Goal: Contribute content: Contribute content

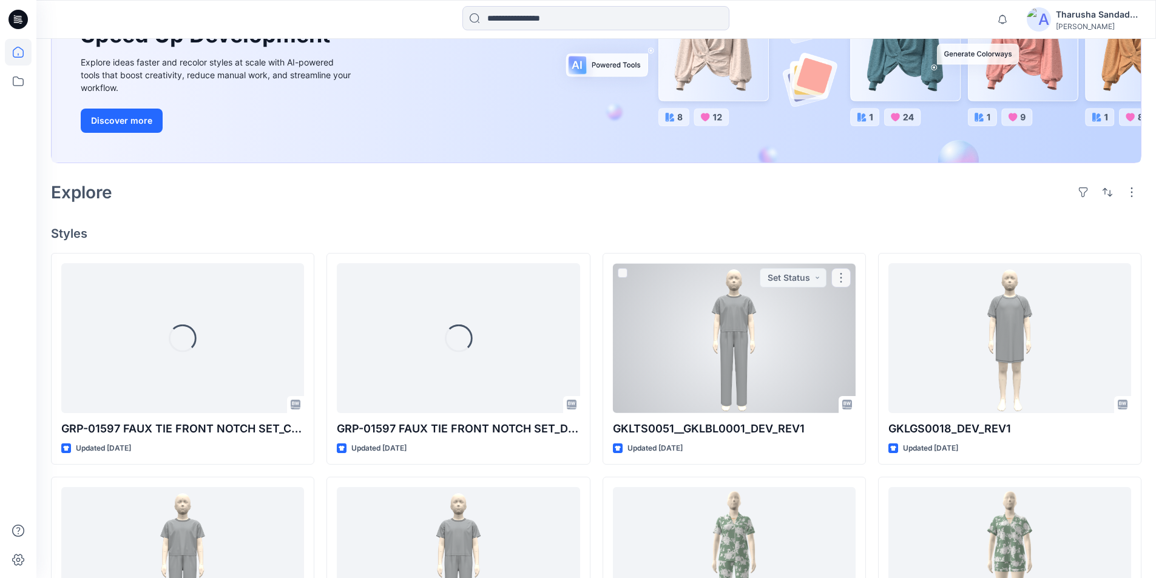
scroll to position [303, 0]
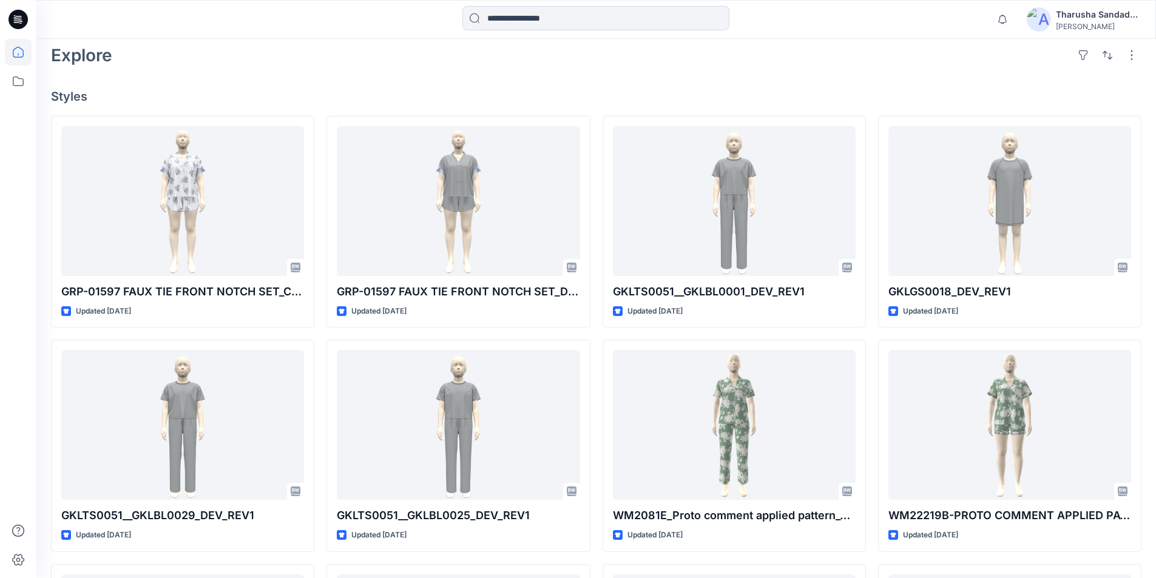
click at [284, 70] on div "Explore" at bounding box center [596, 55] width 1090 height 29
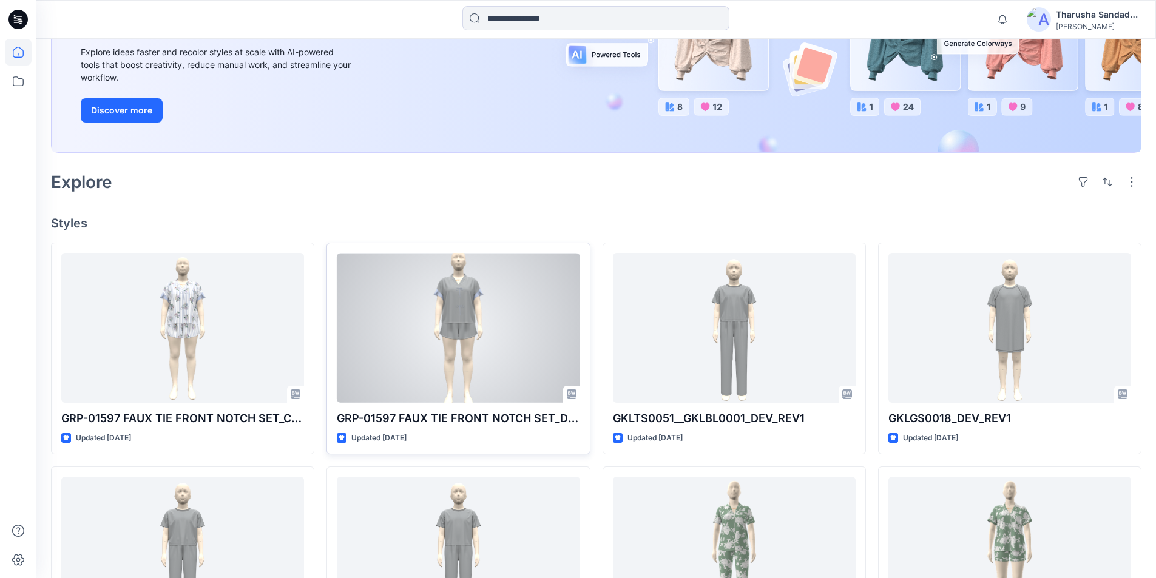
scroll to position [191, 0]
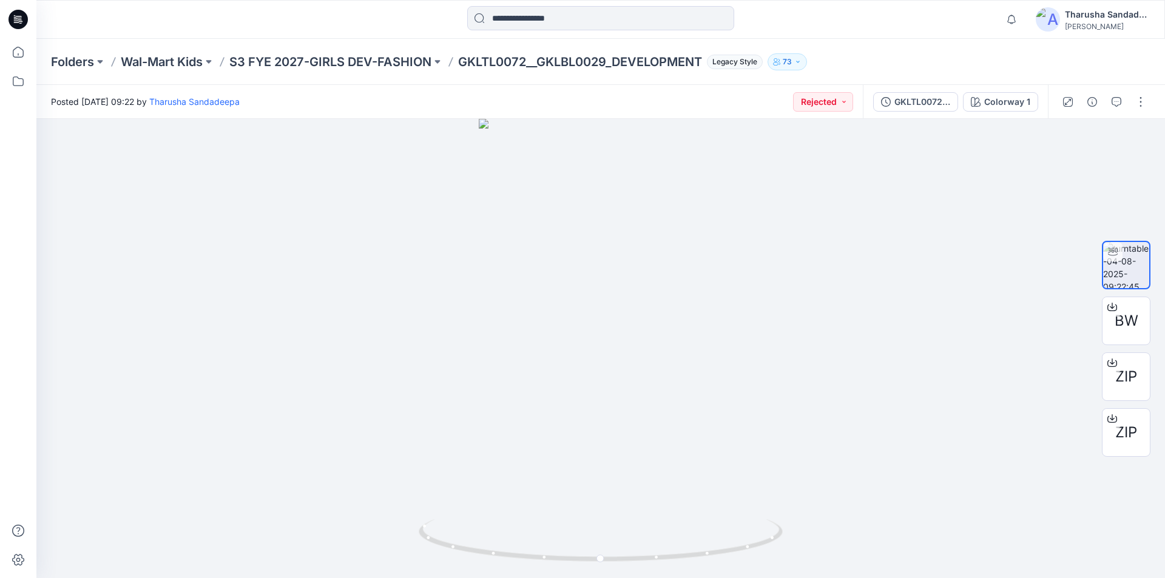
click at [18, 19] on icon at bounding box center [20, 19] width 5 height 1
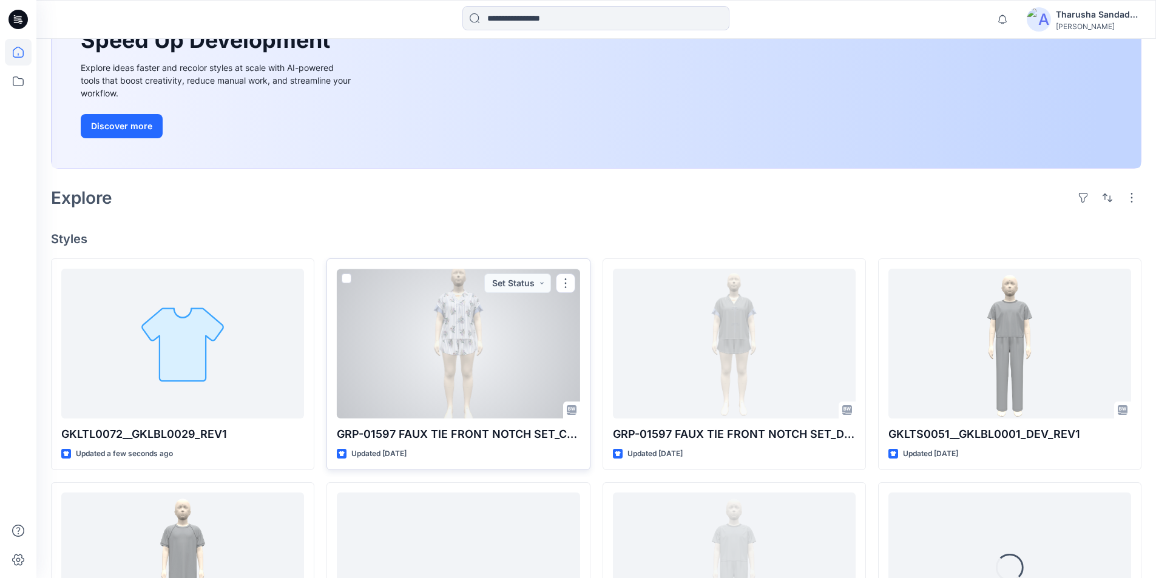
scroll to position [182, 0]
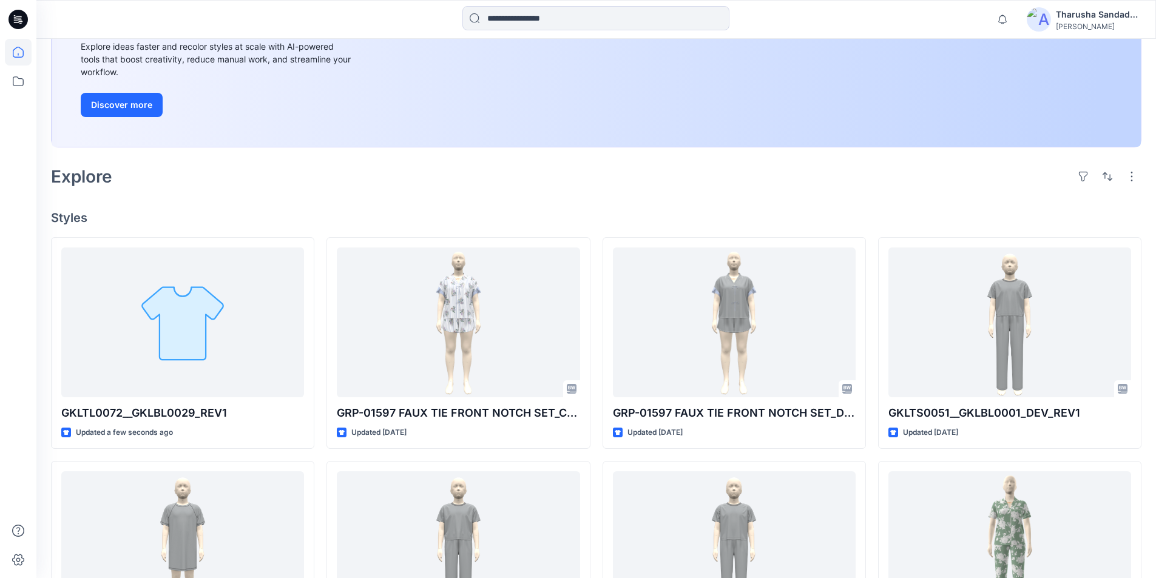
click at [22, 25] on icon at bounding box center [17, 19] width 19 height 19
click at [21, 21] on icon at bounding box center [17, 19] width 19 height 19
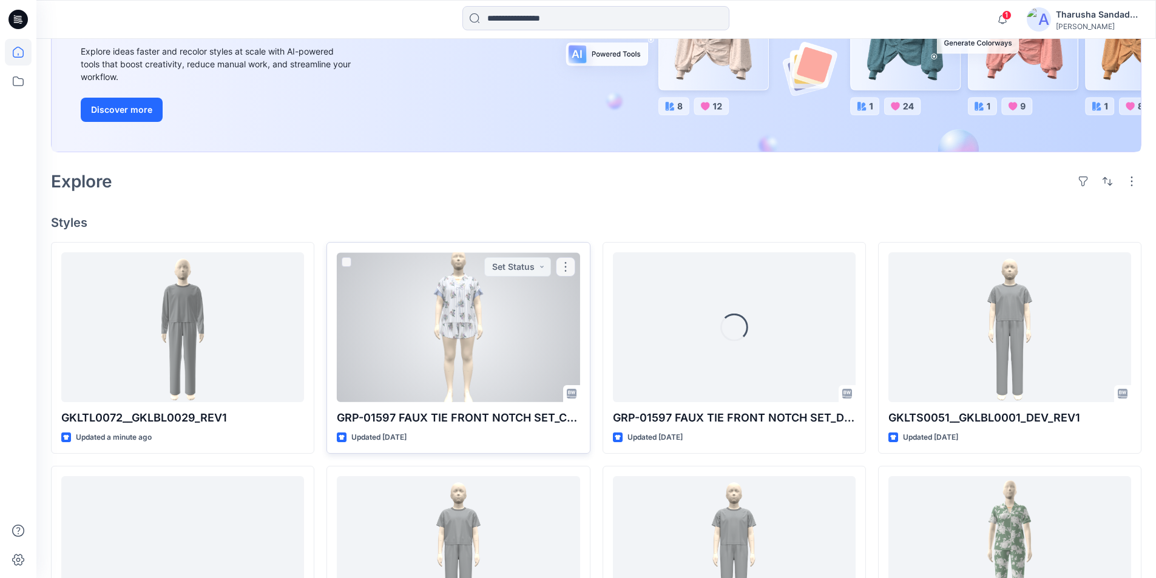
scroll to position [182, 0]
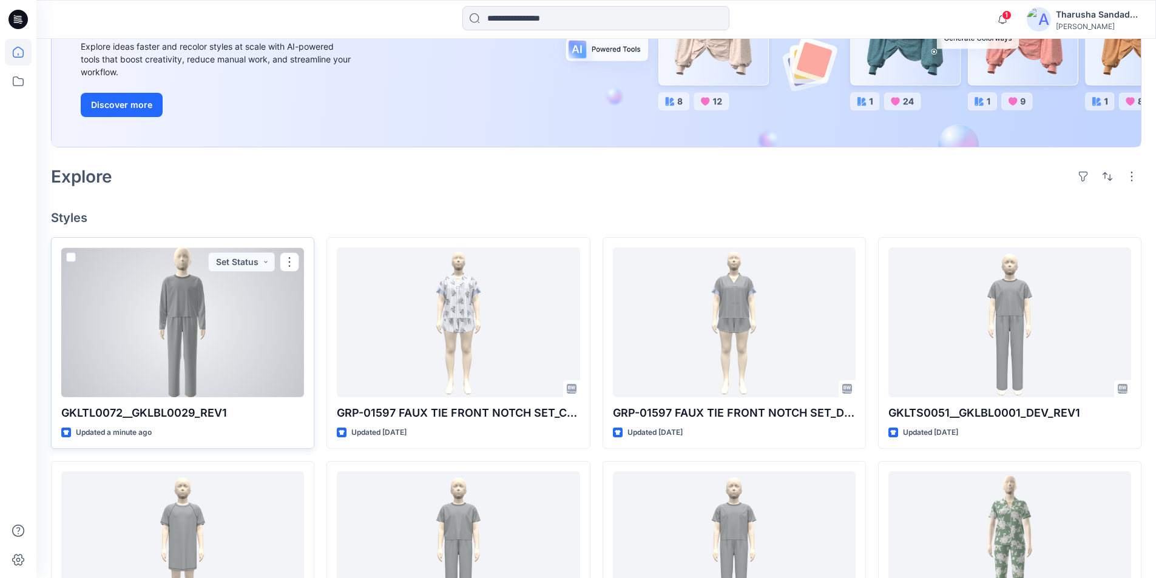
click at [266, 340] on div at bounding box center [182, 323] width 243 height 150
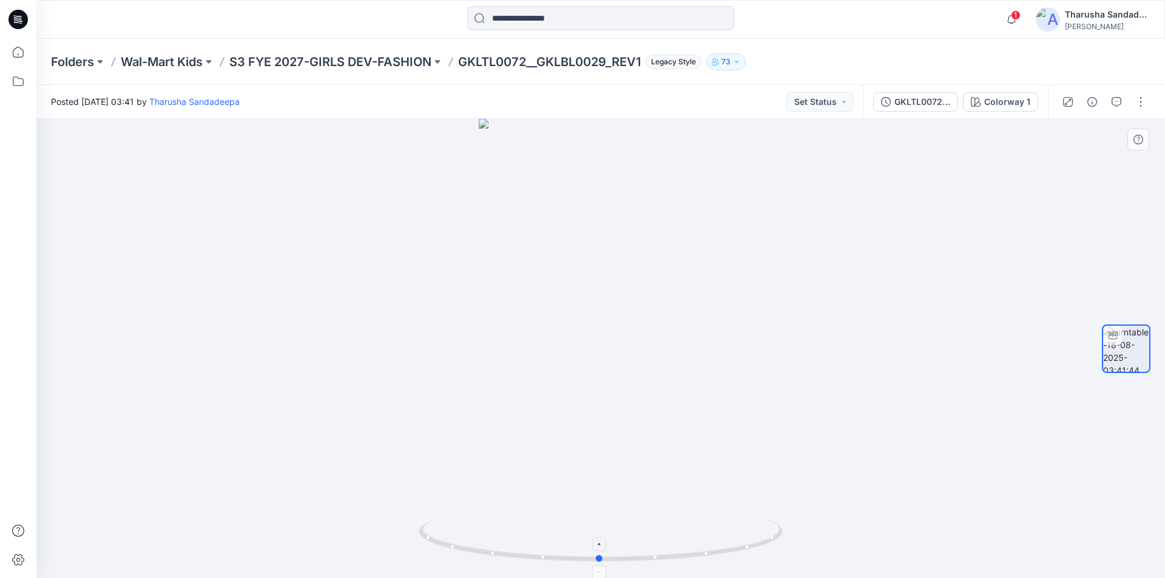
drag, startPoint x: 743, startPoint y: 545, endPoint x: 741, endPoint y: 535, distance: 9.8
click at [741, 535] on icon at bounding box center [602, 542] width 367 height 46
click at [1141, 107] on button "button" at bounding box center [1140, 101] width 19 height 19
click at [1086, 132] on button "Edit" at bounding box center [1090, 130] width 112 height 22
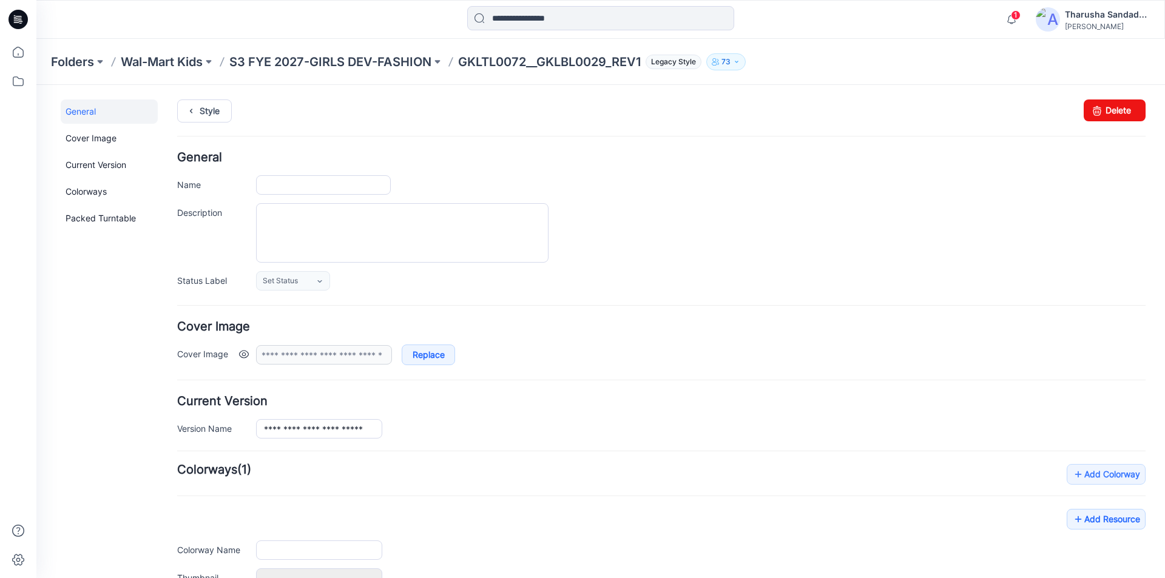
type input "**********"
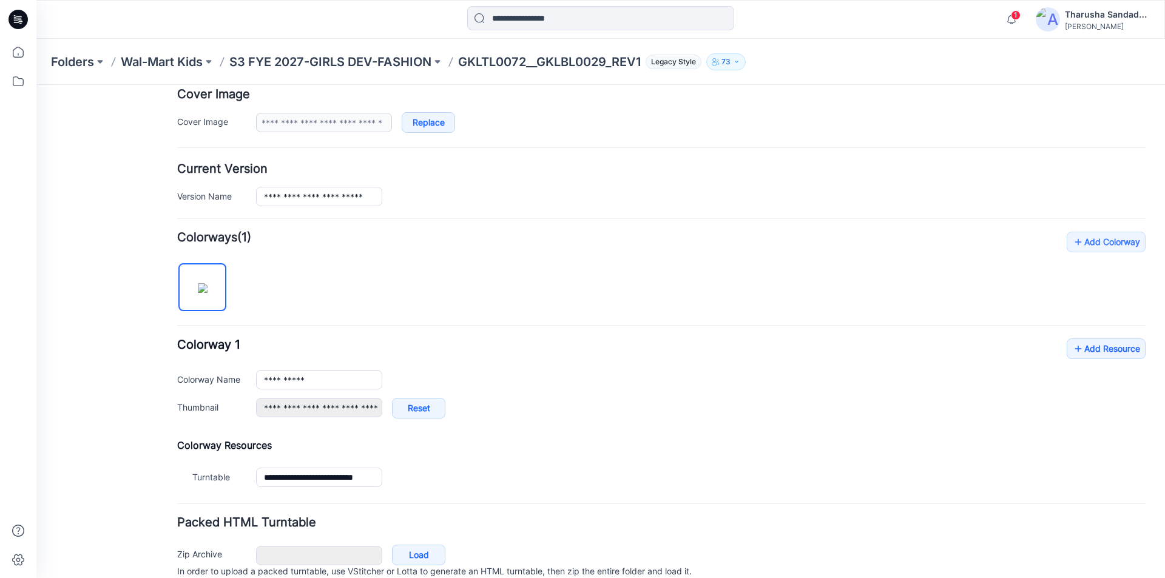
scroll to position [285, 0]
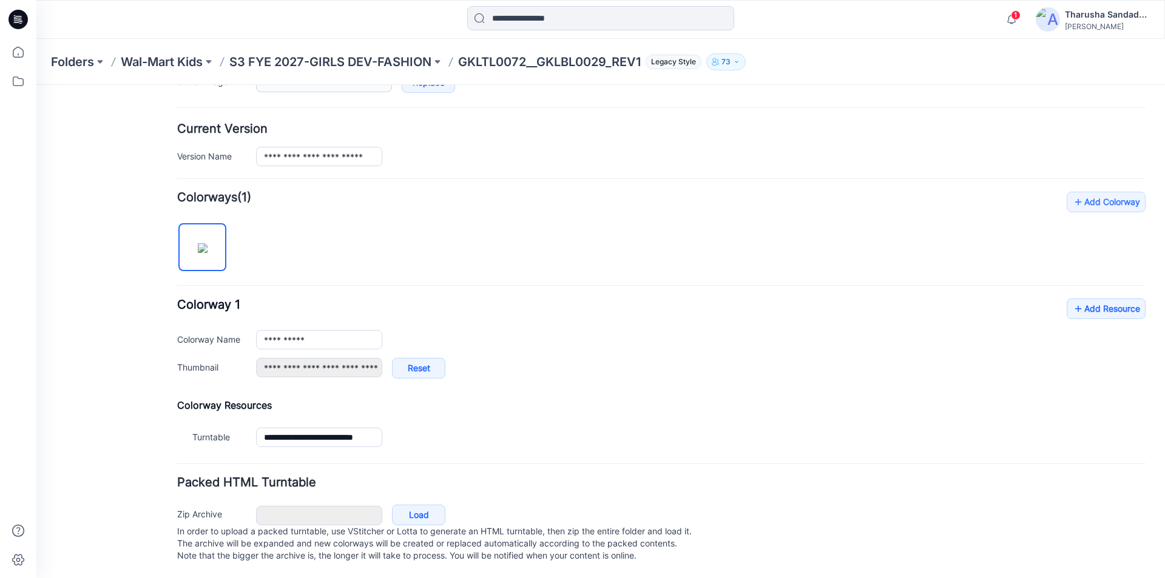
click at [1079, 309] on div "**********" at bounding box center [661, 345] width 968 height 92
click at [1081, 302] on link "Add Resource" at bounding box center [1106, 309] width 79 height 21
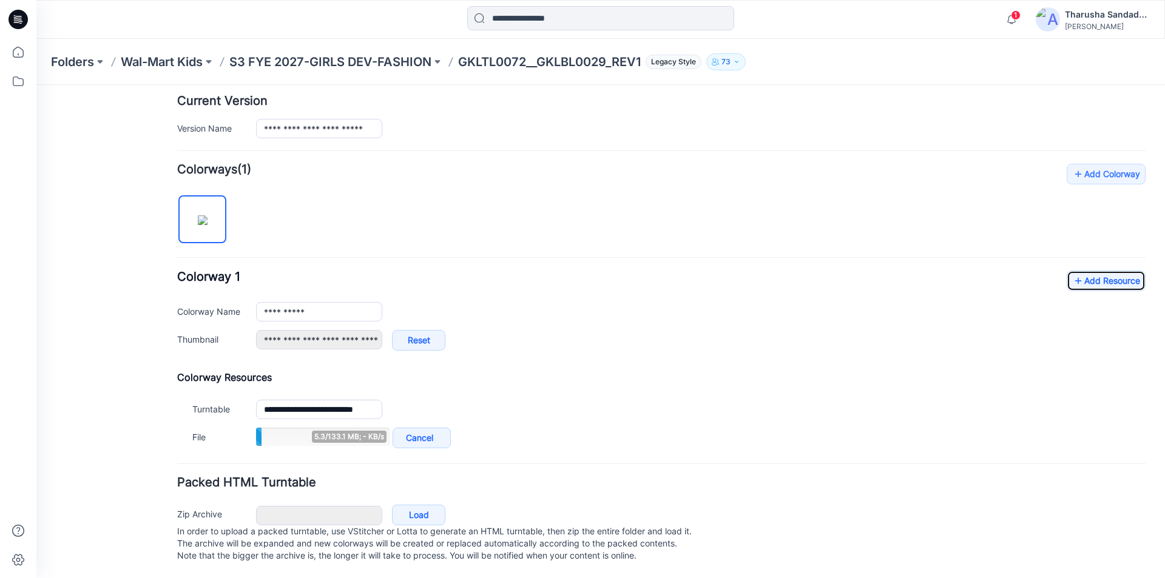
scroll to position [312, 0]
click at [1081, 271] on link "Add Resource" at bounding box center [1106, 281] width 79 height 21
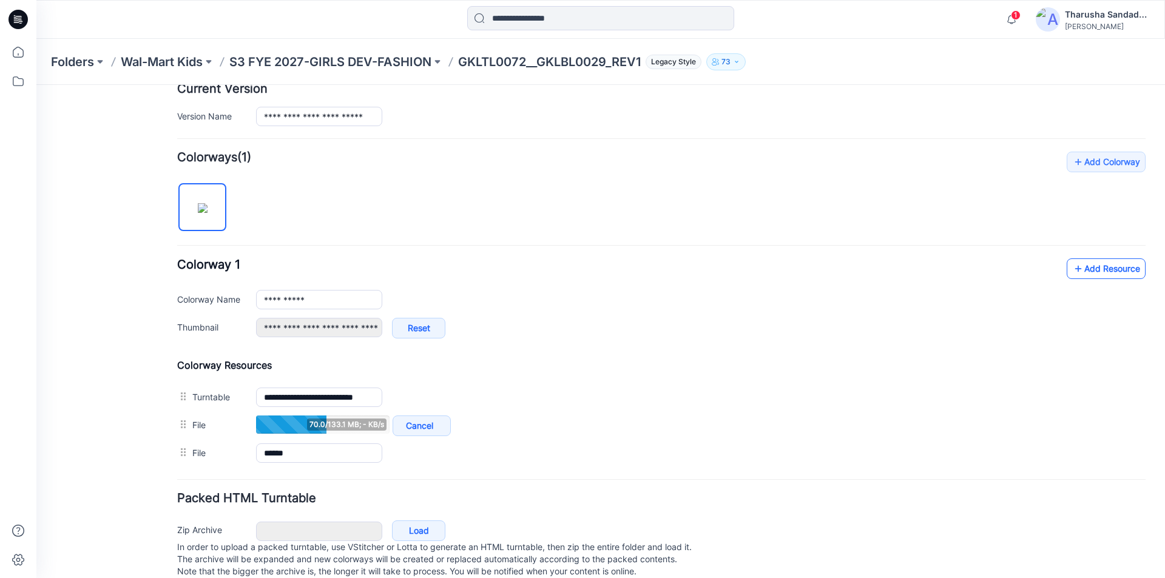
click at [1094, 267] on link "Add Resource" at bounding box center [1106, 268] width 79 height 21
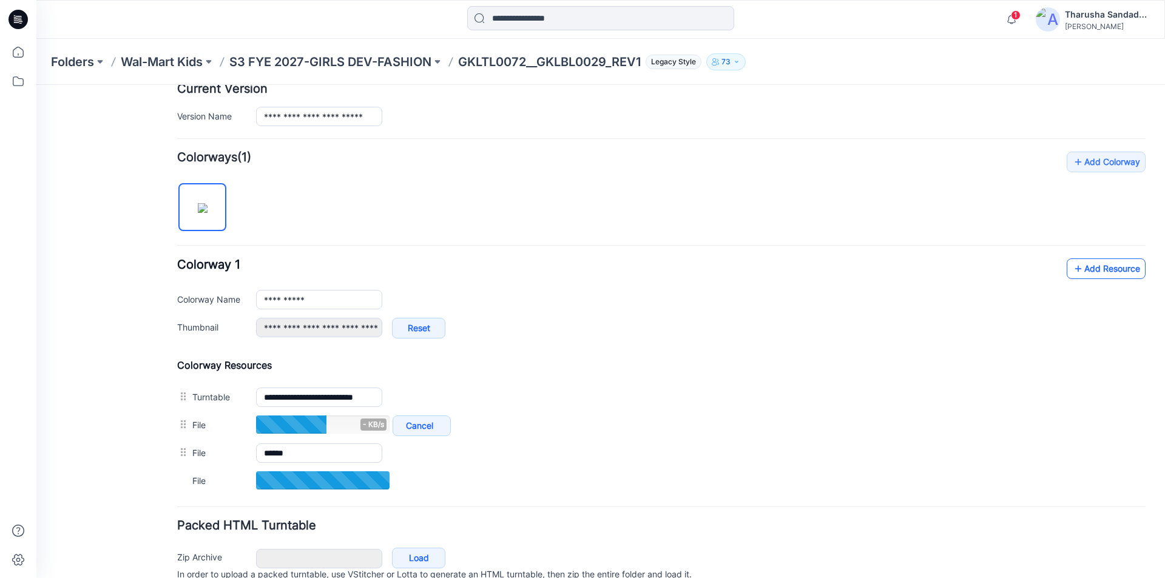
click at [1082, 274] on link "Add Resource" at bounding box center [1106, 268] width 79 height 21
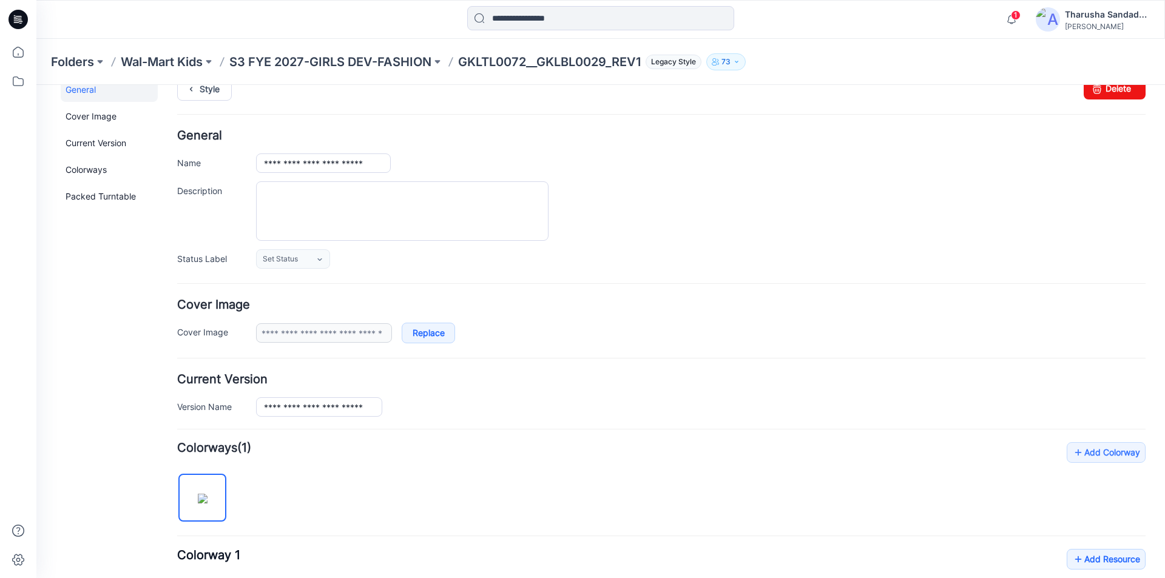
scroll to position [0, 0]
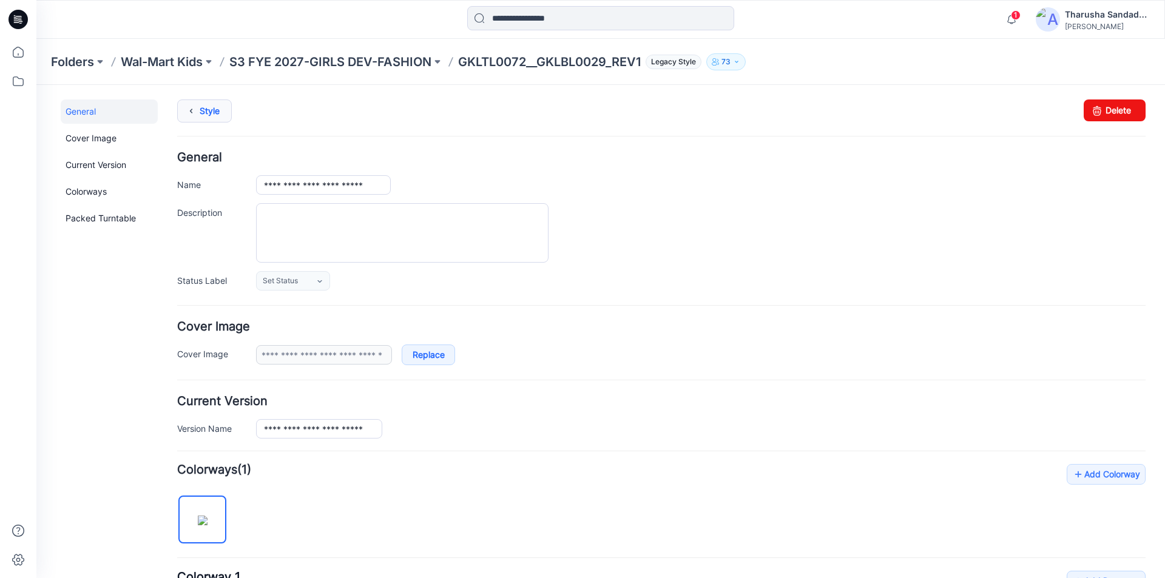
click at [218, 108] on link "Style" at bounding box center [204, 111] width 55 height 23
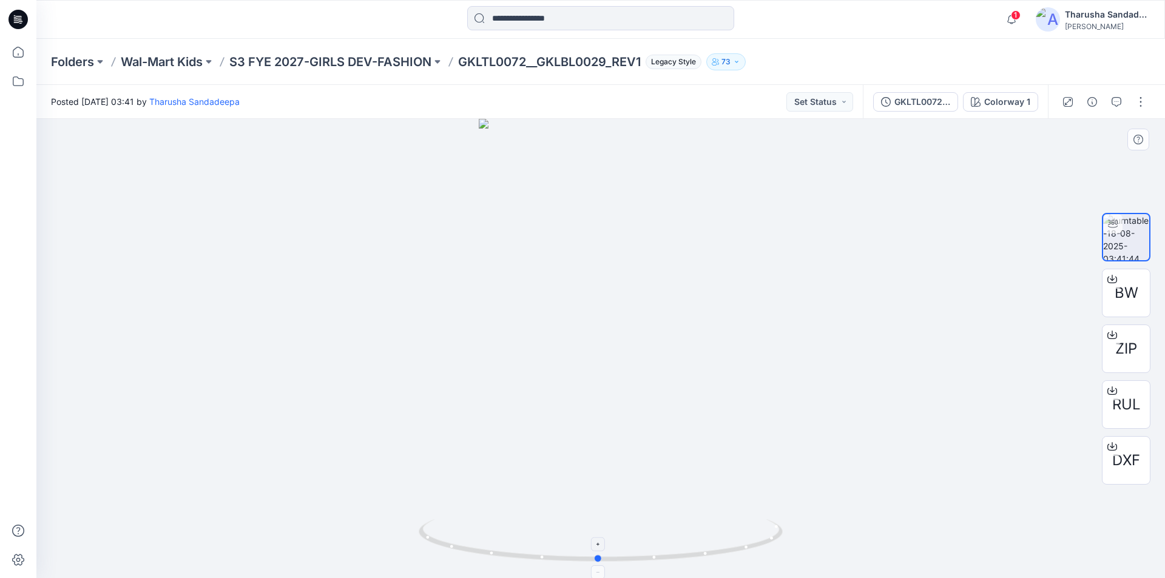
drag, startPoint x: 727, startPoint y: 548, endPoint x: 744, endPoint y: 552, distance: 16.7
click at [744, 552] on icon at bounding box center [602, 542] width 367 height 46
click at [27, 26] on icon at bounding box center [17, 19] width 19 height 39
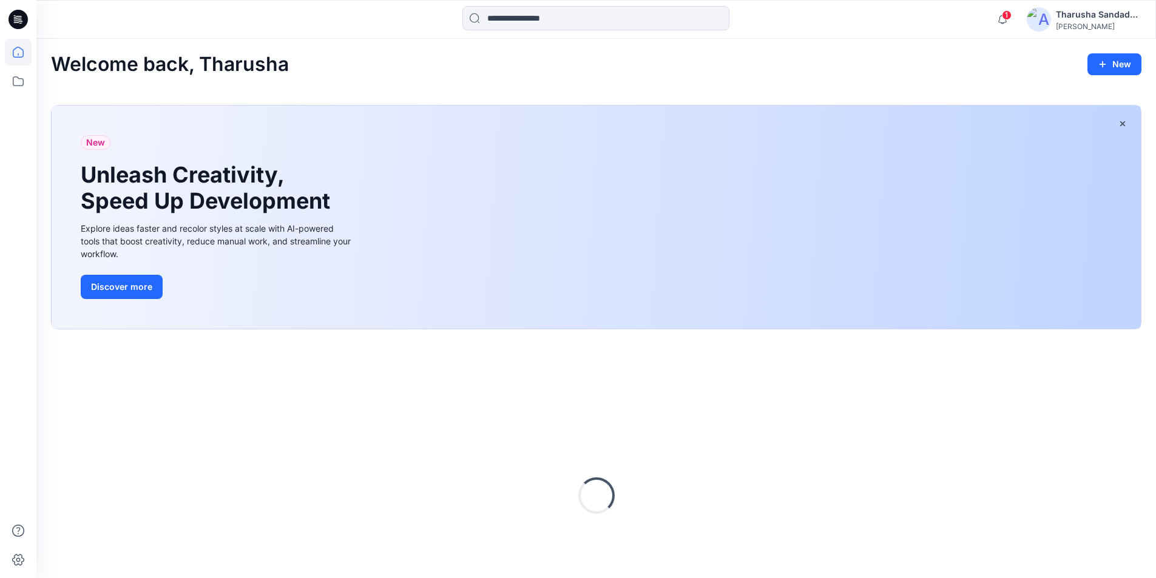
click at [186, 30] on div at bounding box center [176, 19] width 280 height 27
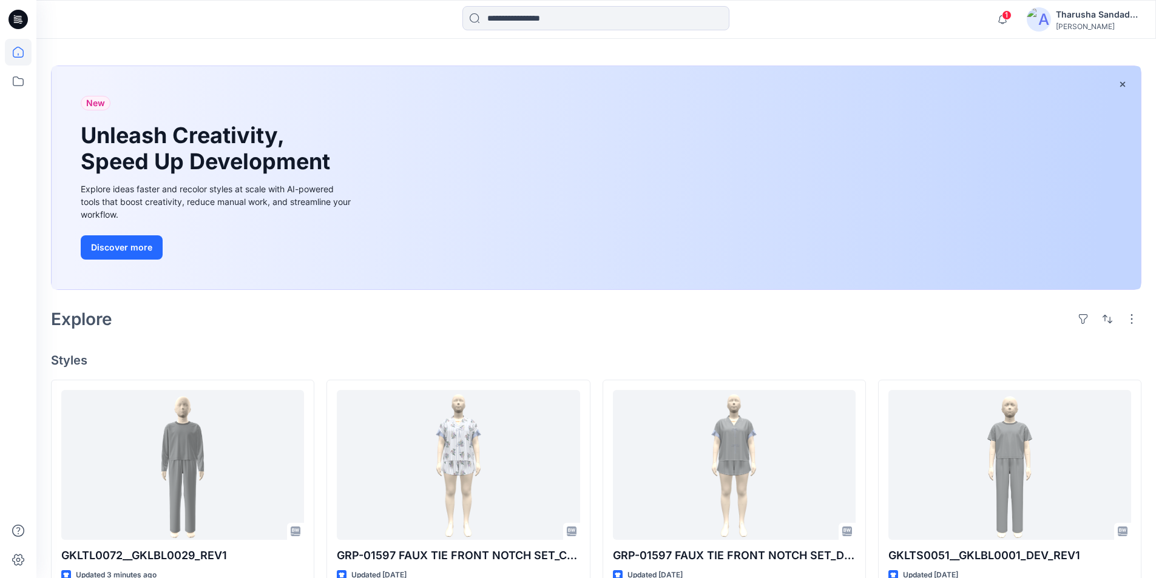
scroll to position [61, 0]
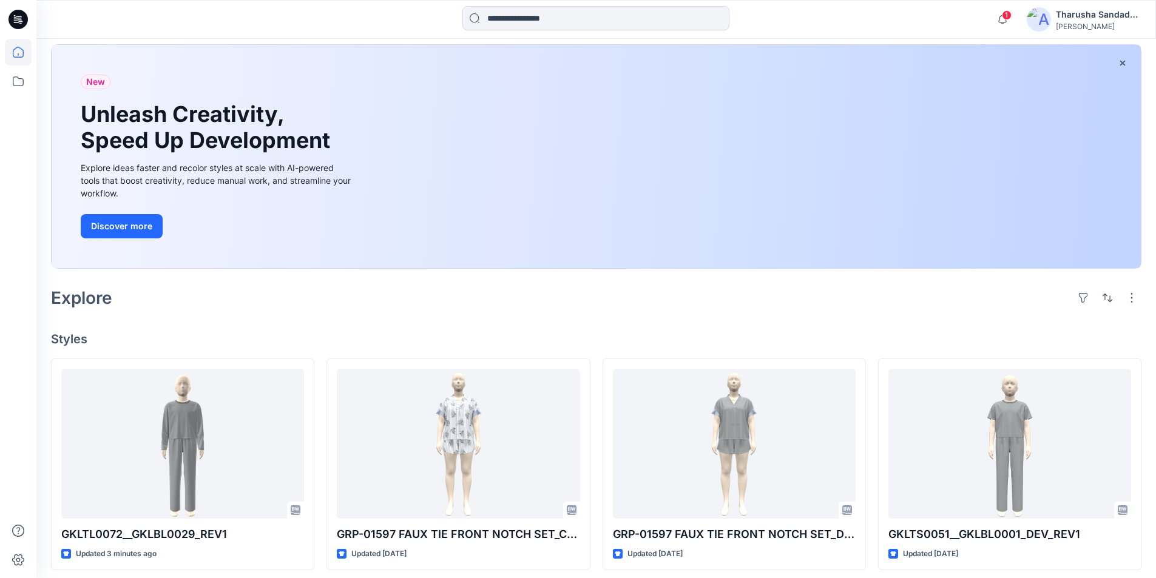
click at [263, 338] on h4 "Styles" at bounding box center [596, 339] width 1090 height 15
click at [15, 18] on icon at bounding box center [15, 17] width 2 height 1
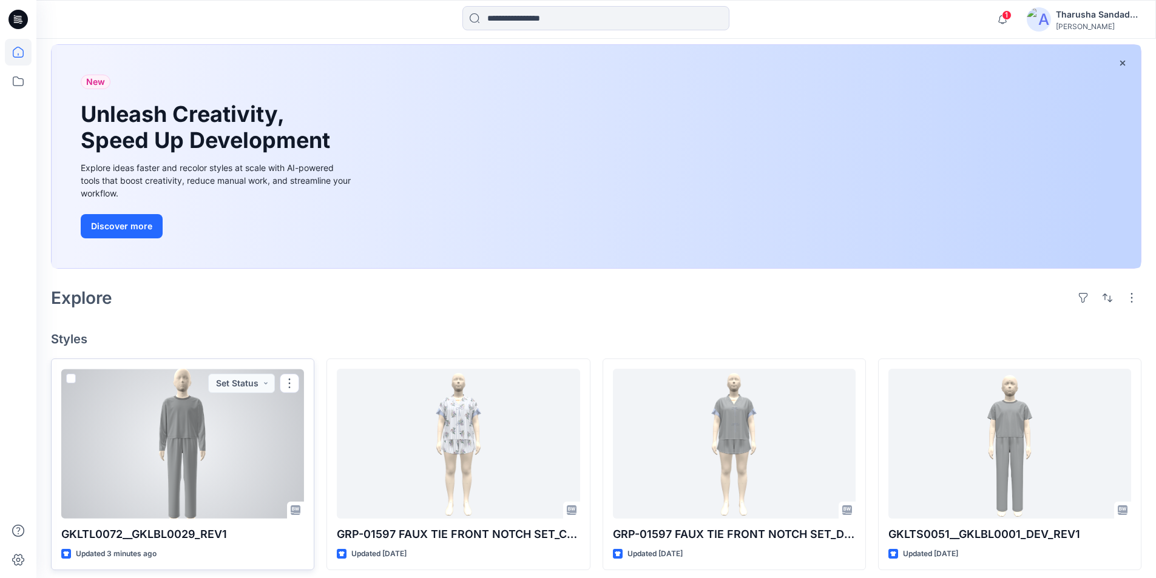
click at [233, 424] on div at bounding box center [182, 444] width 243 height 150
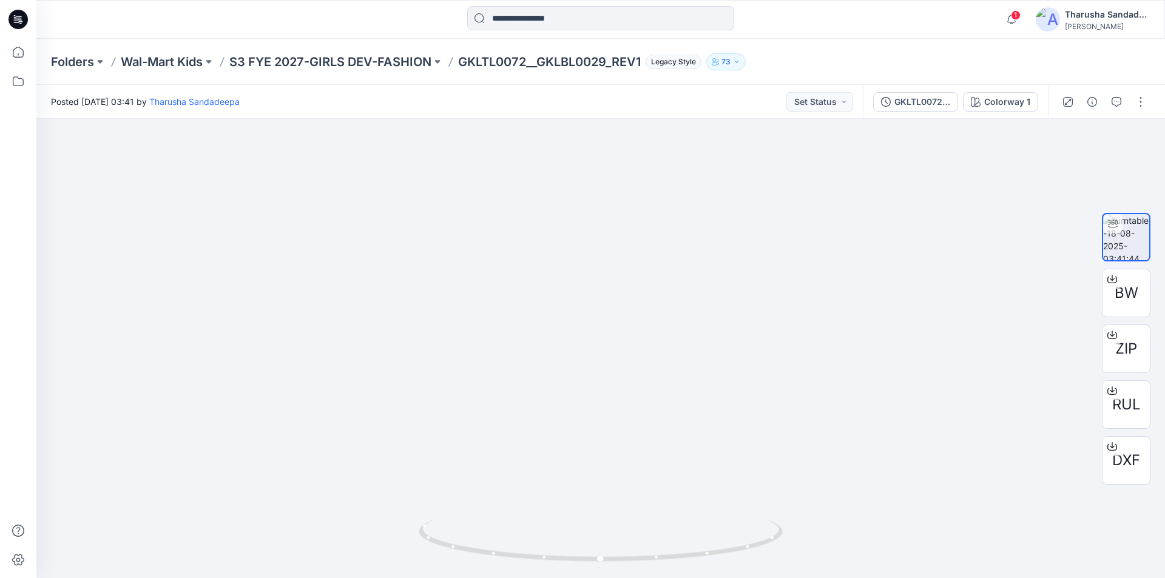
click at [22, 22] on icon at bounding box center [17, 19] width 19 height 19
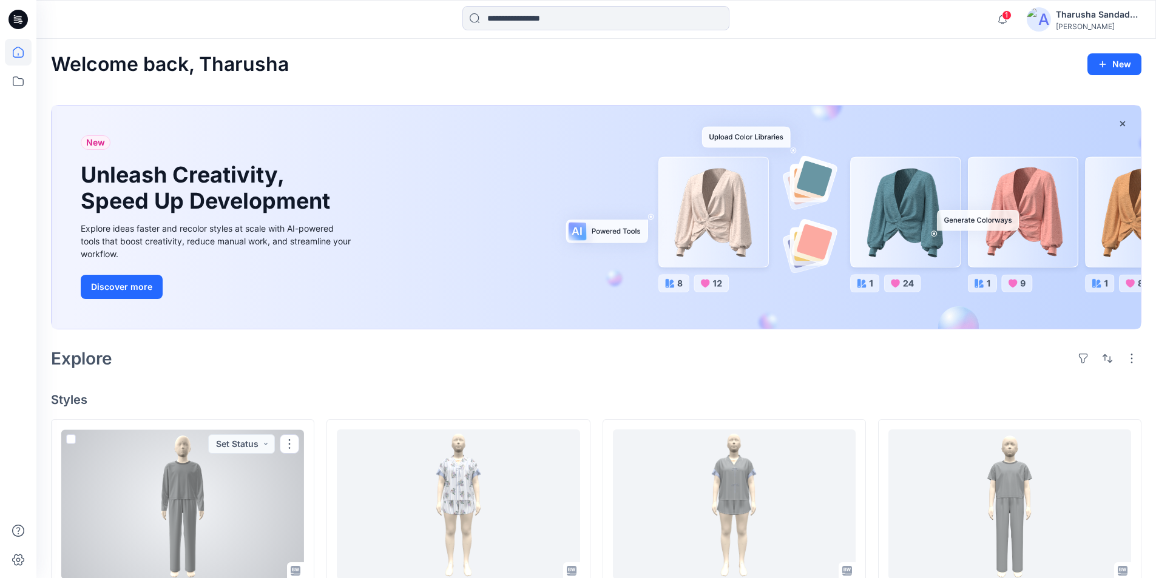
click at [196, 476] on div at bounding box center [182, 505] width 243 height 150
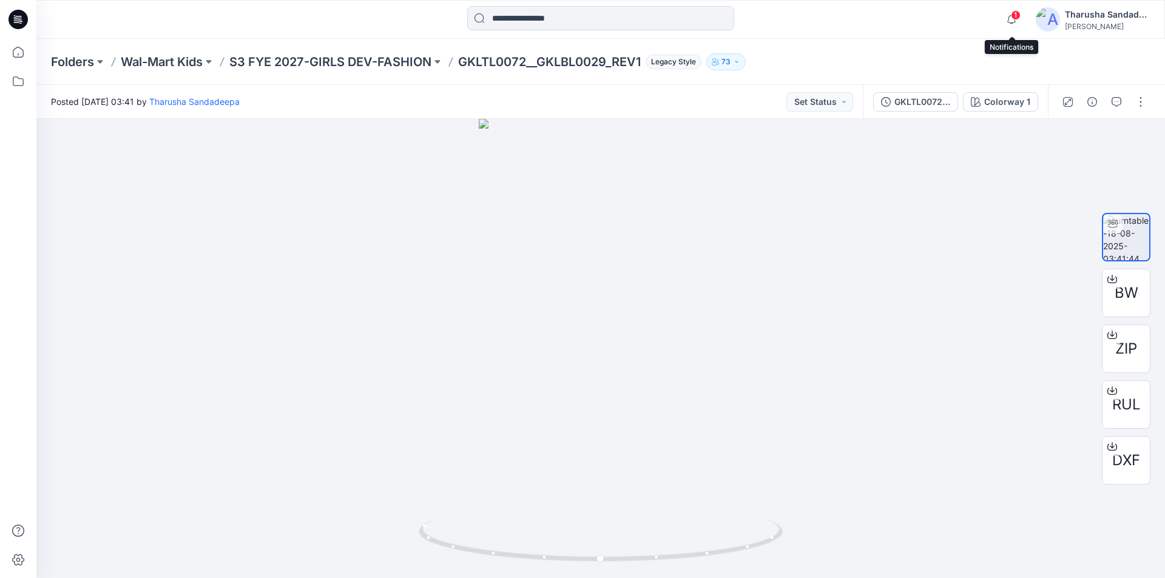
drag, startPoint x: 1016, startPoint y: 19, endPoint x: 1013, endPoint y: 47, distance: 28.1
click at [1017, 19] on span "1" at bounding box center [1016, 15] width 10 height 10
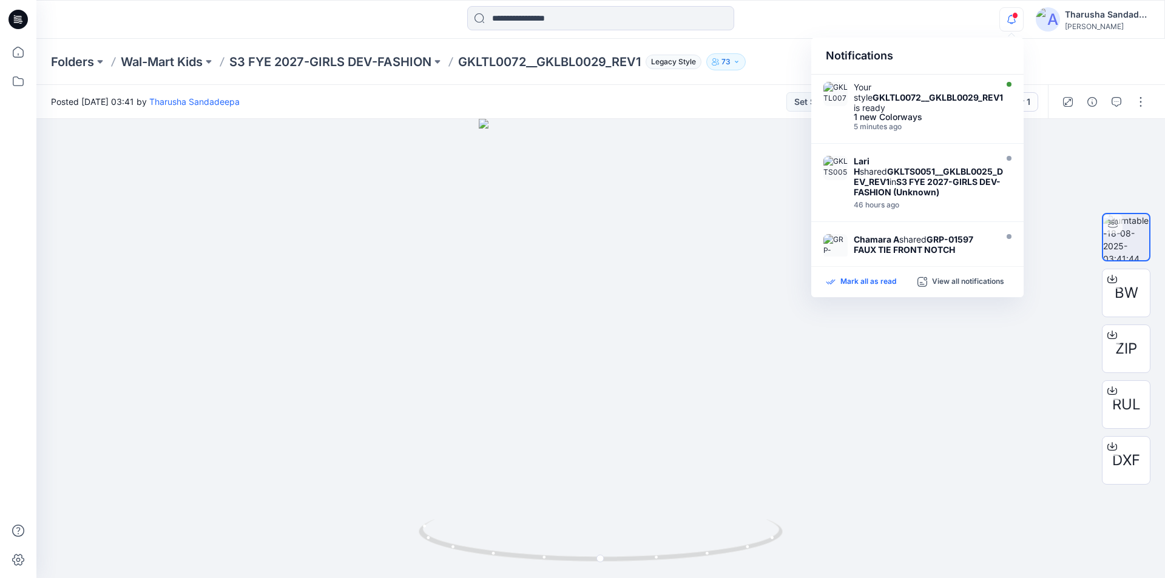
click at [897, 282] on div "Mark all as read" at bounding box center [872, 282] width 92 height 11
click at [768, 55] on div "Folders Wal-Mart Kids S3 FYE 2027-GIRLS DEV-FASHION GKLTL0072__GKLBL0029_REV1 L…" at bounding box center [553, 61] width 1005 height 17
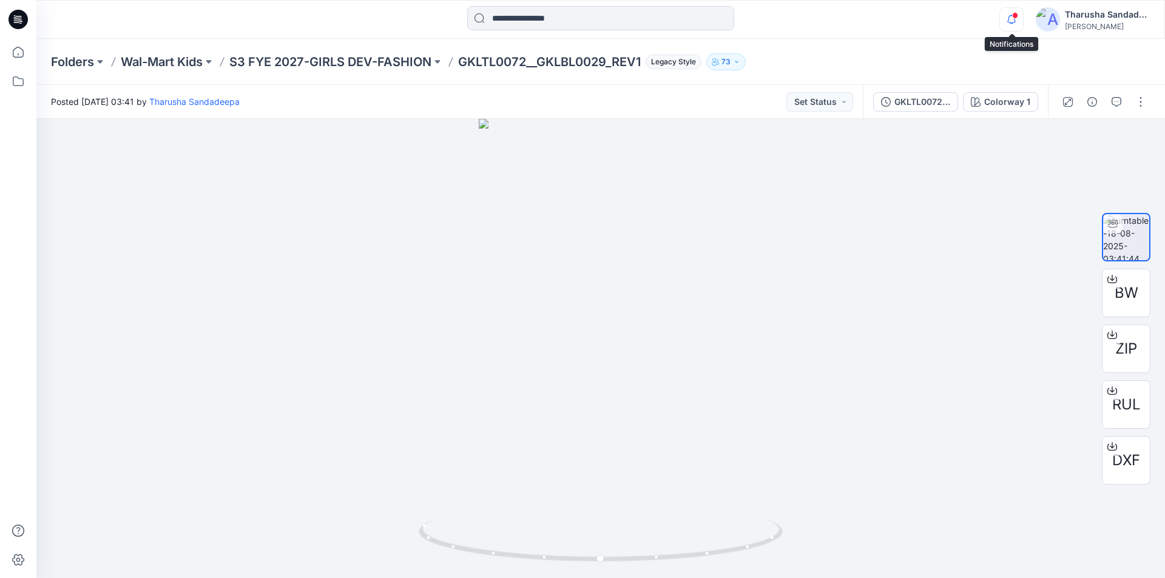
drag, startPoint x: 1002, startPoint y: 18, endPoint x: 1009, endPoint y: 24, distance: 9.9
click at [1002, 18] on icon "button" at bounding box center [1011, 19] width 23 height 24
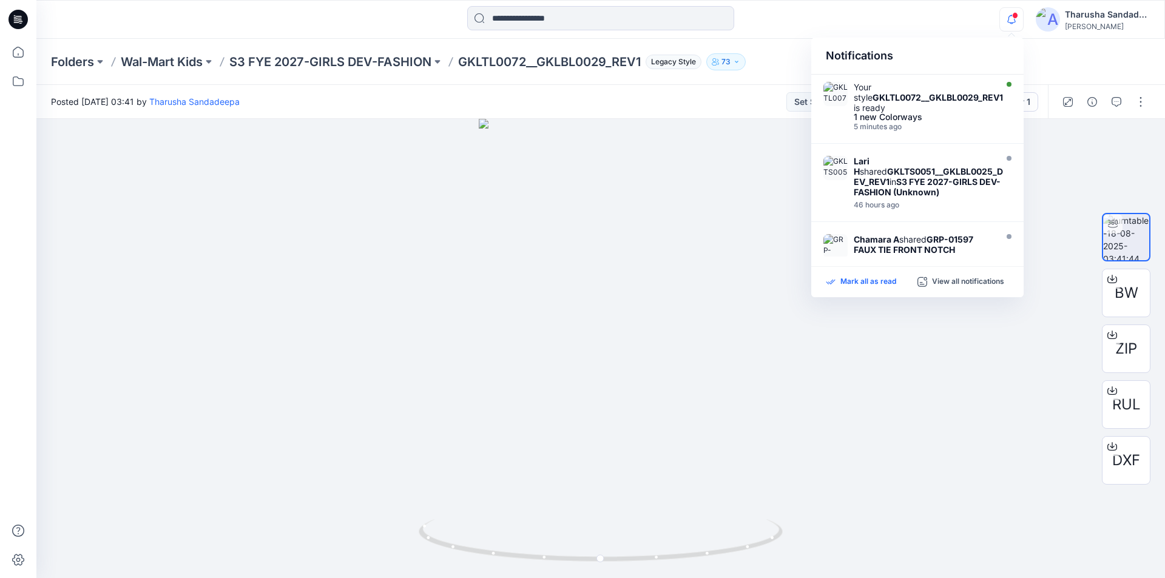
click at [885, 280] on p "Mark all as read" at bounding box center [868, 282] width 56 height 11
click at [766, 39] on div "Folders Wal-Mart Kids S3 FYE 2027-GIRLS DEV-FASHION GKLTL0072__GKLBL0029_REV1 L…" at bounding box center [600, 62] width 1129 height 46
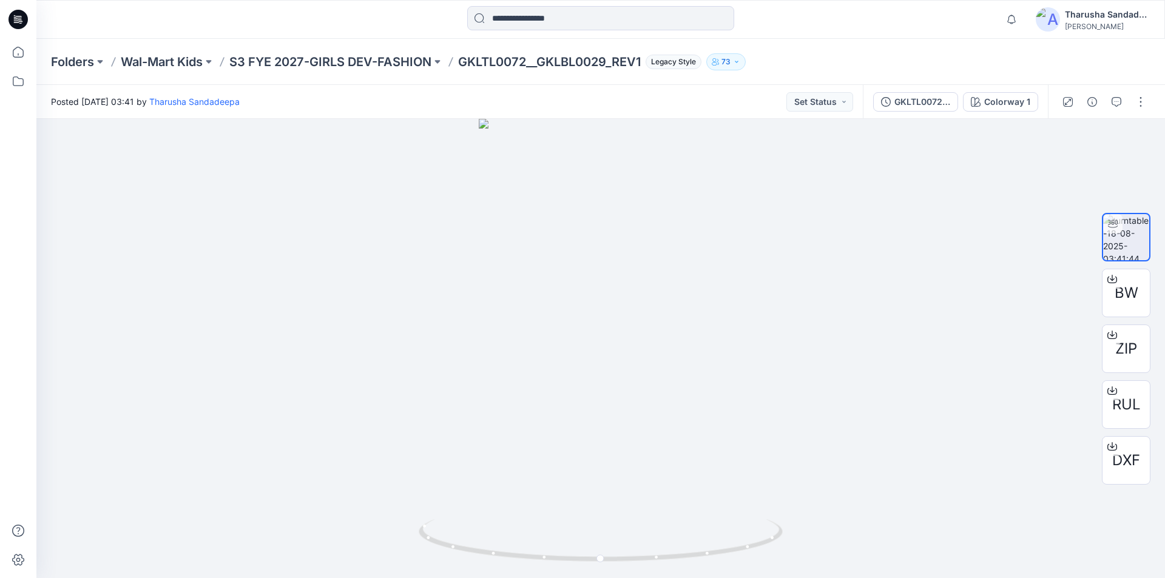
drag, startPoint x: 13, startPoint y: 24, endPoint x: 64, endPoint y: 19, distance: 50.5
click at [15, 24] on icon at bounding box center [17, 19] width 19 height 19
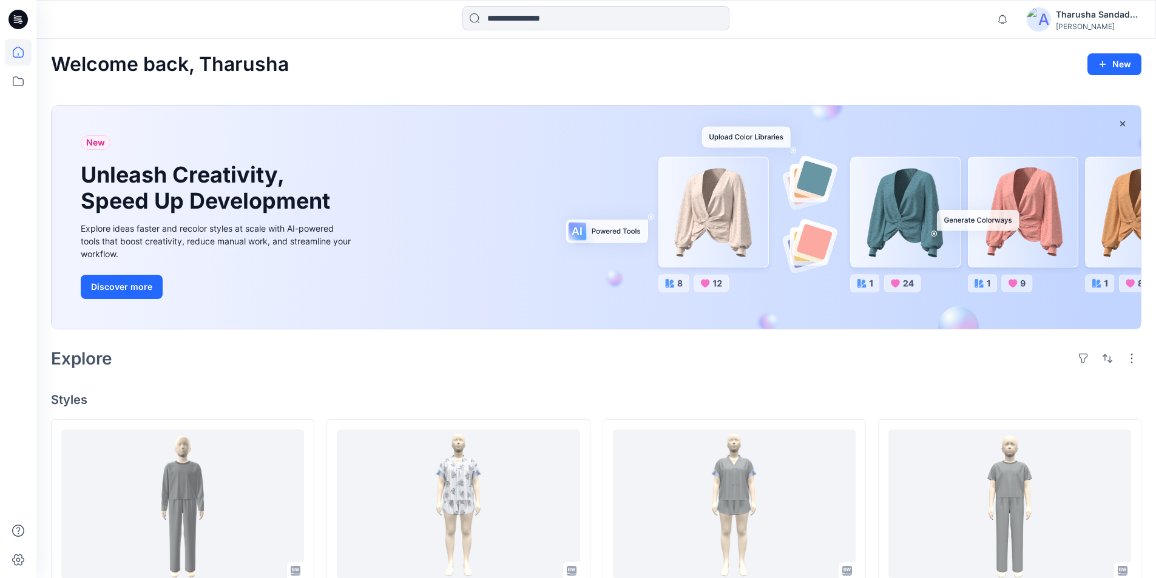
click at [86, 19] on div at bounding box center [176, 19] width 280 height 27
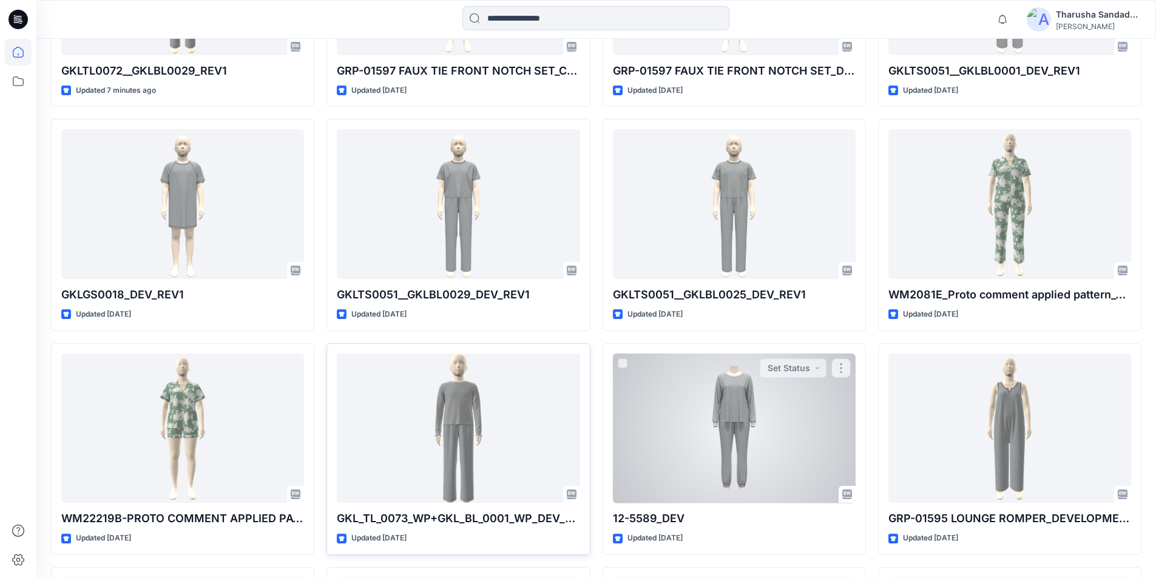
scroll to position [546, 0]
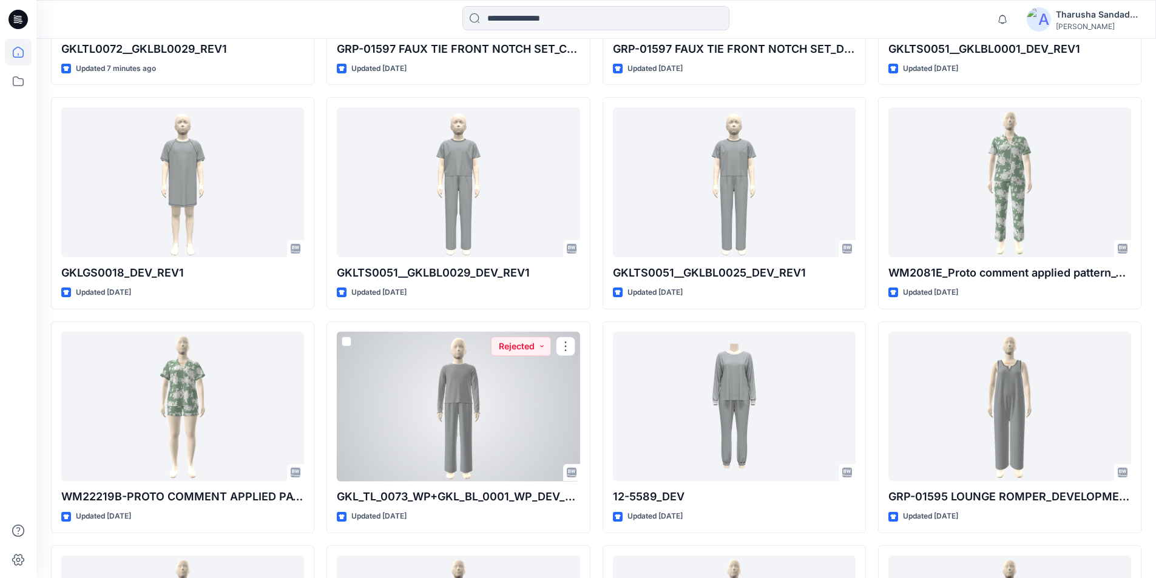
click at [467, 399] on div at bounding box center [458, 407] width 243 height 150
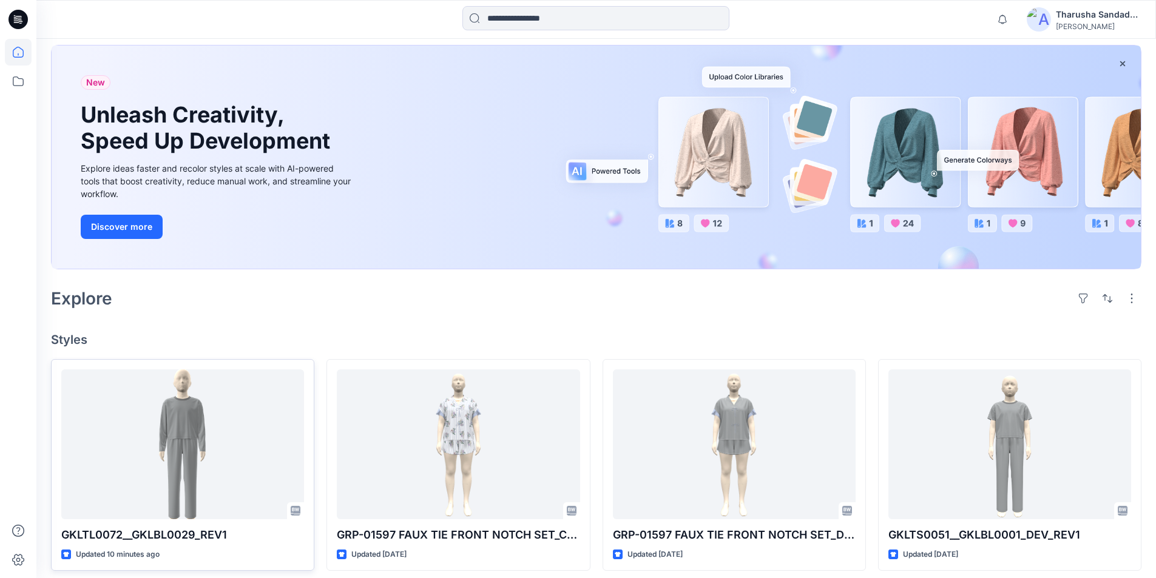
scroll to position [61, 0]
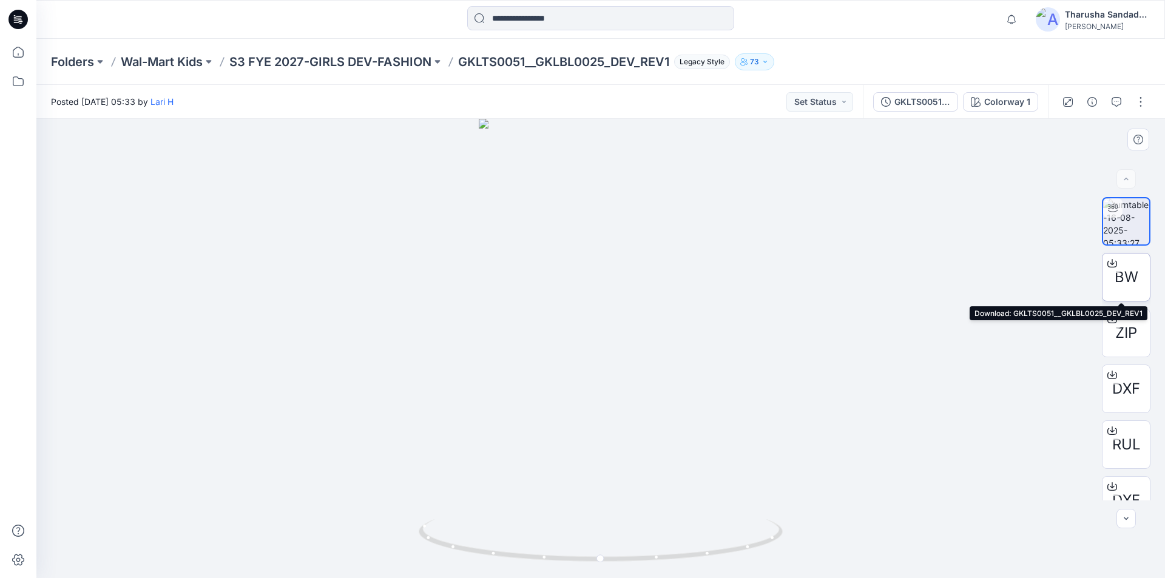
click at [1135, 274] on span "BW" at bounding box center [1127, 277] width 24 height 22
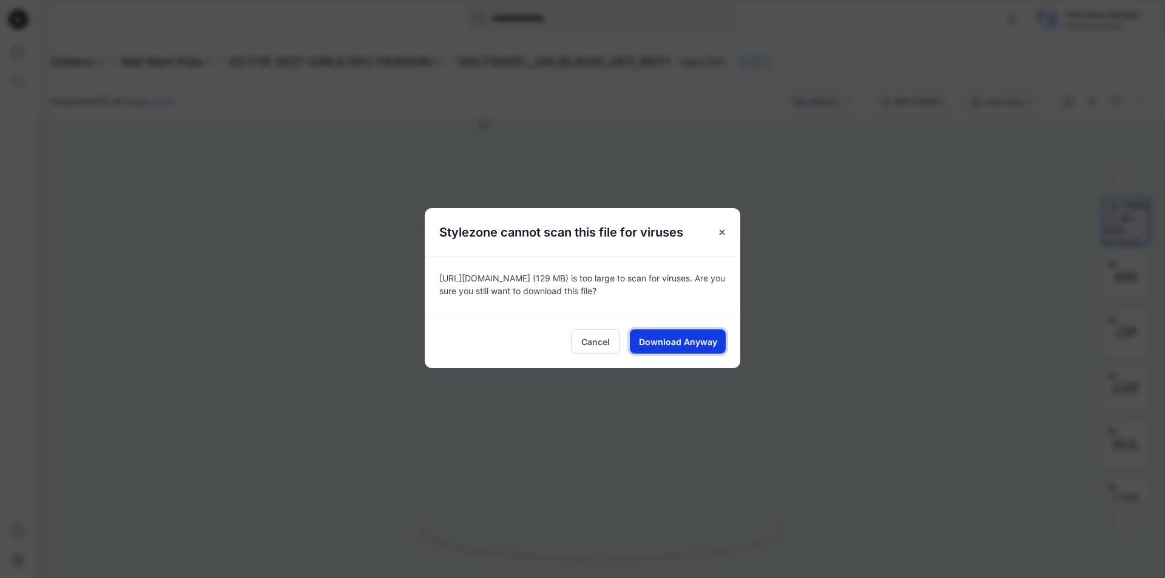
click at [693, 345] on span "Download Anyway" at bounding box center [678, 342] width 78 height 13
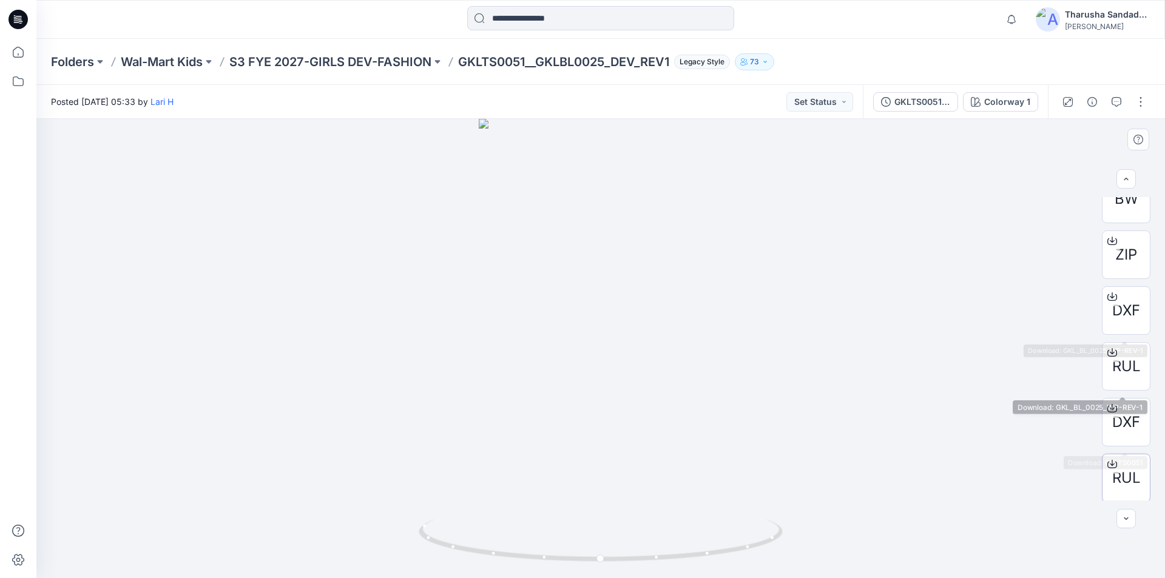
scroll to position [80, 0]
click at [878, 49] on div "Folders Wal-Mart Kids S3 FYE 2027-GIRLS DEV-FASHION GKLTS0051__GKLBL0025_DEV_RE…" at bounding box center [600, 62] width 1129 height 46
click at [255, 39] on div "Folders Wal-Mart Kids S3 FYE 2027-GIRLS DEV-FASHION GKLTS0051__GKLBL0025_DEV_RE…" at bounding box center [600, 62] width 1129 height 46
click at [854, 34] on div "Notifications Your style GKLTL0072__GKLBL0029_REV1 is ready 1 new Colorways 10 …" at bounding box center [600, 19] width 1129 height 39
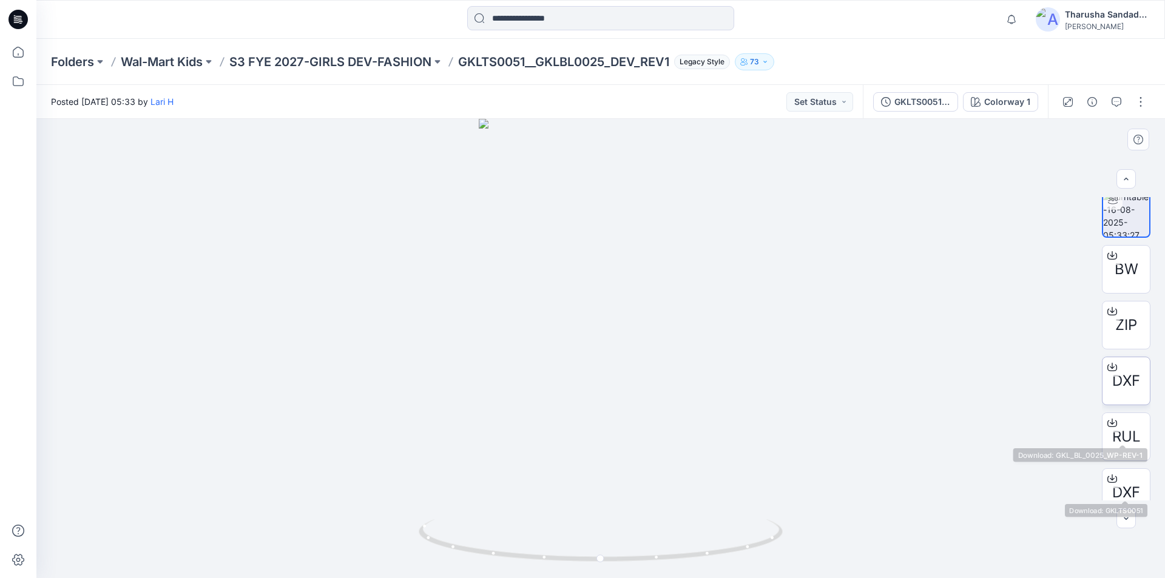
scroll to position [0, 0]
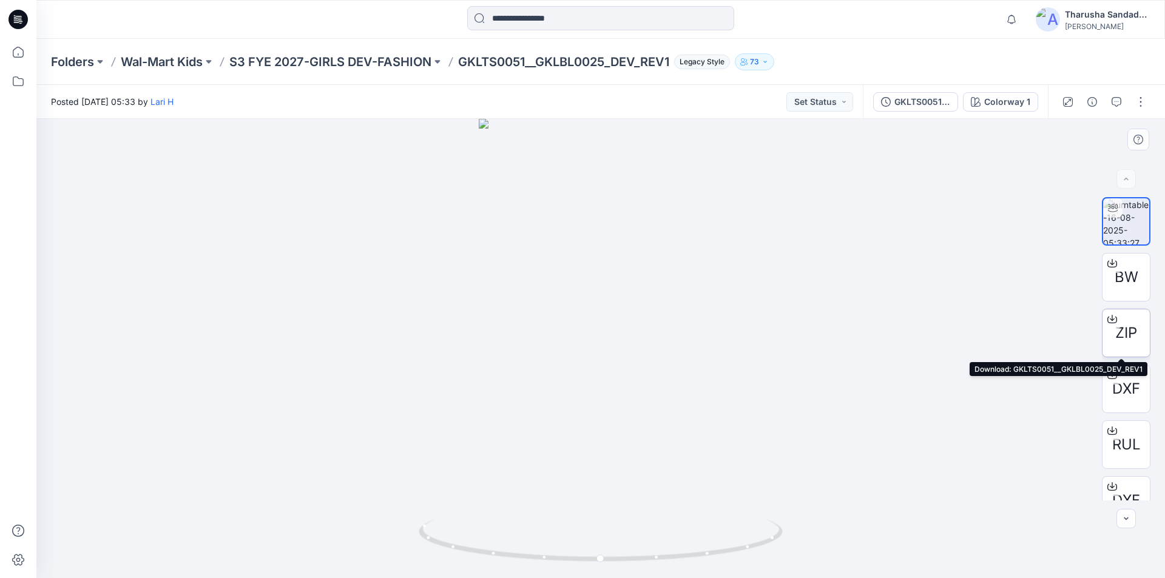
click at [1130, 325] on span "ZIP" at bounding box center [1126, 333] width 22 height 22
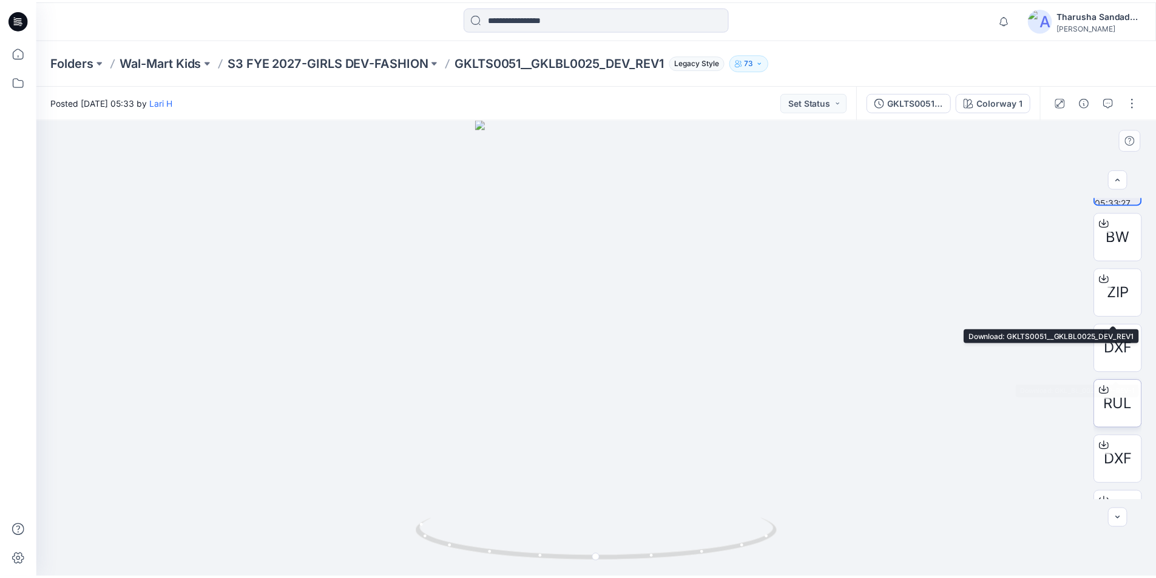
scroll to position [80, 0]
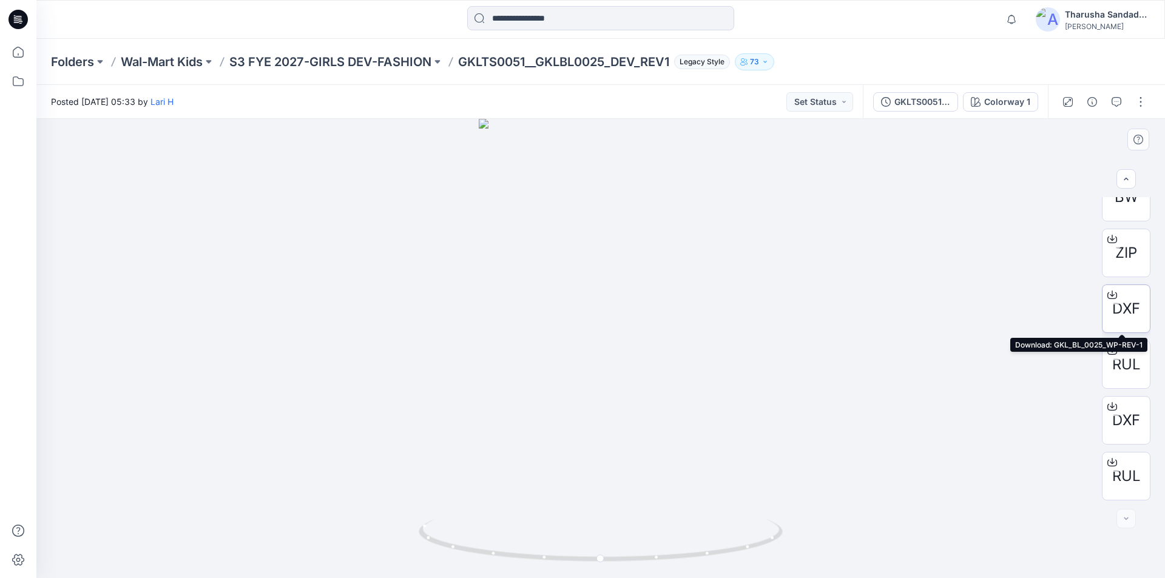
click at [1128, 310] on span "DXF" at bounding box center [1126, 309] width 28 height 22
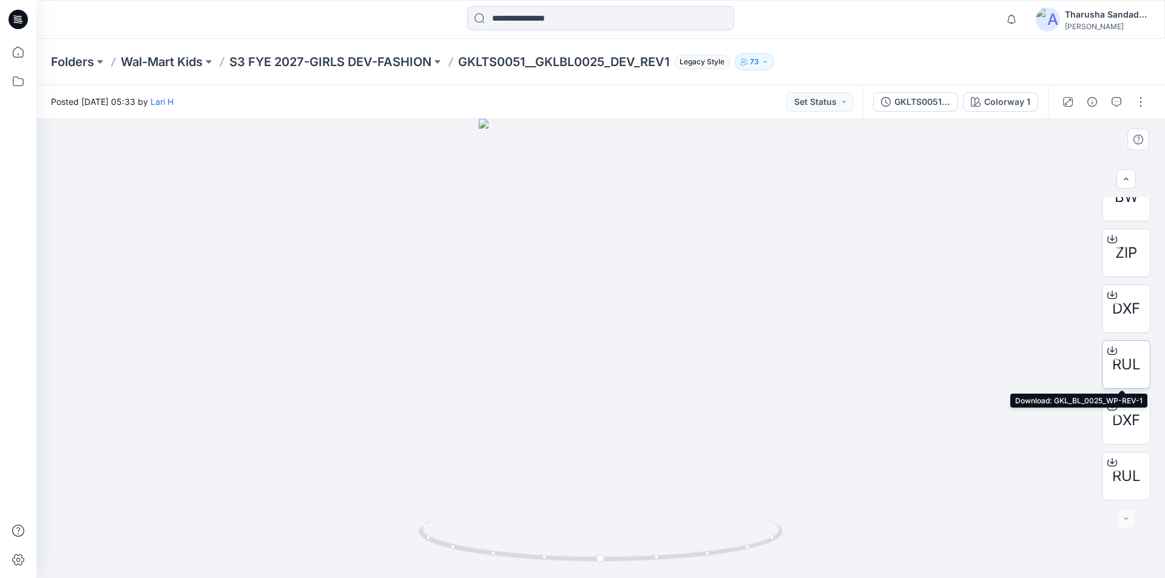
click at [1121, 356] on span "RUL" at bounding box center [1126, 365] width 29 height 22
click at [24, 19] on icon at bounding box center [17, 19] width 19 height 19
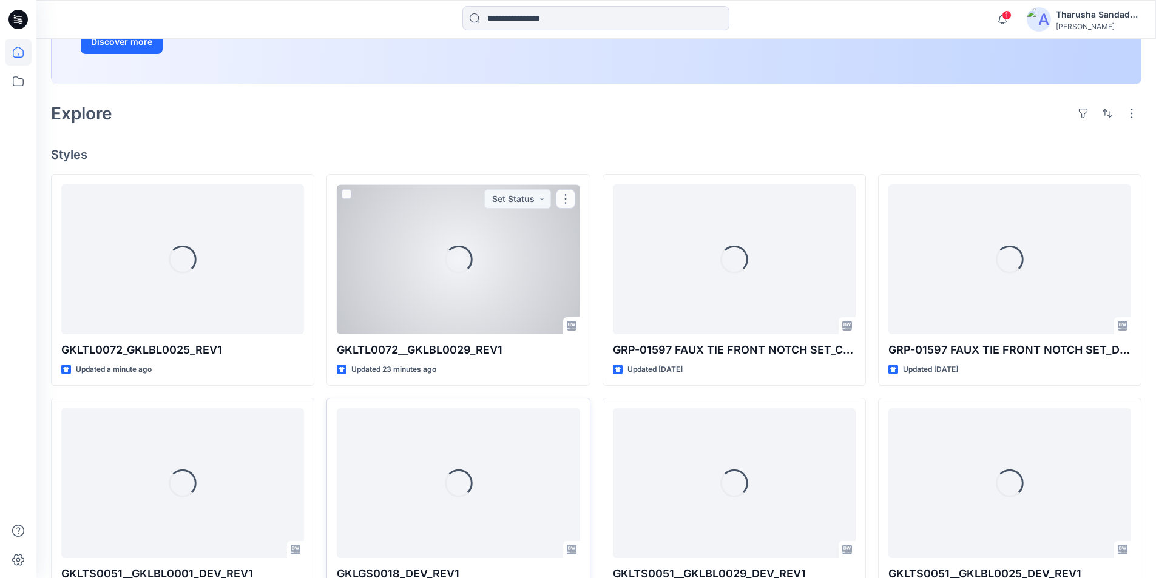
scroll to position [303, 0]
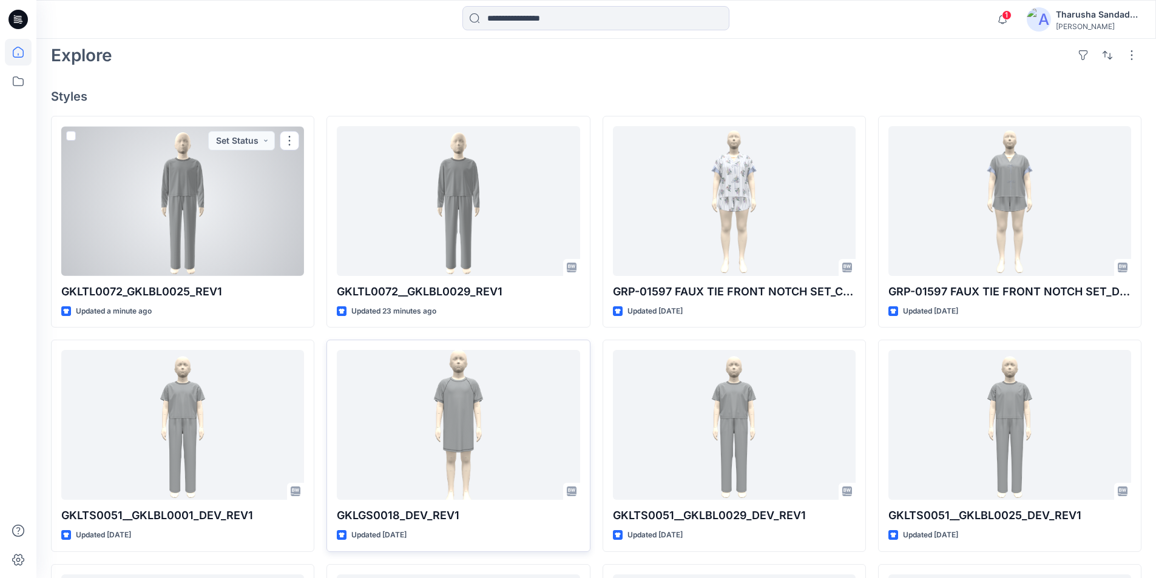
click at [262, 178] on div at bounding box center [182, 201] width 243 height 150
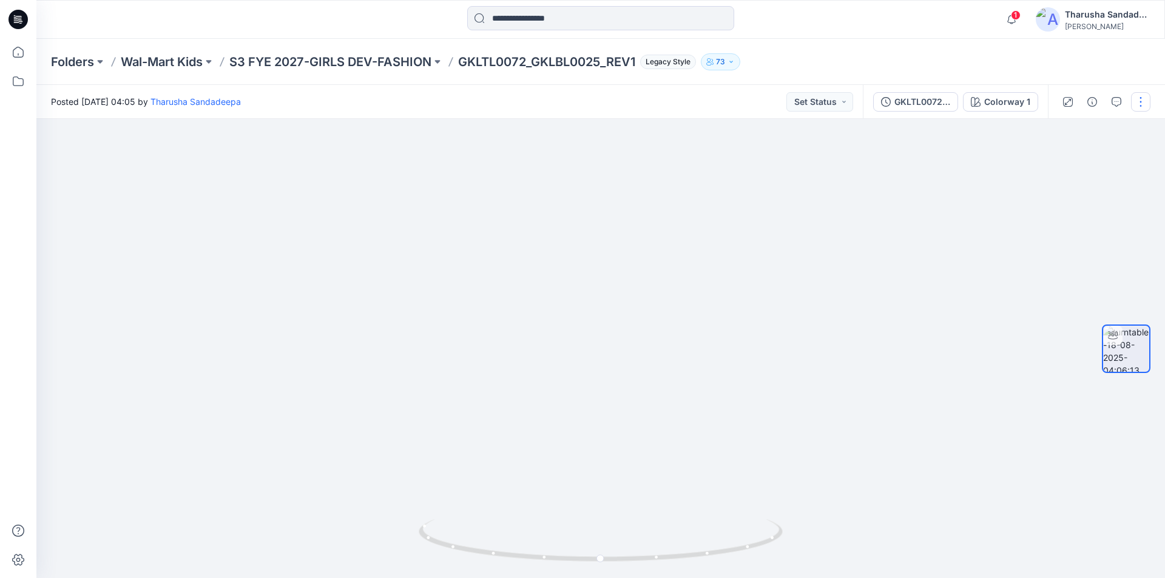
click at [1147, 94] on button "button" at bounding box center [1140, 101] width 19 height 19
click at [1091, 135] on button "Edit" at bounding box center [1090, 130] width 112 height 22
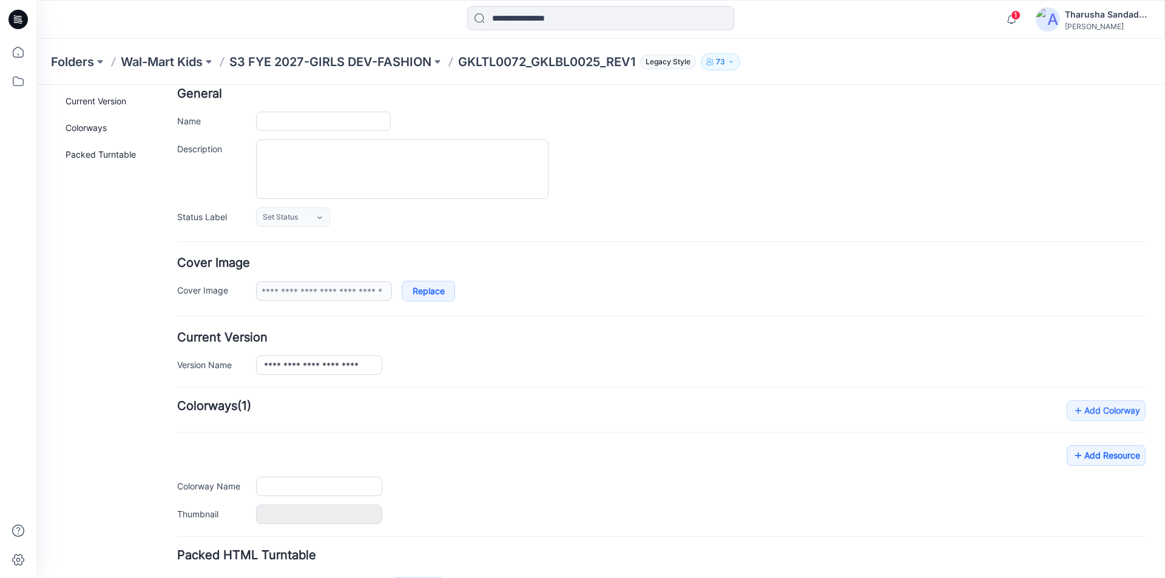
type input "**********"
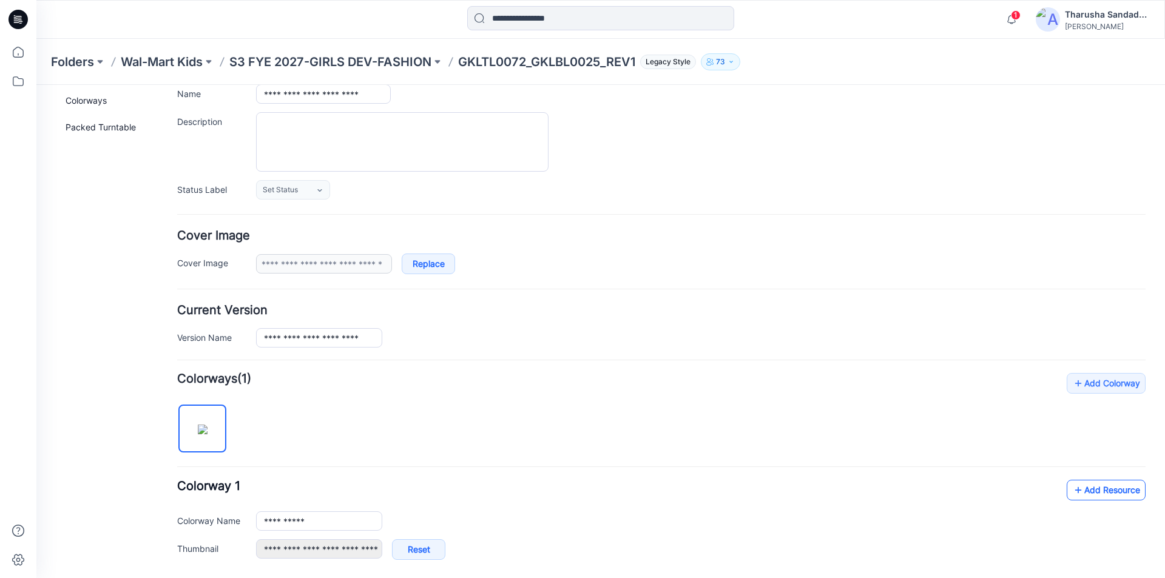
click at [1087, 494] on link "Add Resource" at bounding box center [1106, 490] width 79 height 21
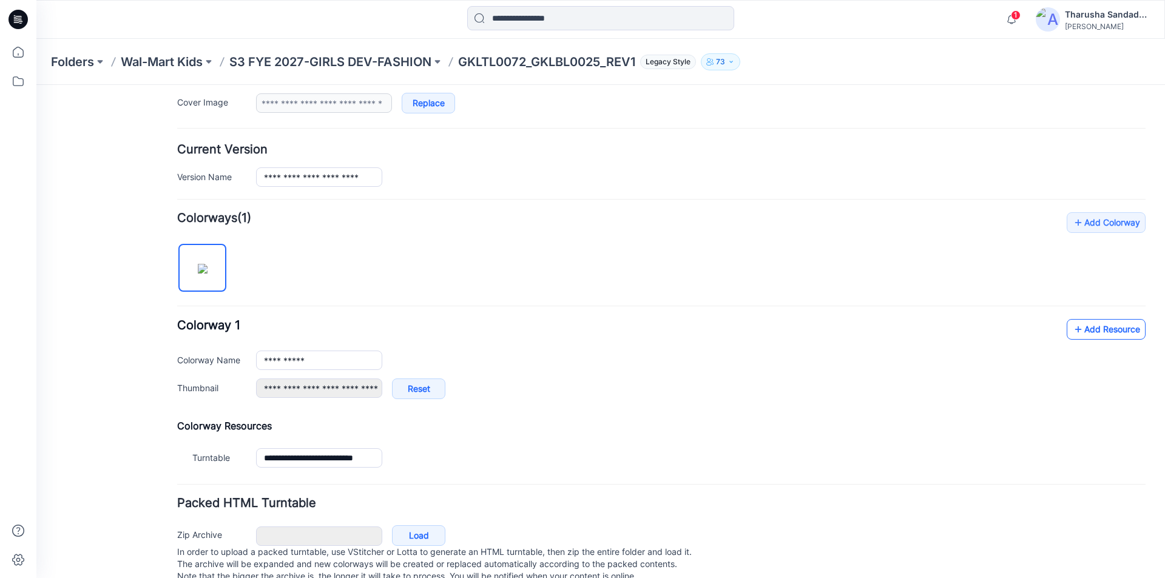
scroll to position [285, 0]
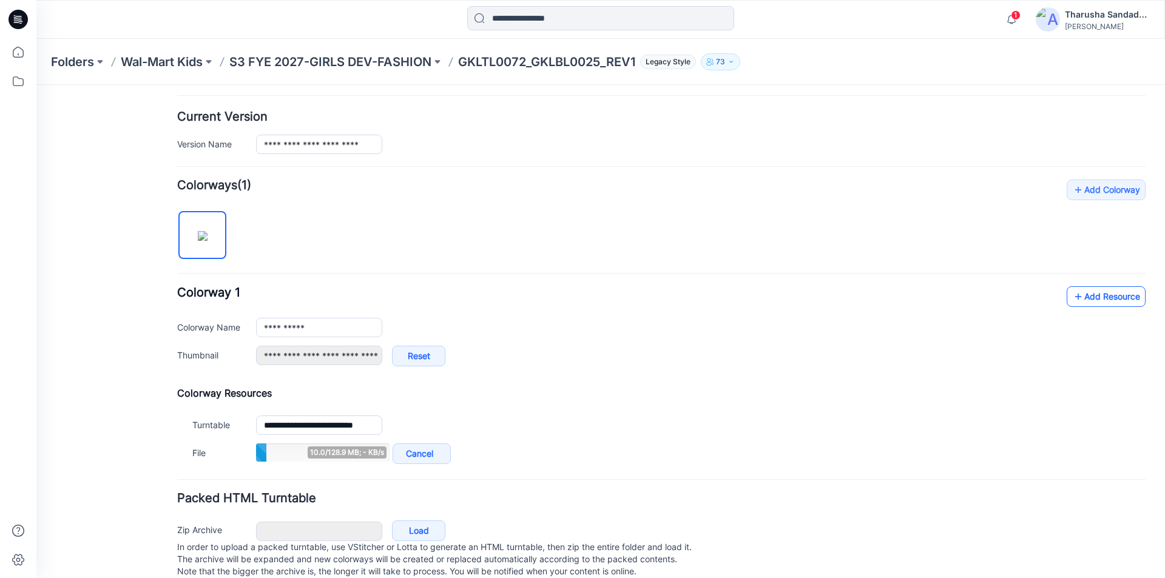
click at [1072, 289] on icon at bounding box center [1078, 296] width 12 height 19
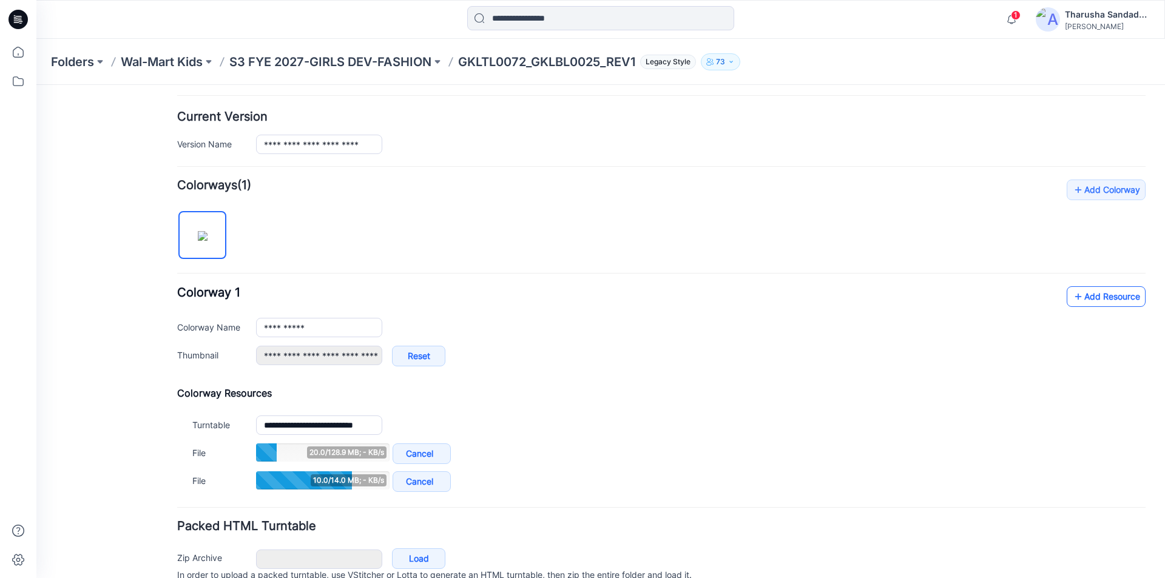
click at [1075, 303] on icon at bounding box center [1078, 296] width 12 height 19
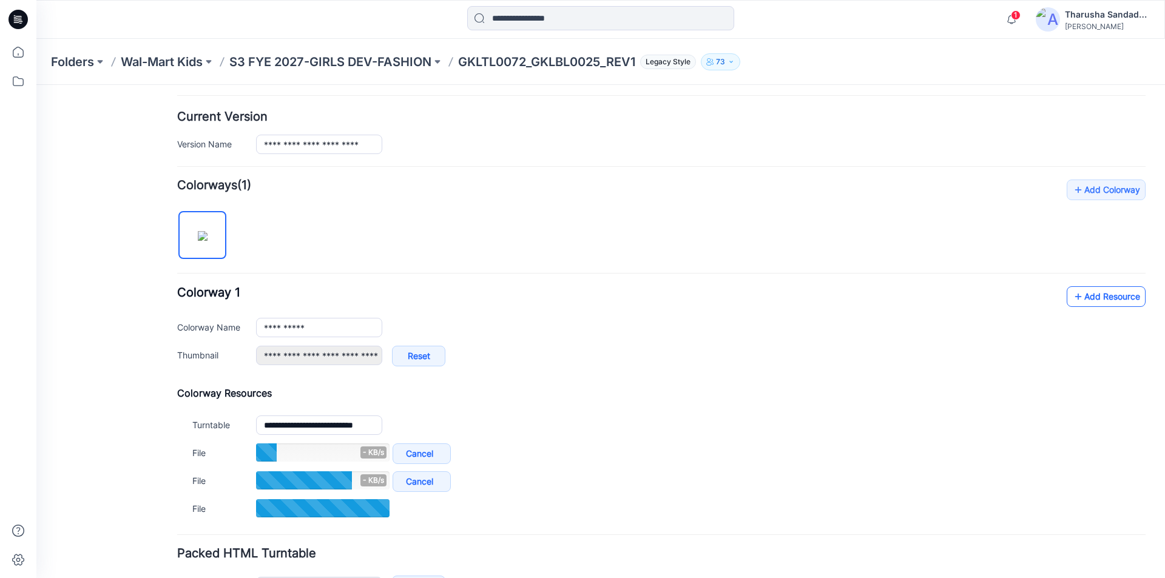
click at [1095, 296] on link "Add Resource" at bounding box center [1106, 296] width 79 height 21
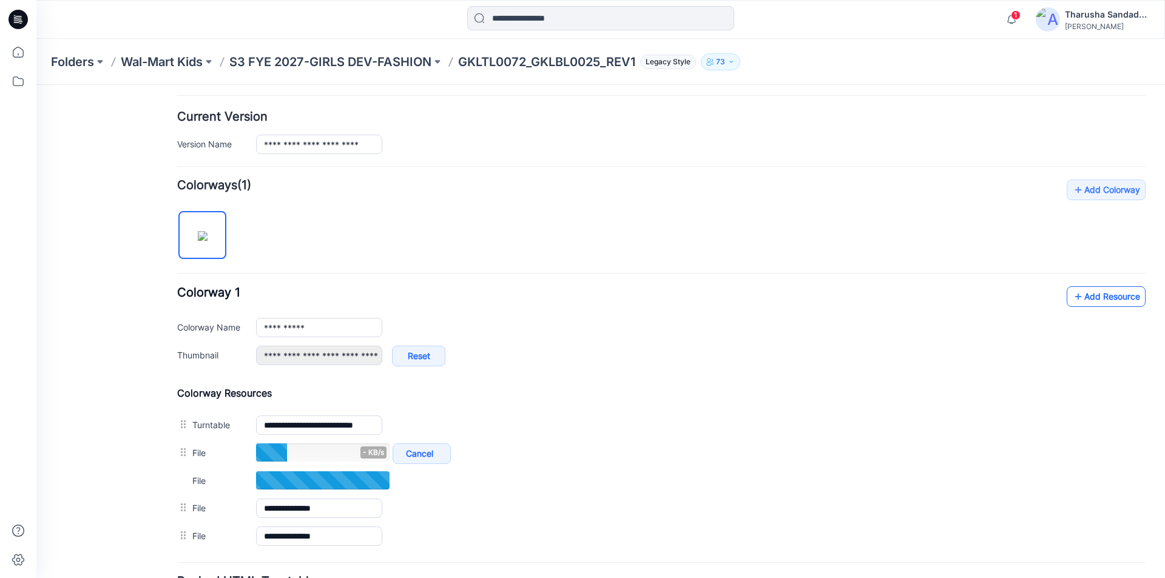
click at [1101, 303] on link "Add Resource" at bounding box center [1106, 296] width 79 height 21
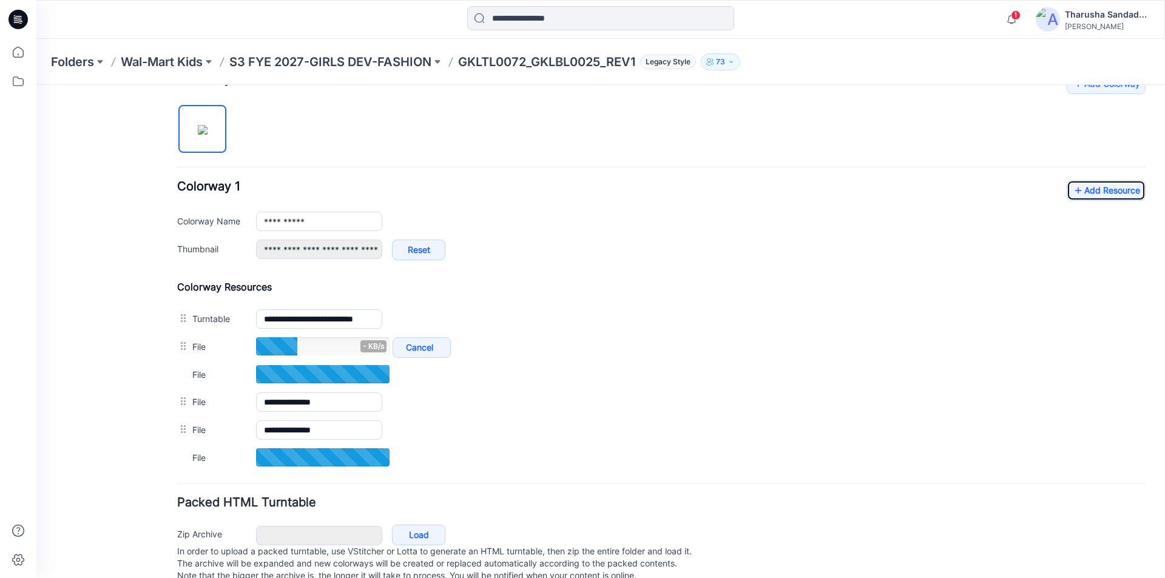
scroll to position [406, 0]
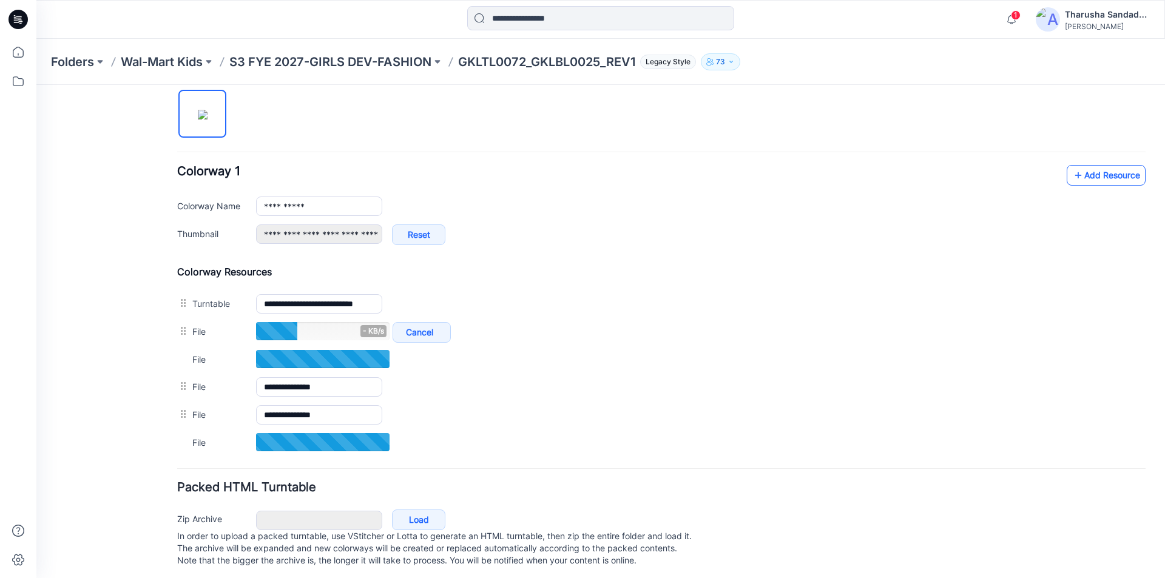
click at [1072, 179] on icon at bounding box center [1078, 175] width 12 height 19
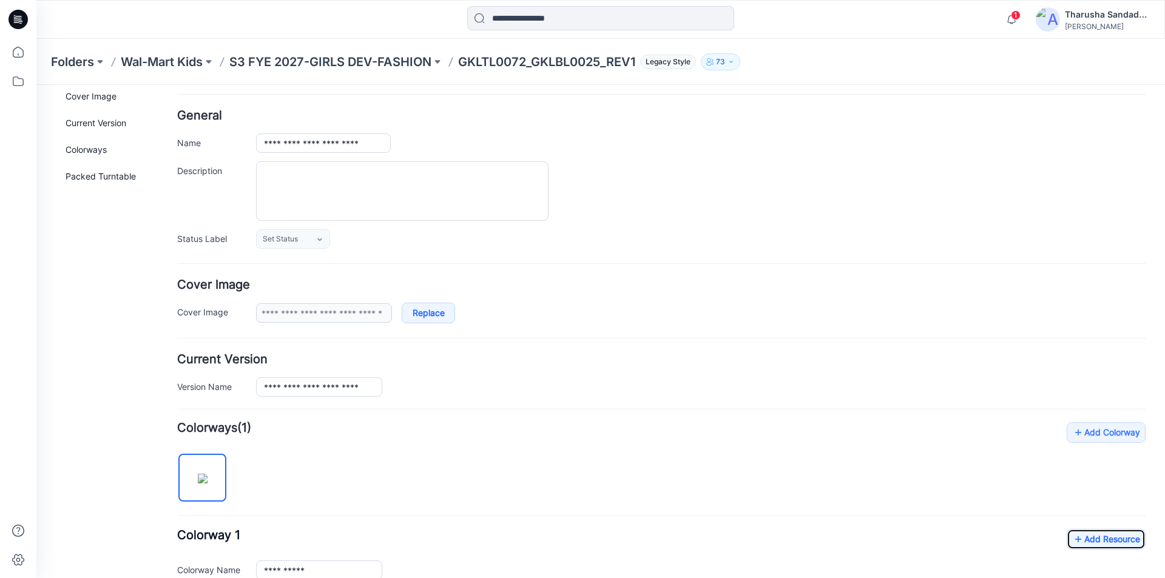
scroll to position [0, 0]
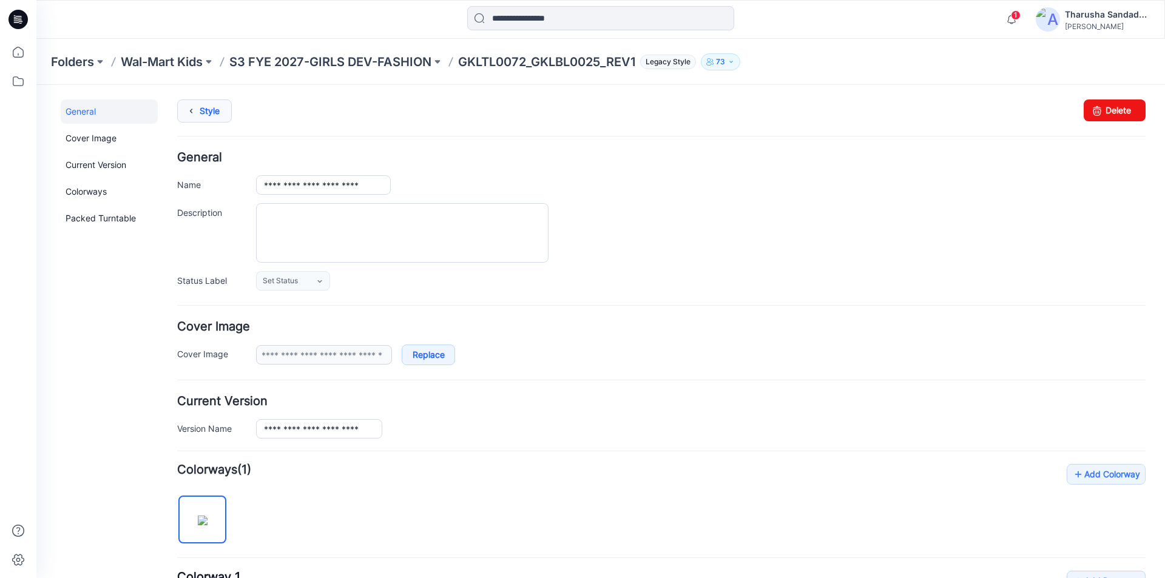
click at [206, 112] on link "Style" at bounding box center [204, 111] width 55 height 23
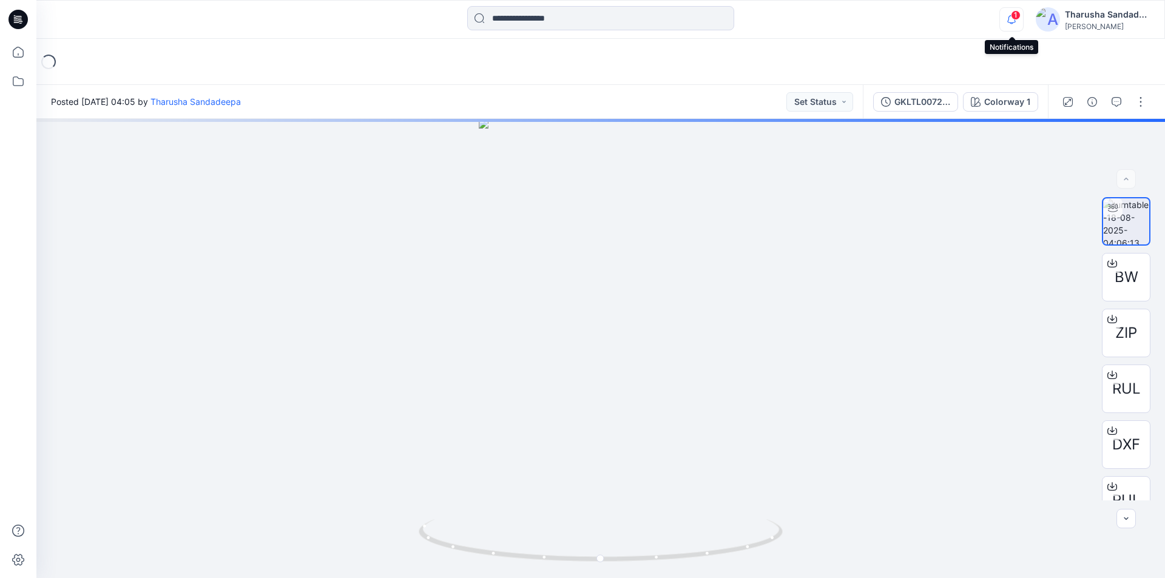
click at [1014, 22] on icon "button" at bounding box center [1011, 19] width 23 height 24
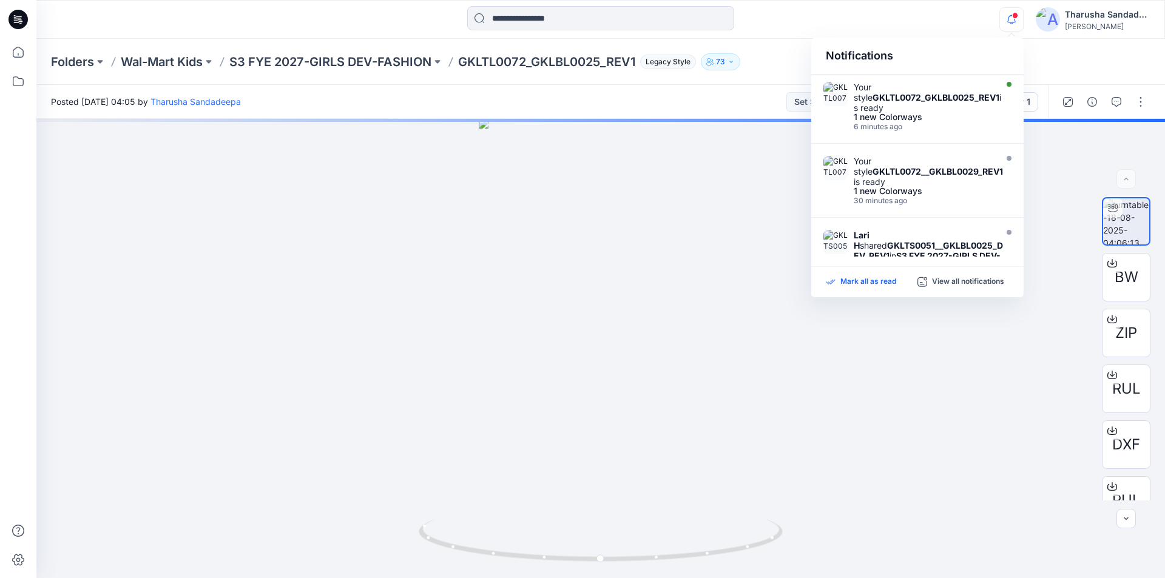
click at [894, 277] on p "Mark all as read" at bounding box center [868, 282] width 56 height 11
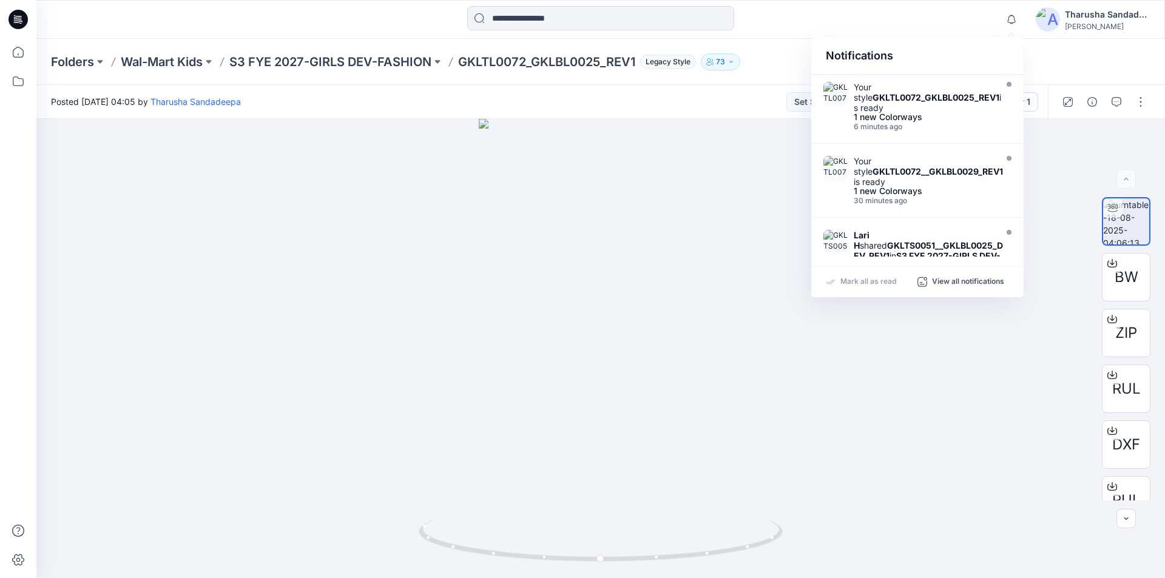
click at [818, 24] on div at bounding box center [601, 19] width 564 height 27
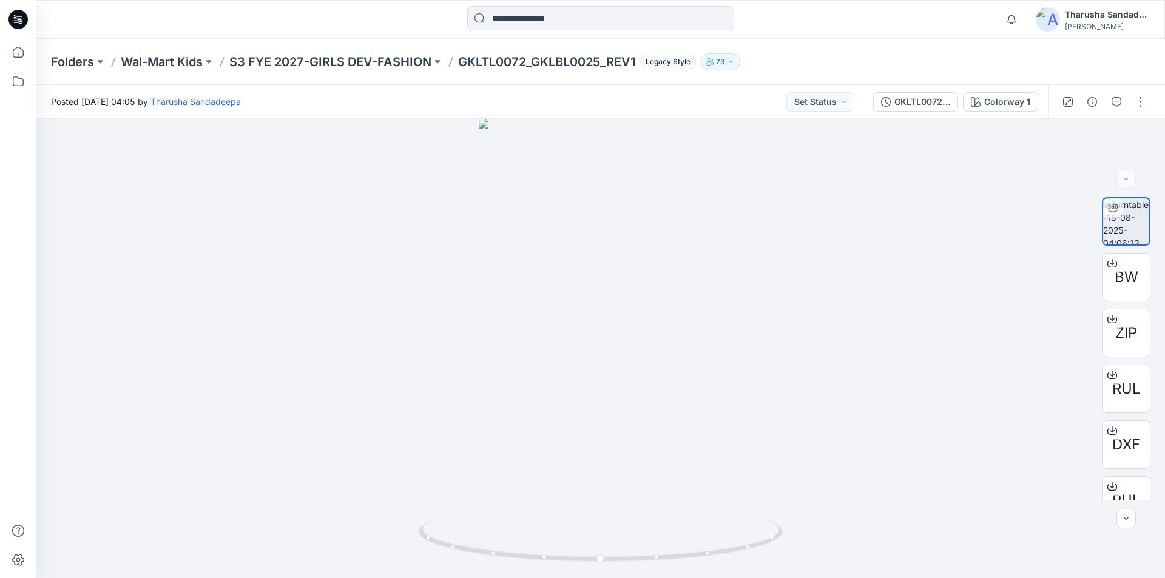
drag, startPoint x: 13, startPoint y: 16, endPoint x: 24, endPoint y: 23, distance: 13.3
click at [13, 17] on icon at bounding box center [17, 19] width 19 height 19
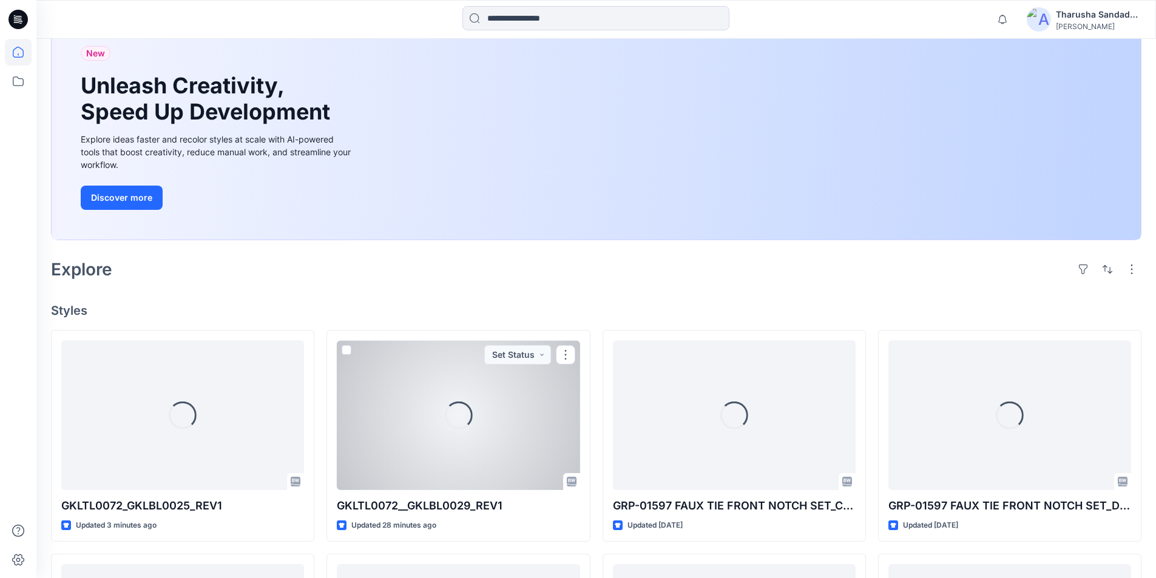
scroll to position [121, 0]
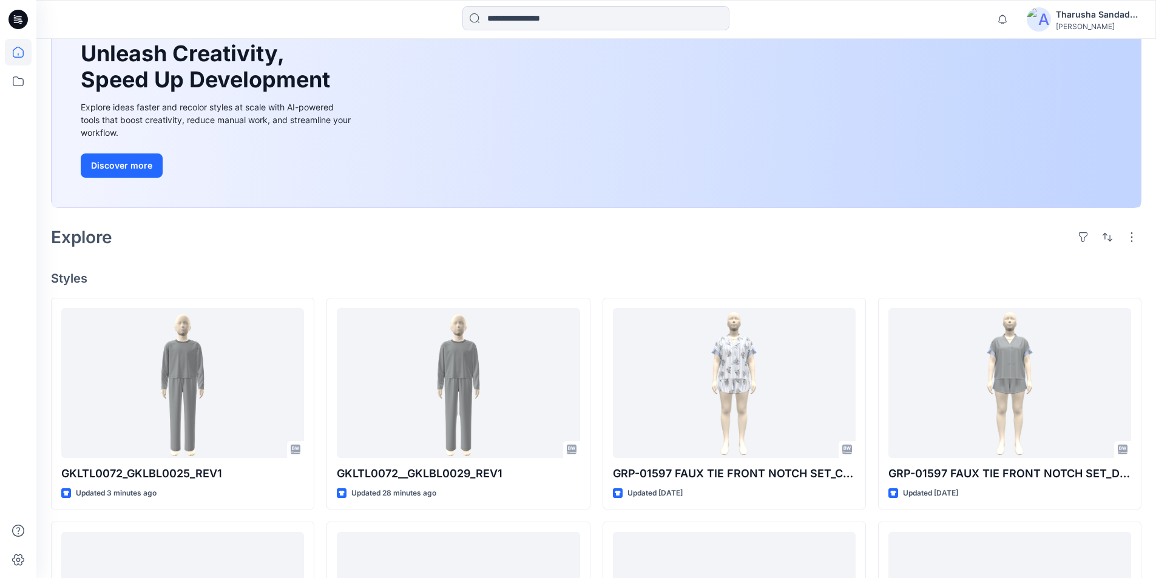
click at [368, 244] on div "Explore" at bounding box center [596, 237] width 1090 height 29
click at [16, 17] on icon at bounding box center [17, 19] width 19 height 39
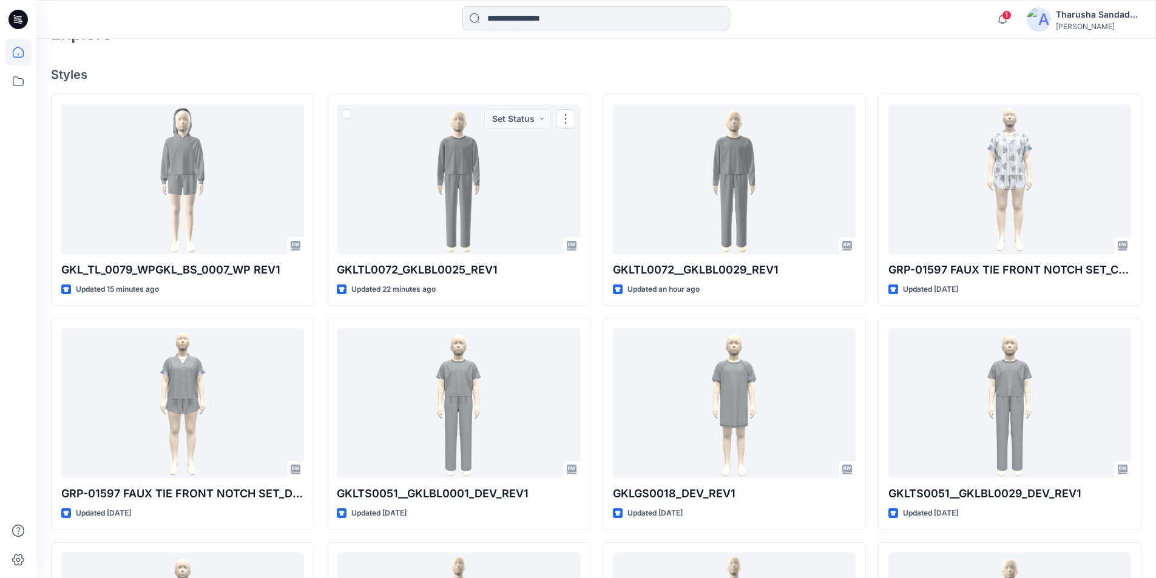
scroll to position [243, 0]
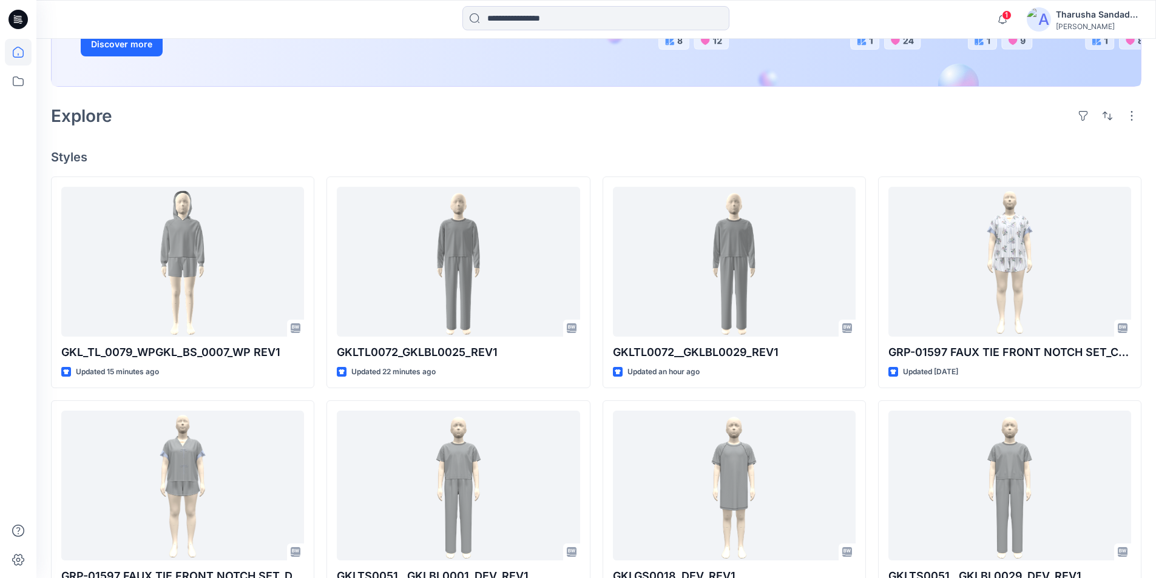
drag, startPoint x: 265, startPoint y: 137, endPoint x: 376, endPoint y: 141, distance: 111.7
click at [265, 137] on div "Welcome back, Tharusha New New Unleash Creativity, Speed Up Development Explore…" at bounding box center [595, 345] width 1119 height 1099
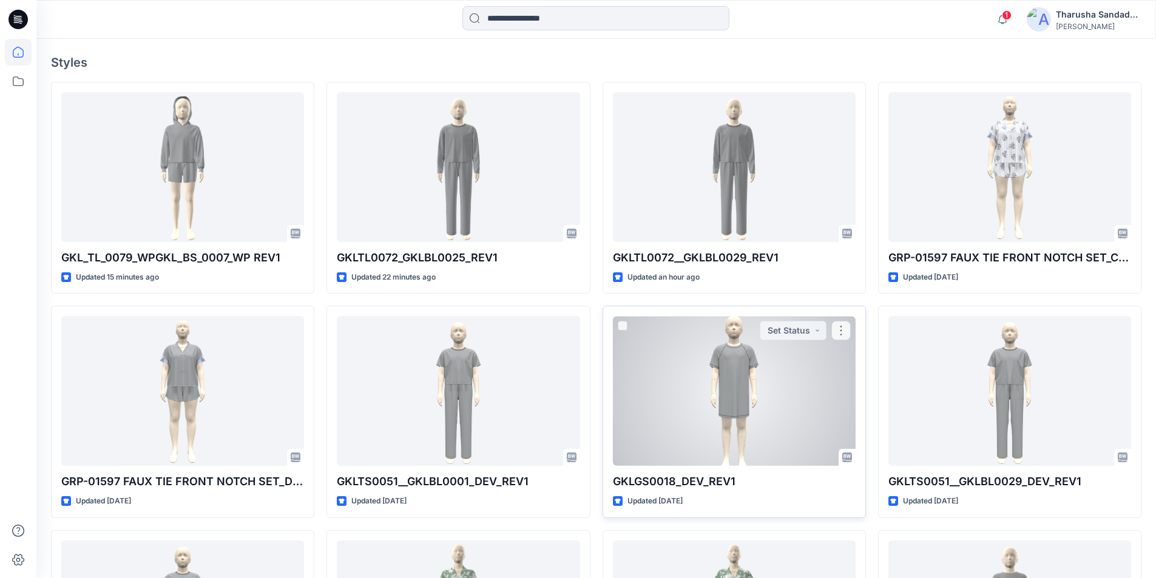
scroll to position [364, 0]
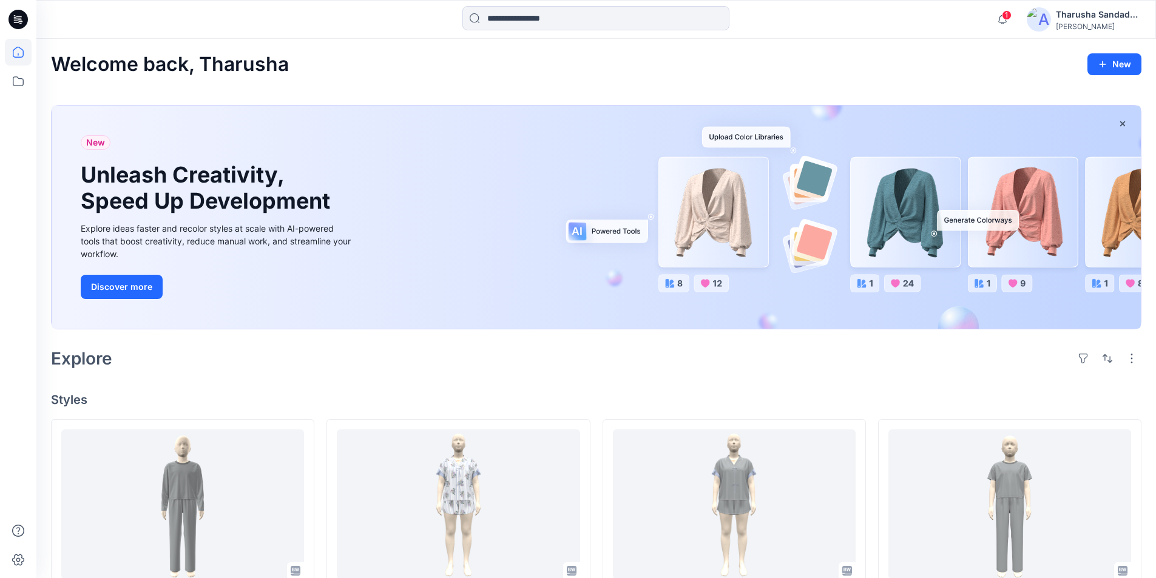
scroll to position [61, 0]
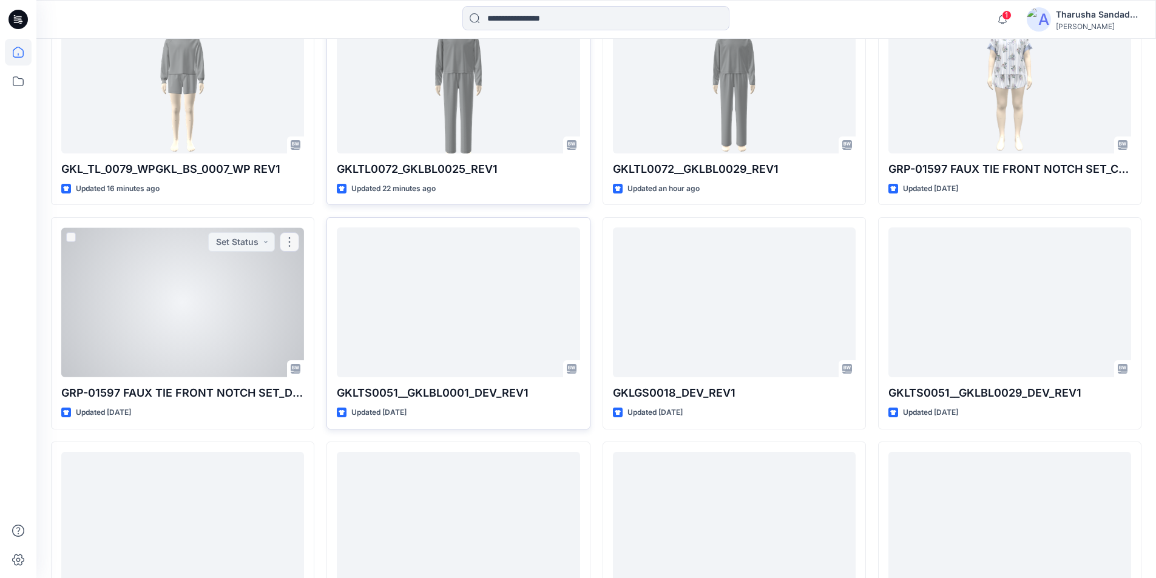
scroll to position [448, 0]
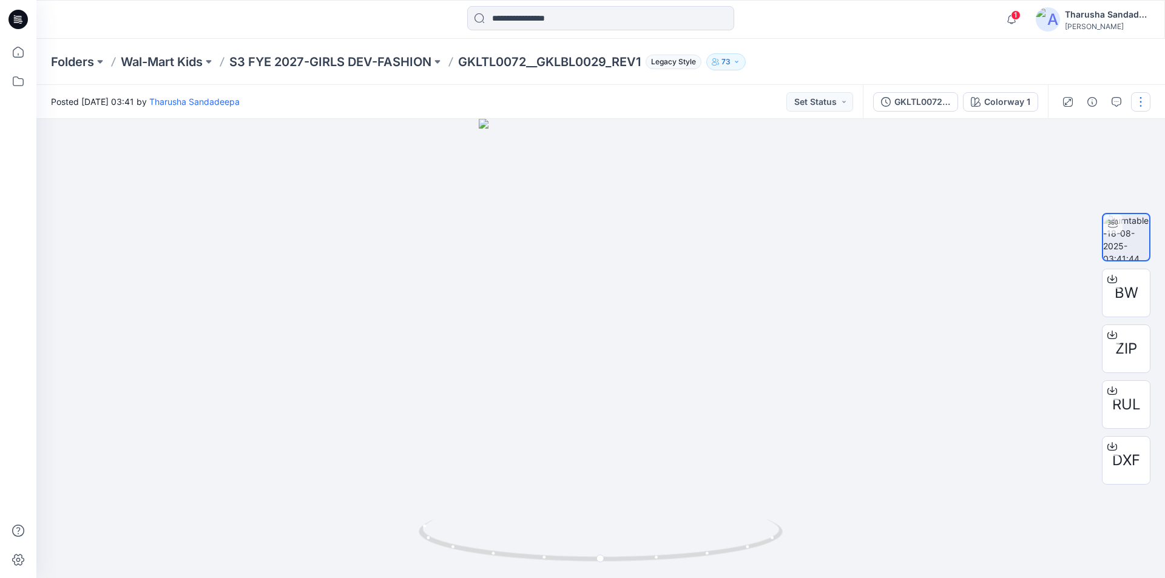
click at [1134, 105] on button "button" at bounding box center [1140, 101] width 19 height 19
click at [1055, 140] on button "Edit" at bounding box center [1090, 130] width 112 height 22
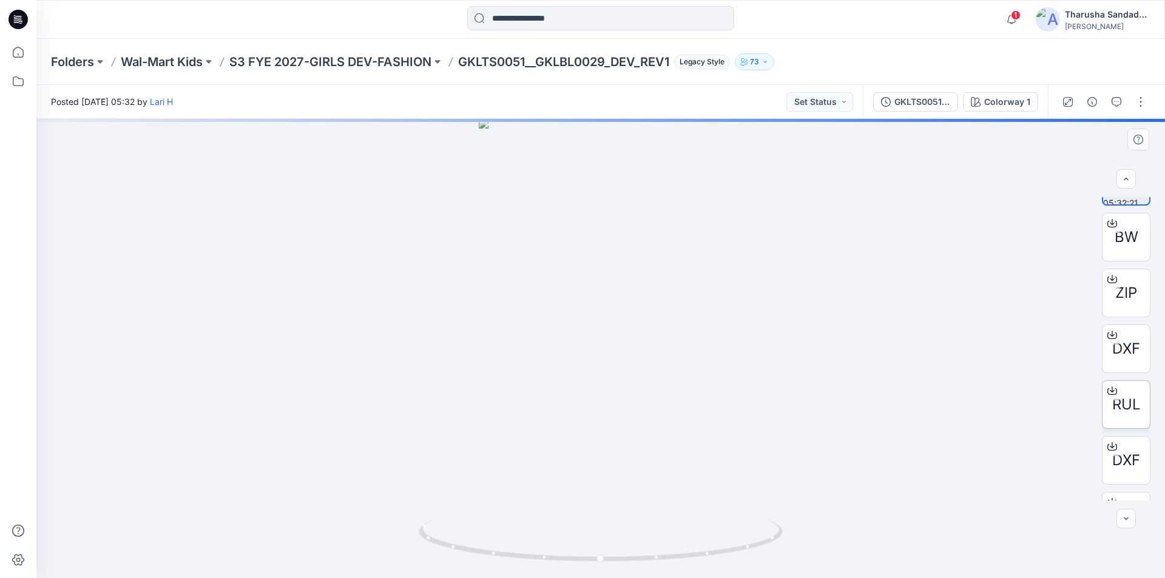
scroll to position [80, 0]
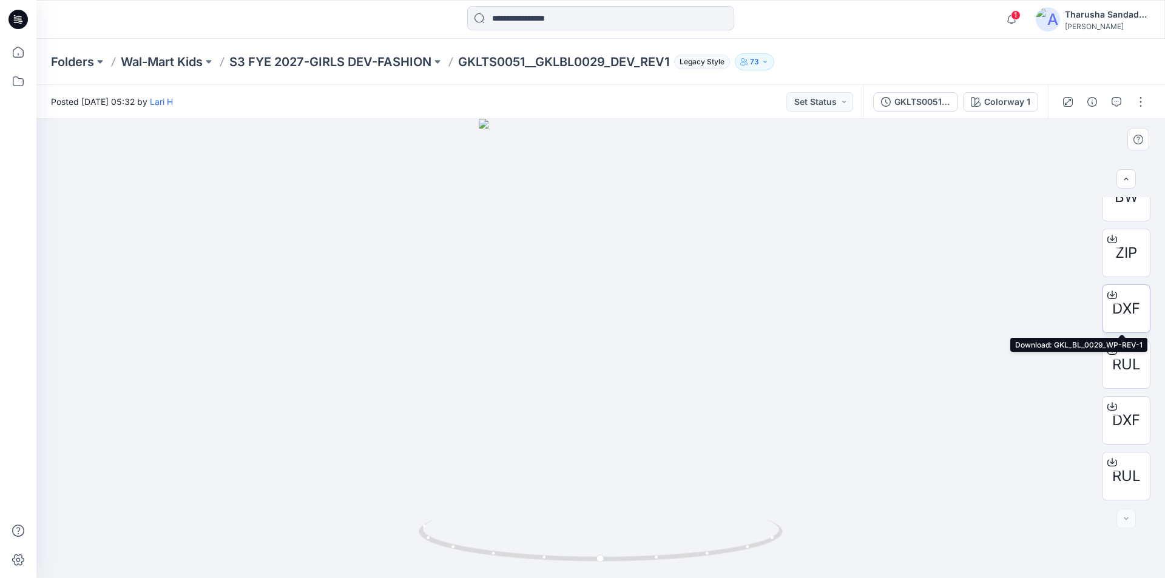
click at [1129, 301] on span "DXF" at bounding box center [1126, 309] width 28 height 22
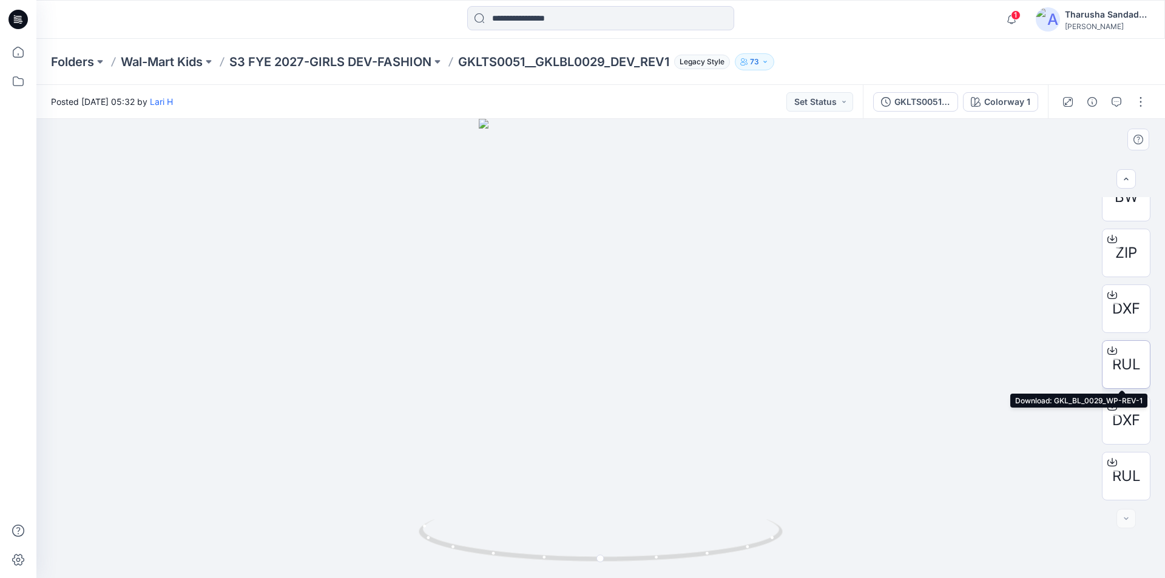
click at [1123, 362] on span "RUL" at bounding box center [1126, 365] width 29 height 22
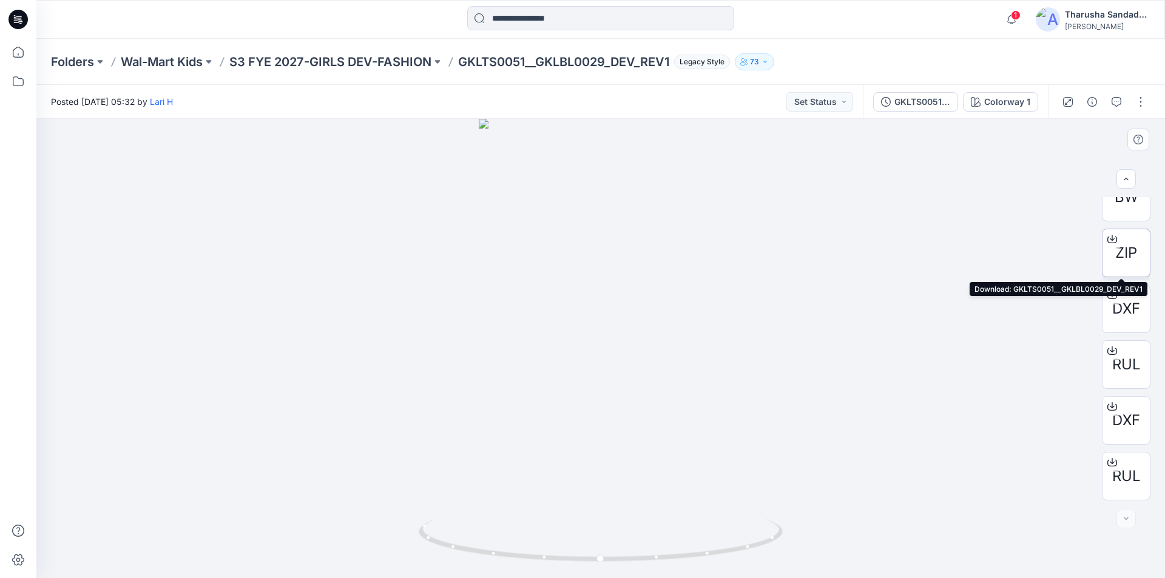
click at [1122, 243] on span "ZIP" at bounding box center [1126, 253] width 22 height 22
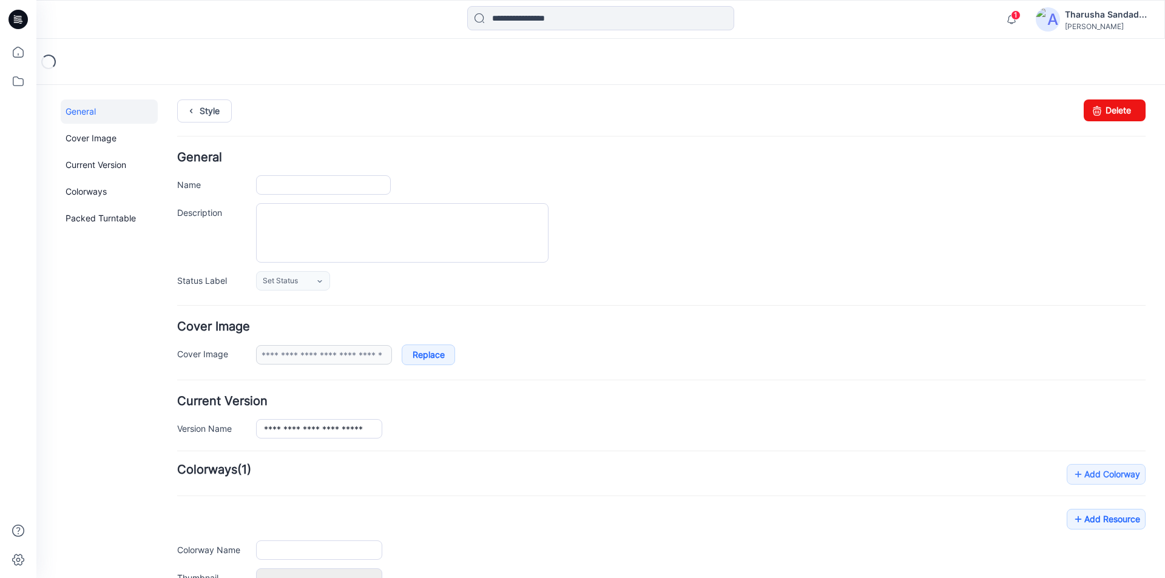
type input "**********"
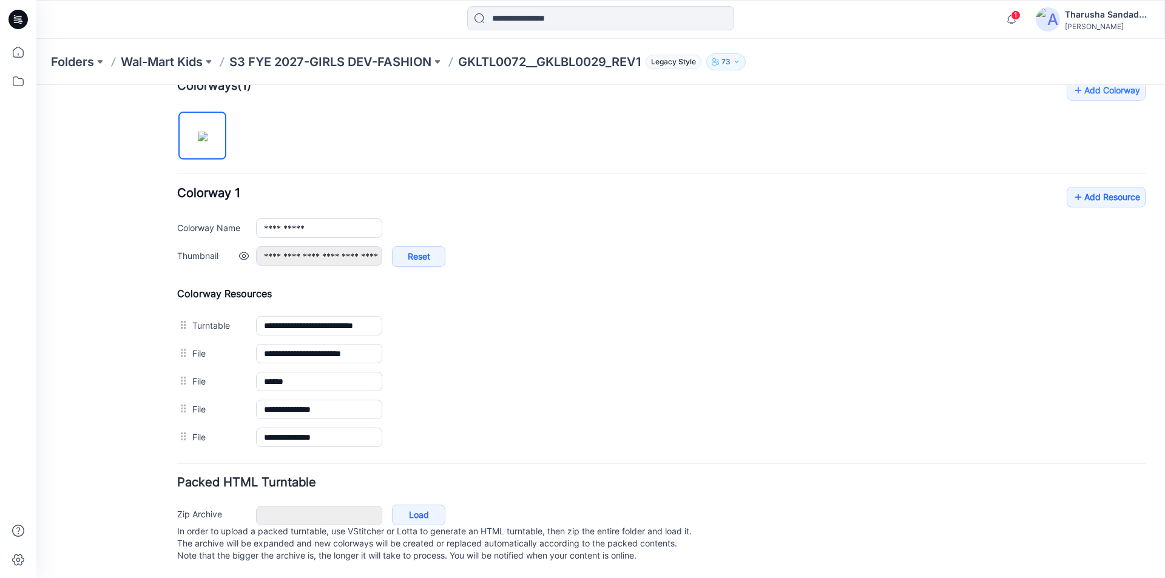
scroll to position [396, 0]
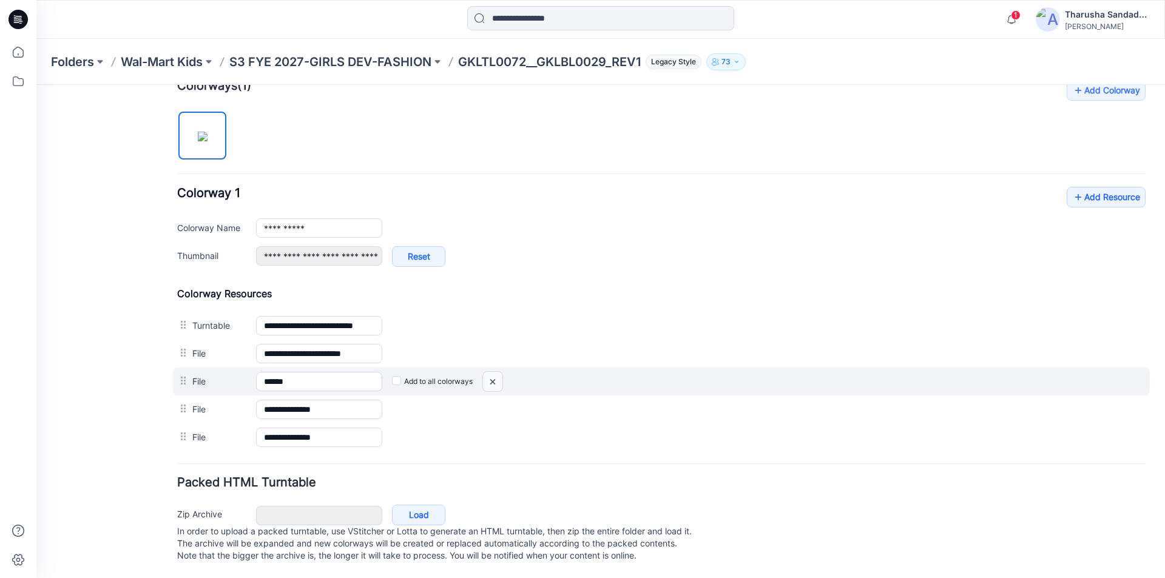
click at [36, 85] on img at bounding box center [36, 85] width 0 height 0
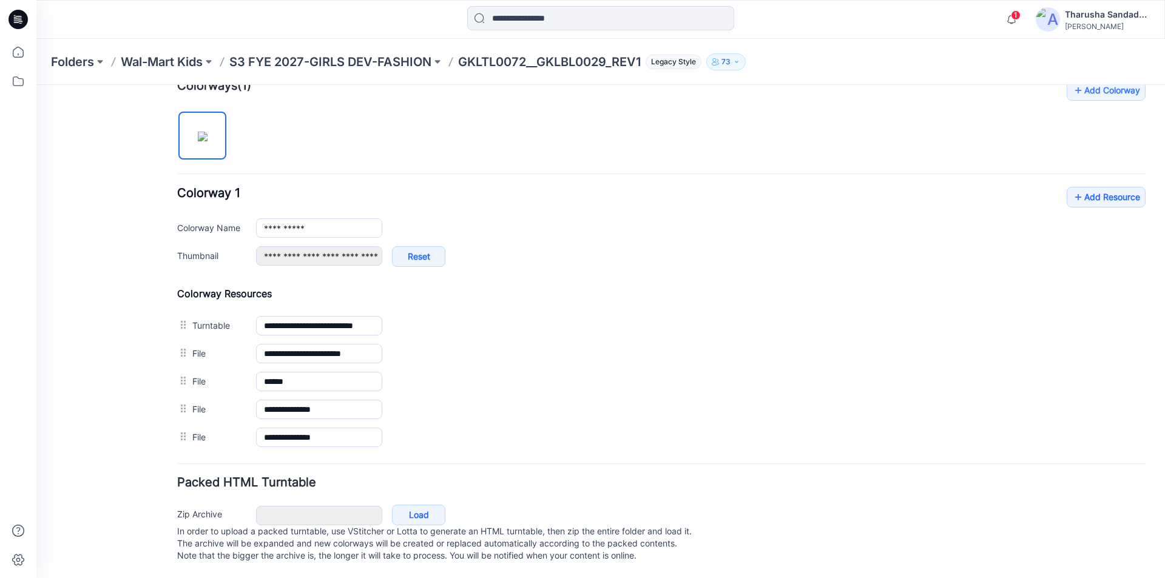
scroll to position [368, 0]
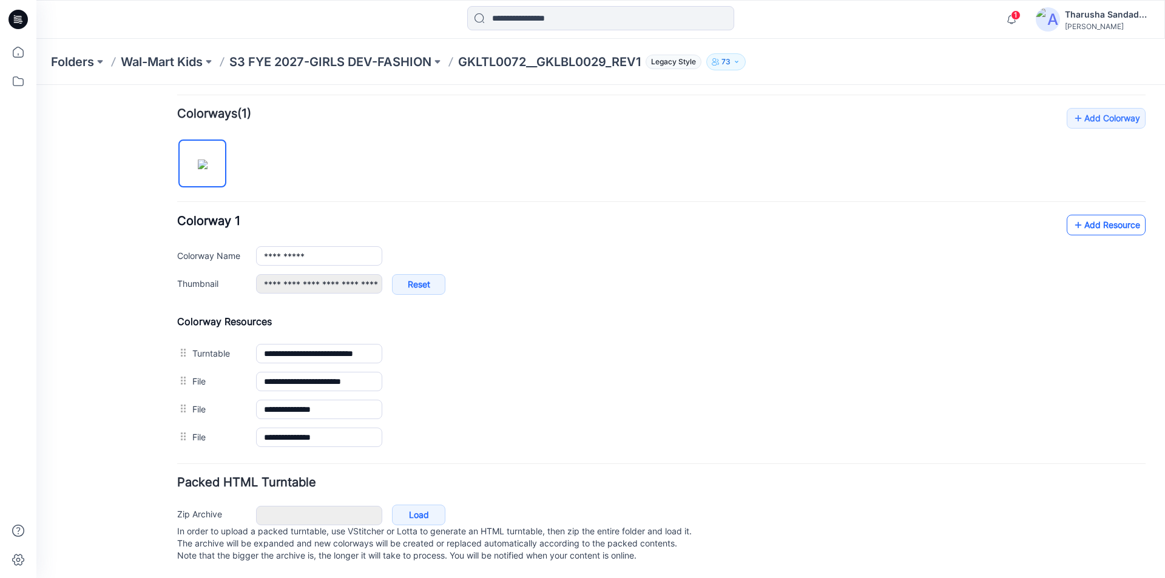
click at [1117, 217] on link "Add Resource" at bounding box center [1106, 225] width 79 height 21
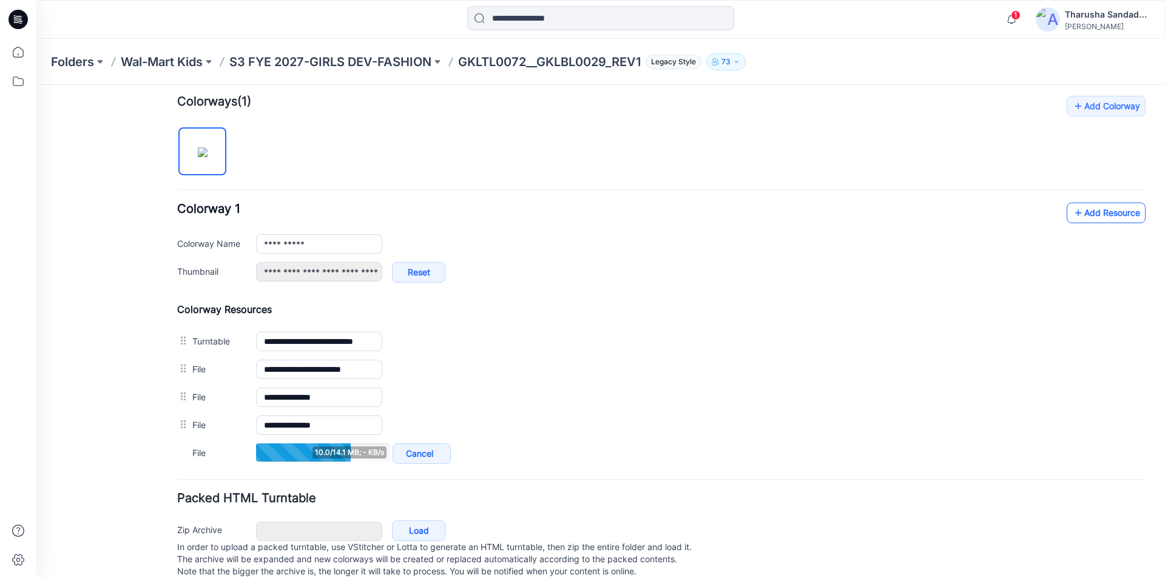
click at [1078, 214] on link "Add Resource" at bounding box center [1106, 213] width 79 height 21
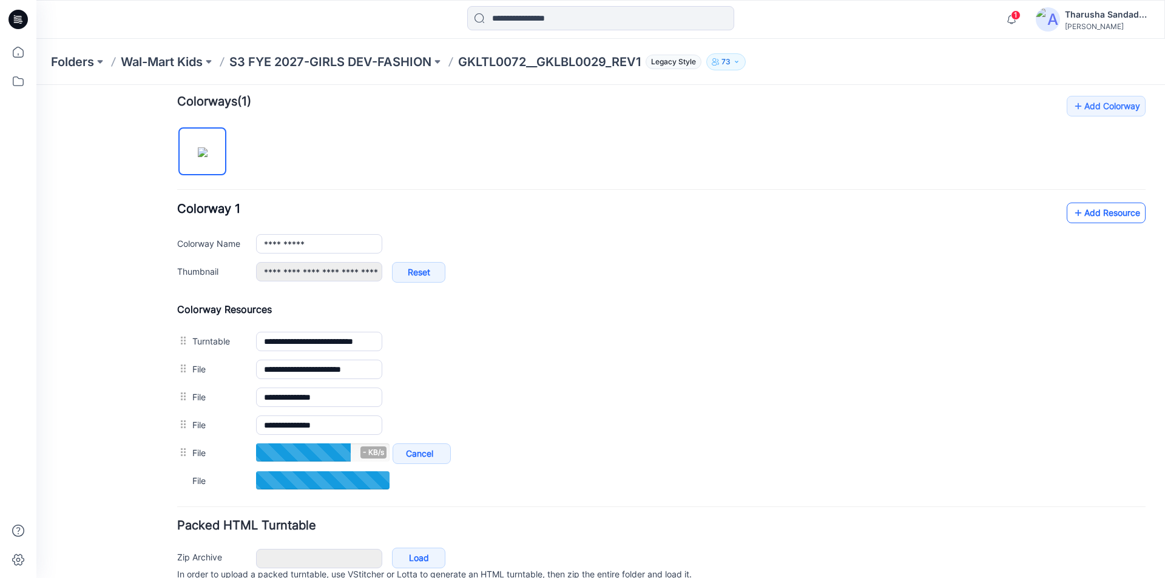
click at [1072, 217] on icon at bounding box center [1078, 212] width 12 height 19
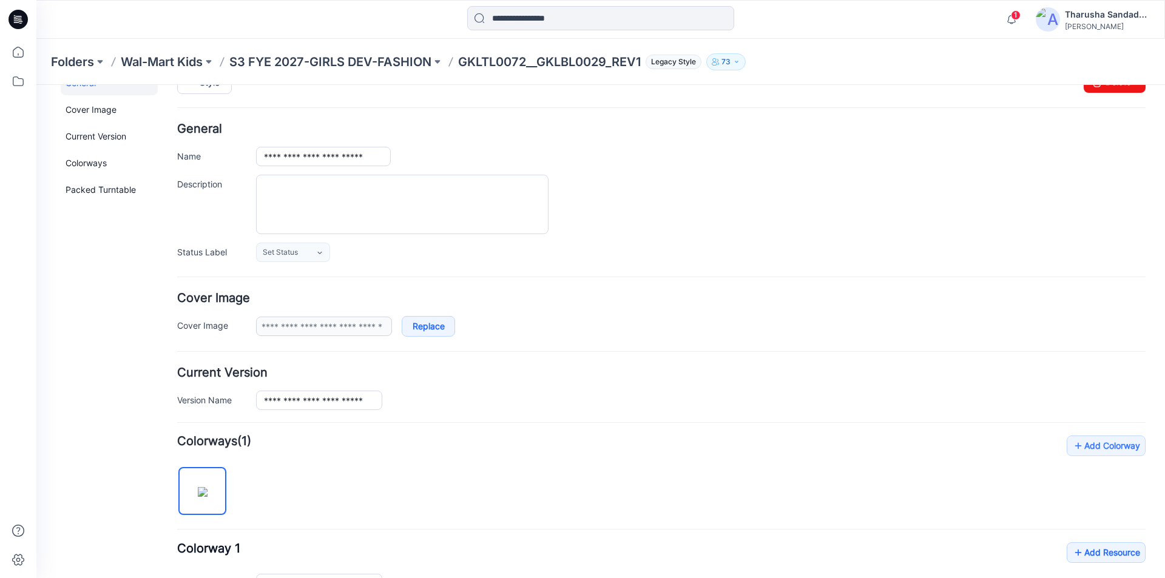
scroll to position [0, 0]
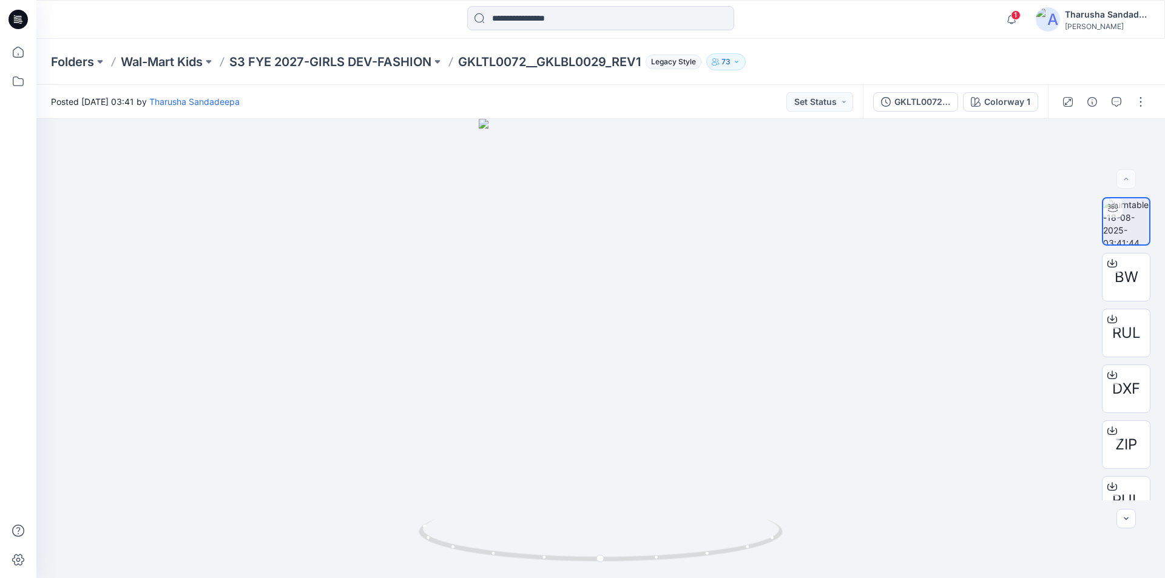
click at [15, 20] on icon at bounding box center [17, 19] width 19 height 19
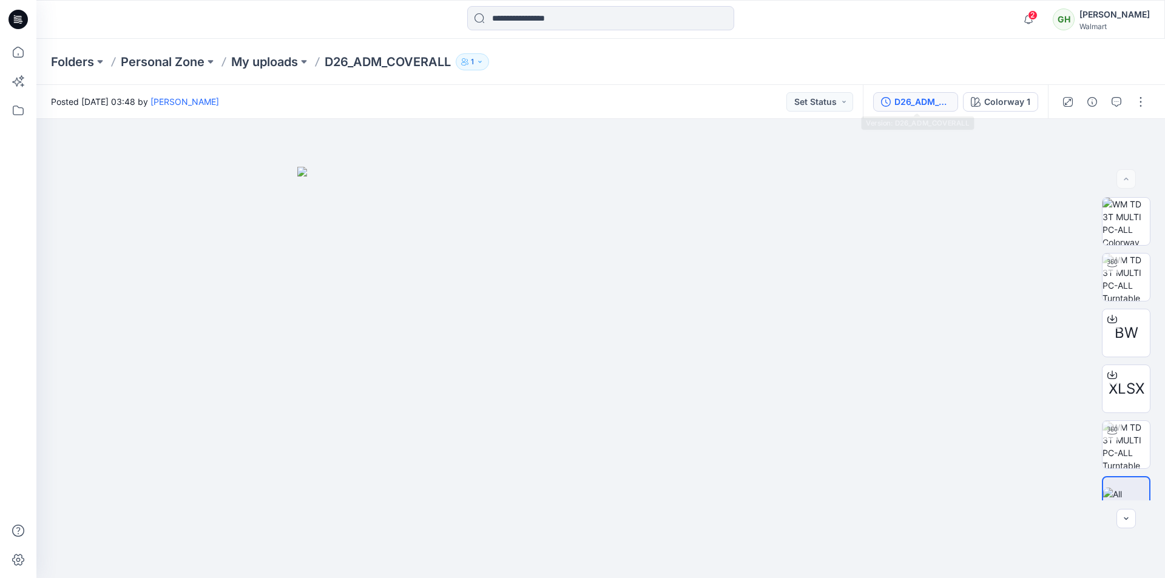
click at [930, 100] on div "D26_ADM_COVERALL" at bounding box center [922, 101] width 56 height 13
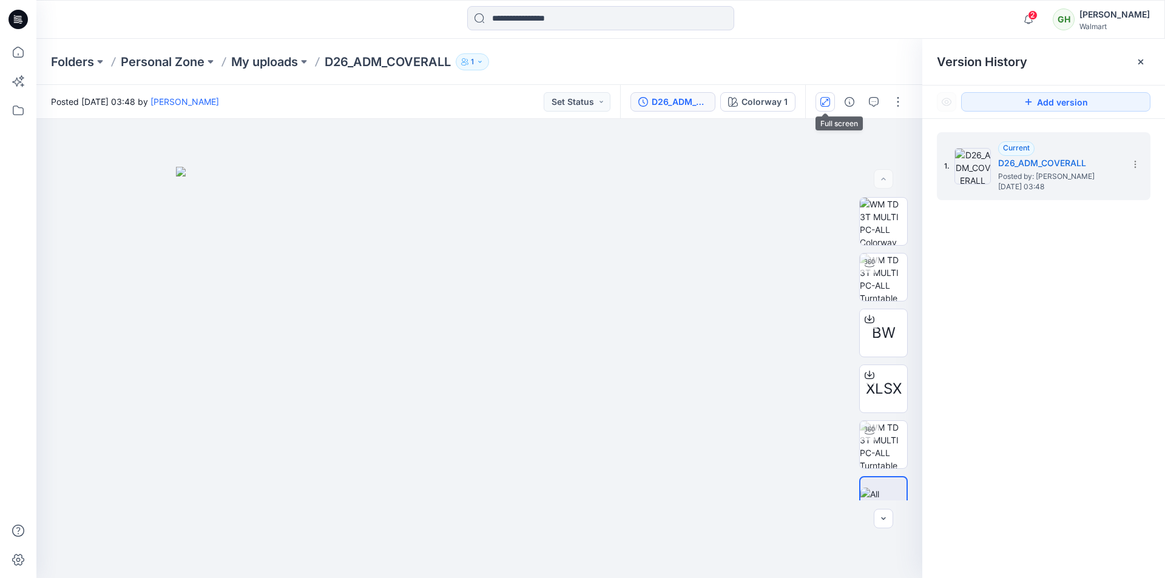
click at [826, 101] on icon "button" at bounding box center [825, 101] width 6 height 6
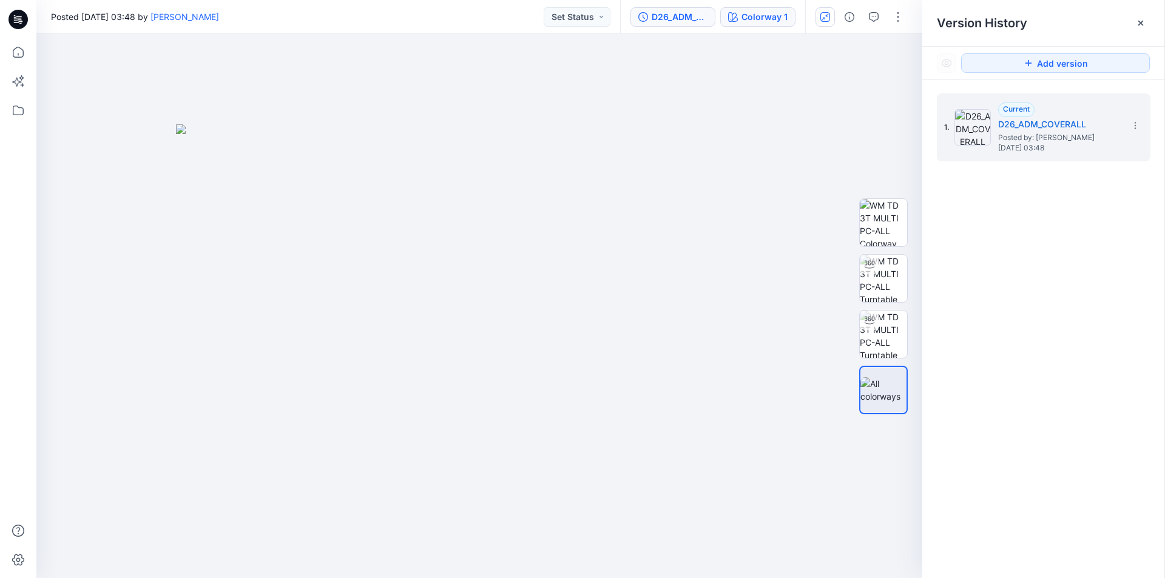
click at [775, 23] on div "Colorway 1" at bounding box center [764, 16] width 46 height 13
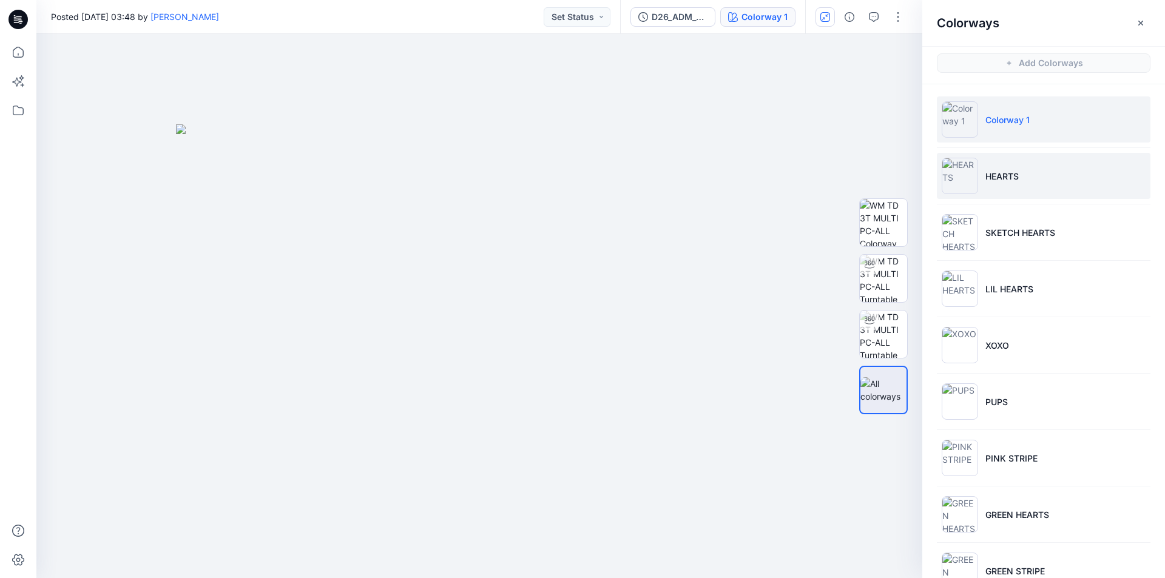
click at [994, 175] on p "HEARTS" at bounding box center [1001, 176] width 33 height 13
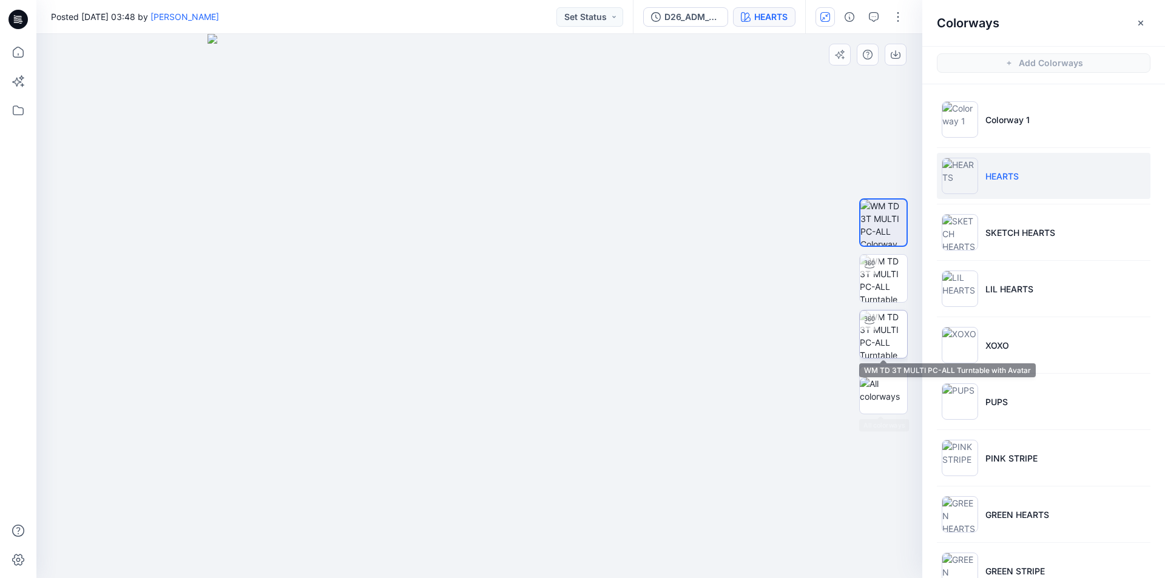
click at [882, 345] on img at bounding box center [883, 334] width 47 height 47
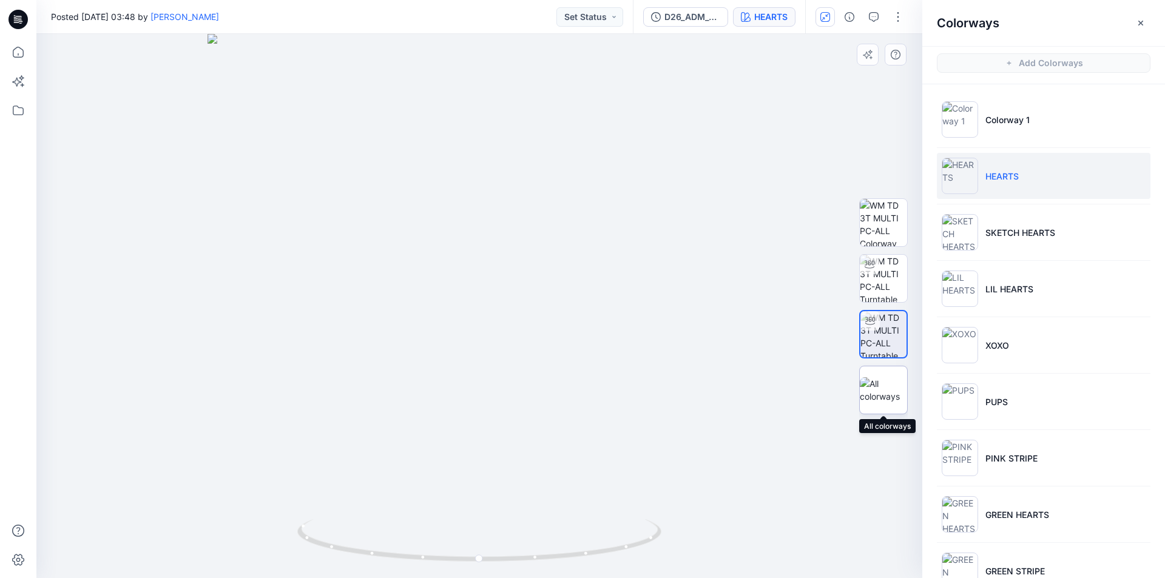
click at [891, 396] on img at bounding box center [883, 389] width 47 height 25
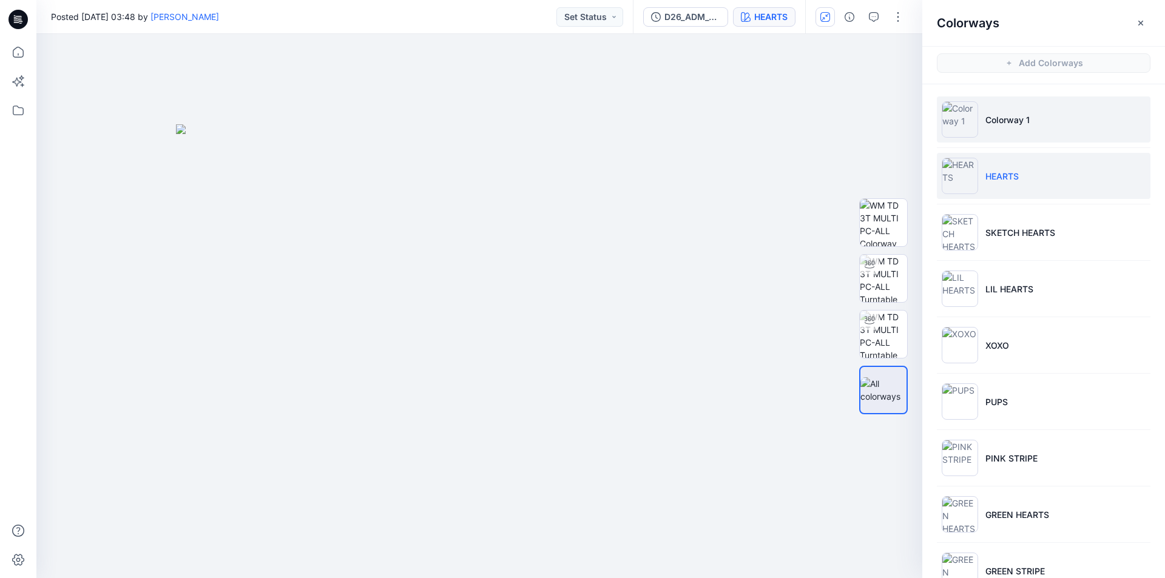
drag, startPoint x: 991, startPoint y: 109, endPoint x: 984, endPoint y: 112, distance: 8.7
click at [991, 109] on li "Colorway 1" at bounding box center [1044, 119] width 214 height 46
click at [1024, 119] on p "Colorway 1" at bounding box center [1007, 119] width 44 height 13
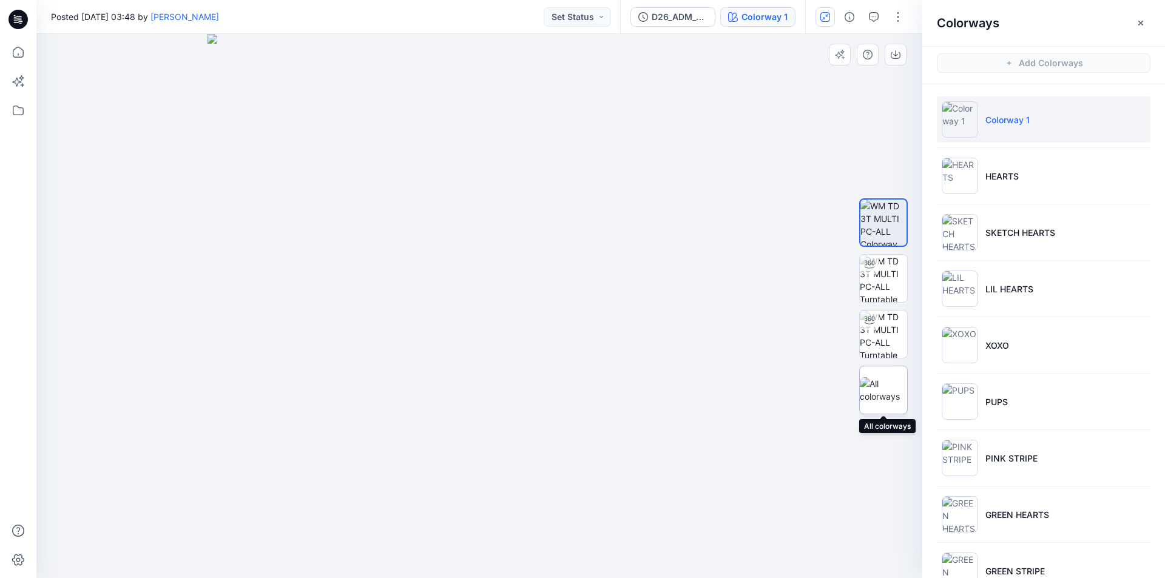
click at [880, 381] on img at bounding box center [883, 389] width 47 height 25
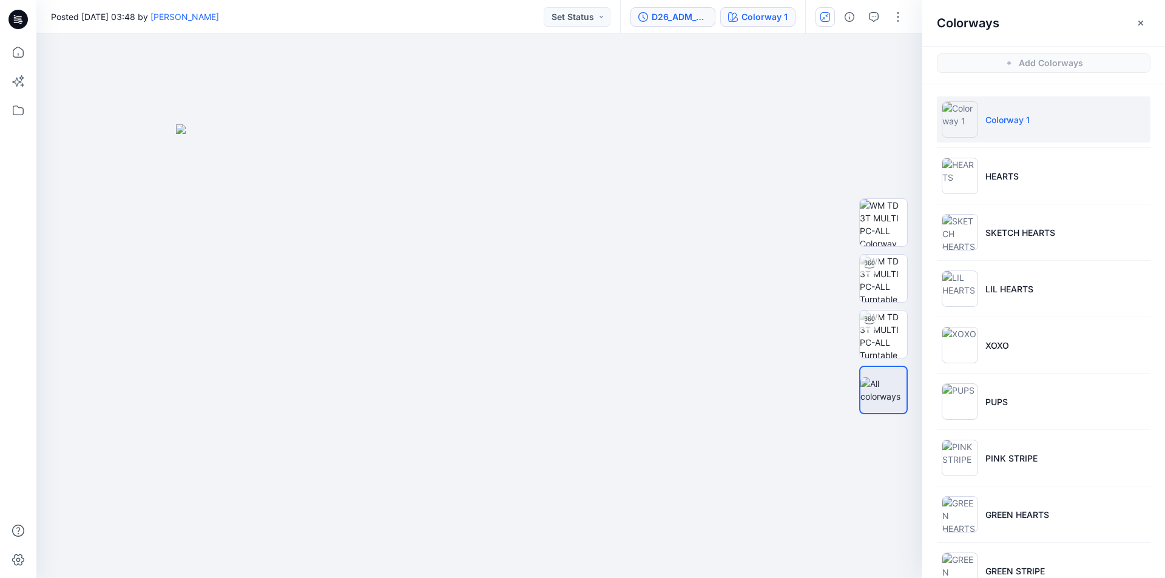
click at [682, 18] on div "D26_ADM_COVERALL" at bounding box center [680, 16] width 56 height 13
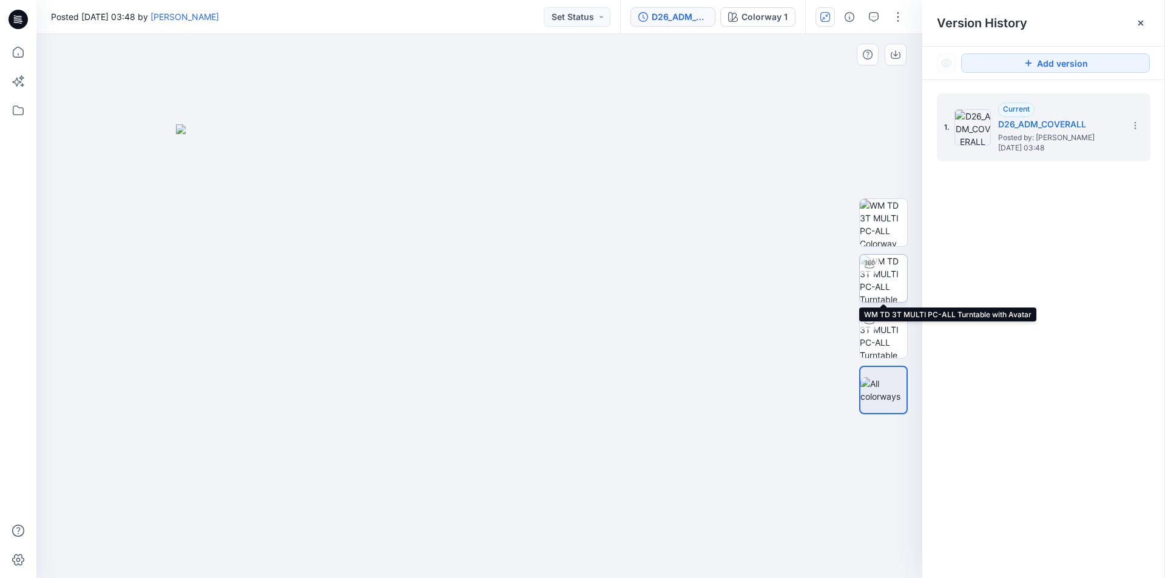
drag, startPoint x: 889, startPoint y: 275, endPoint x: 902, endPoint y: 297, distance: 25.3
click at [889, 275] on img at bounding box center [883, 278] width 47 height 47
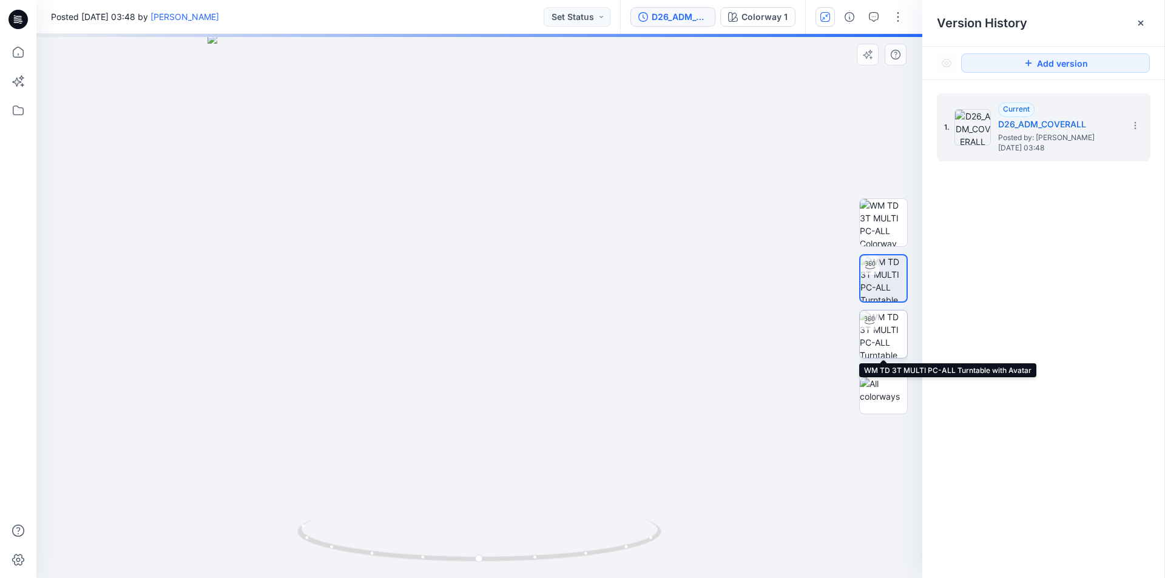
click at [891, 330] on img at bounding box center [883, 334] width 47 height 47
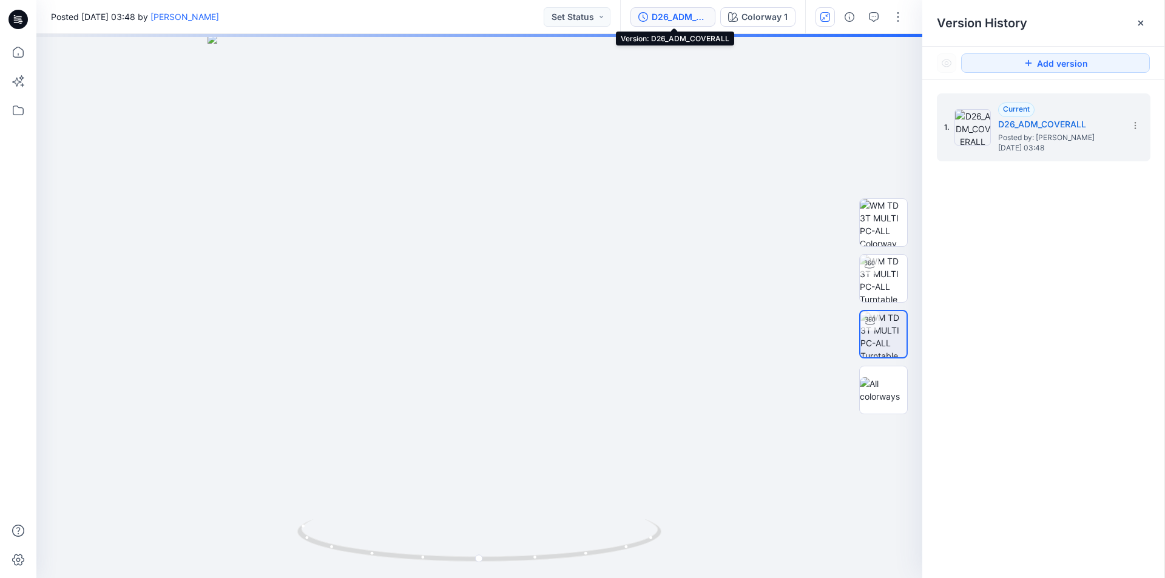
click at [680, 17] on div "D26_ADM_COVERALL" at bounding box center [680, 16] width 56 height 13
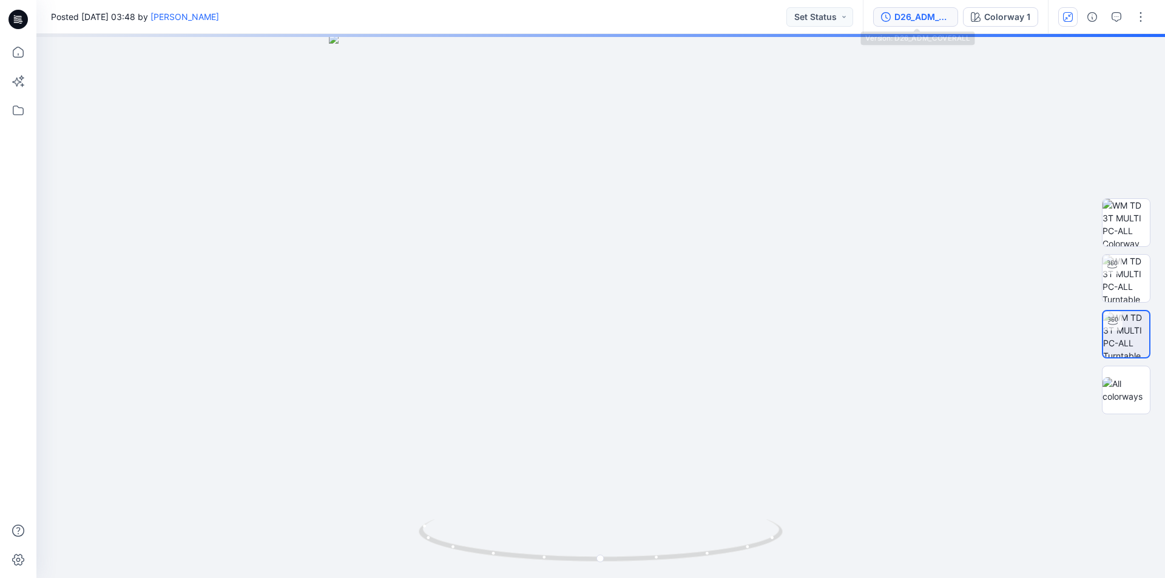
drag, startPoint x: 917, startPoint y: 19, endPoint x: 937, endPoint y: 19, distance: 19.4
click at [919, 19] on div "D26_ADM_COVERALL" at bounding box center [922, 16] width 56 height 13
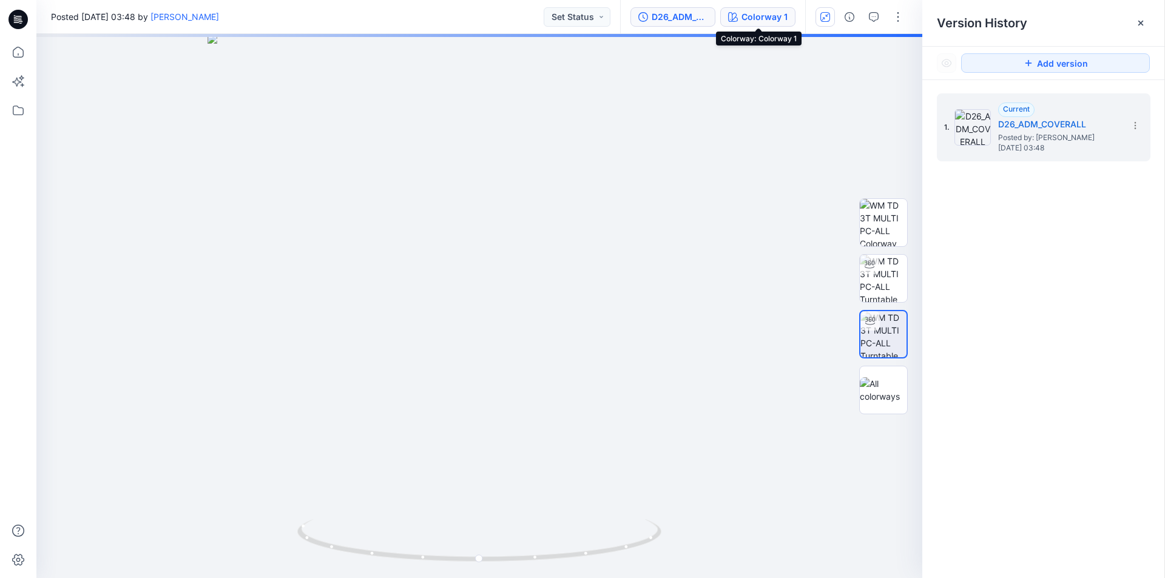
click at [774, 13] on div "Colorway 1" at bounding box center [764, 16] width 46 height 13
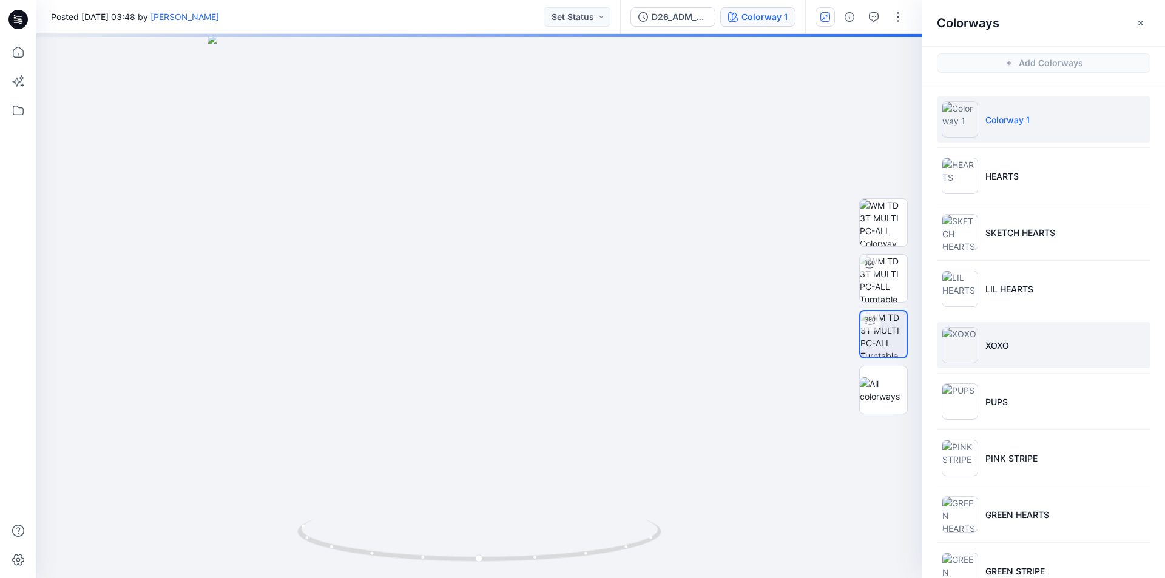
click at [982, 353] on li "XOXO" at bounding box center [1044, 345] width 214 height 46
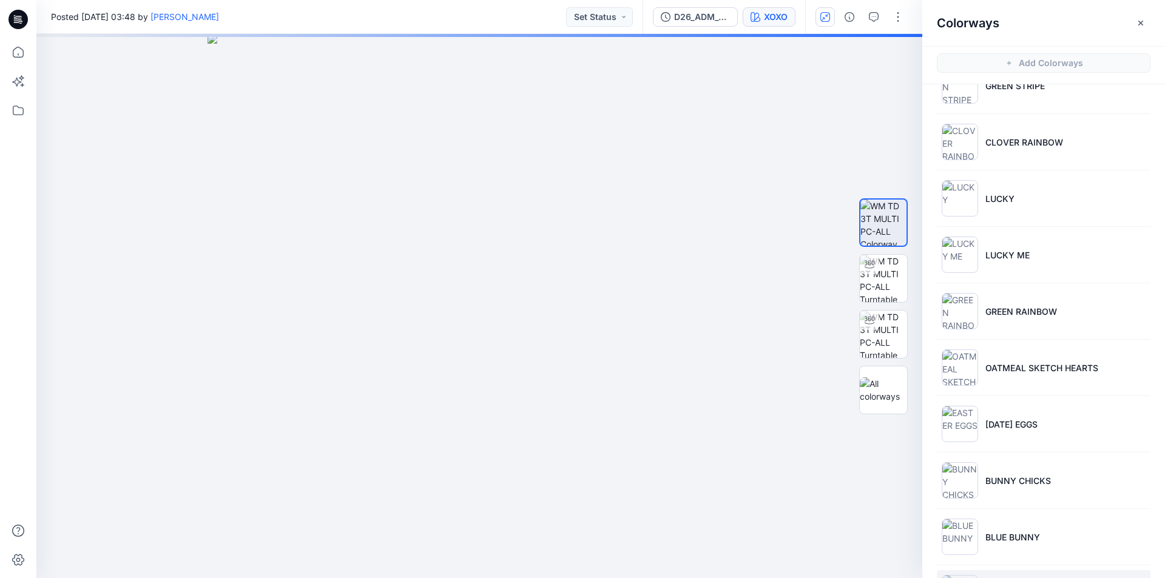
scroll to position [655, 0]
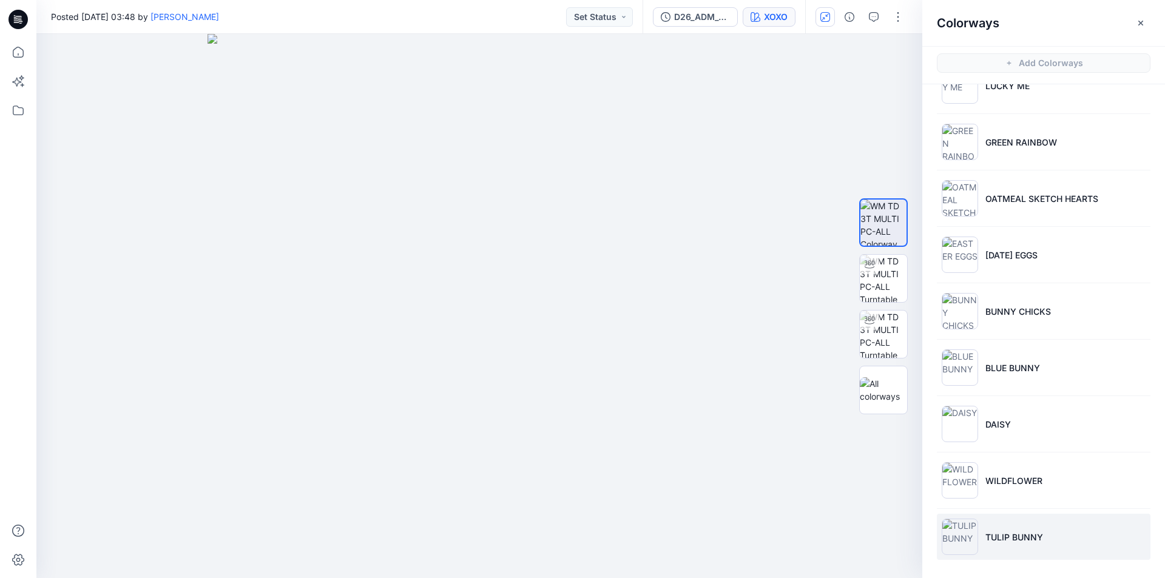
click at [1016, 549] on li "TULIP BUNNY" at bounding box center [1044, 537] width 214 height 46
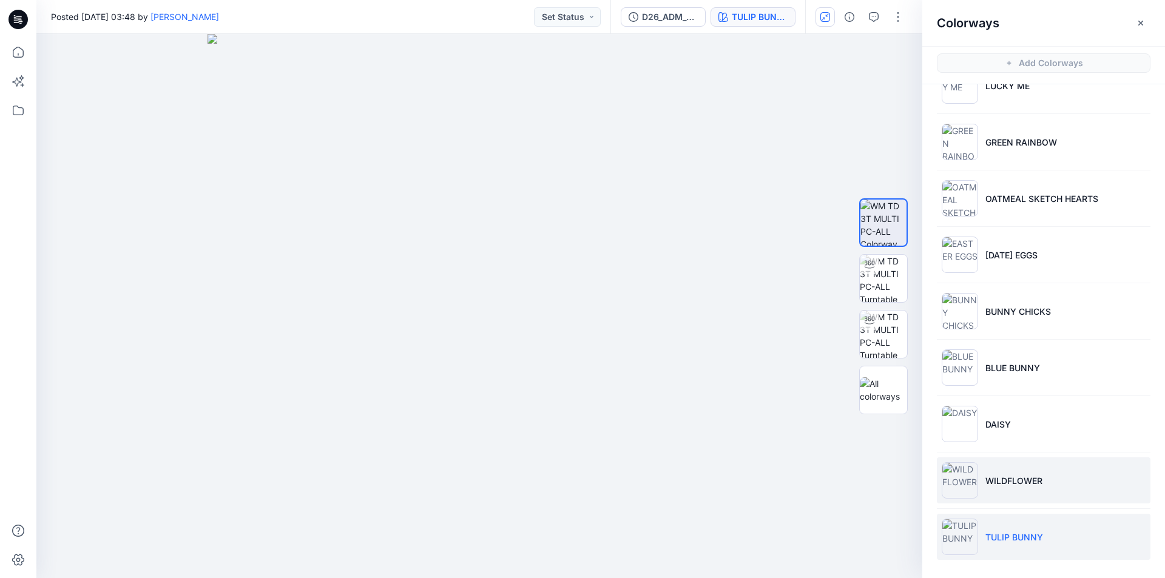
click at [1053, 496] on li "WILDFLOWER" at bounding box center [1044, 480] width 214 height 46
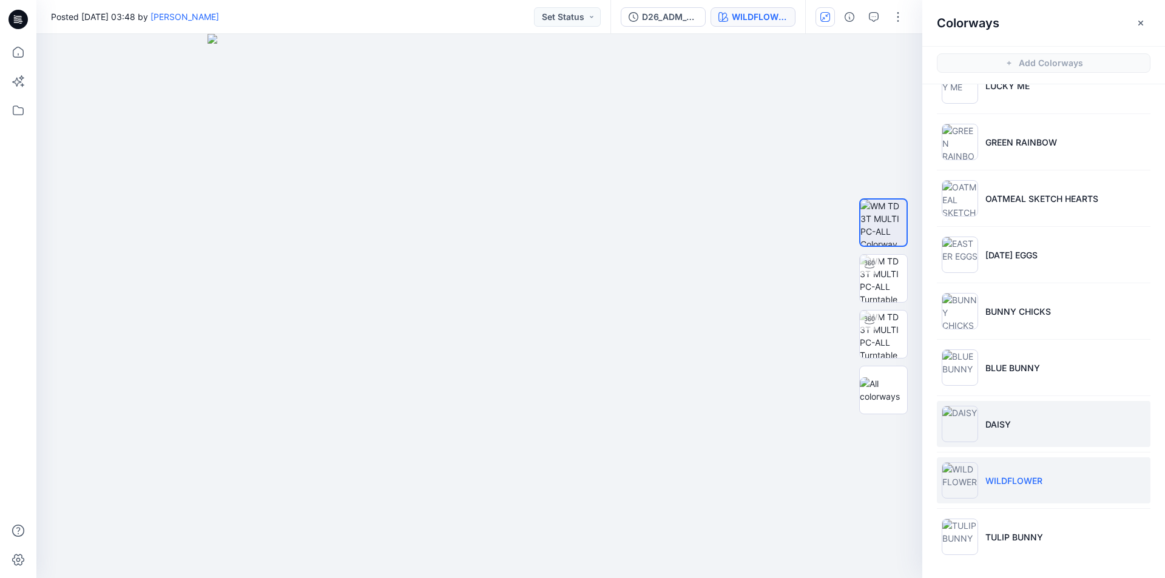
click at [1029, 430] on li "DAISY" at bounding box center [1044, 424] width 214 height 46
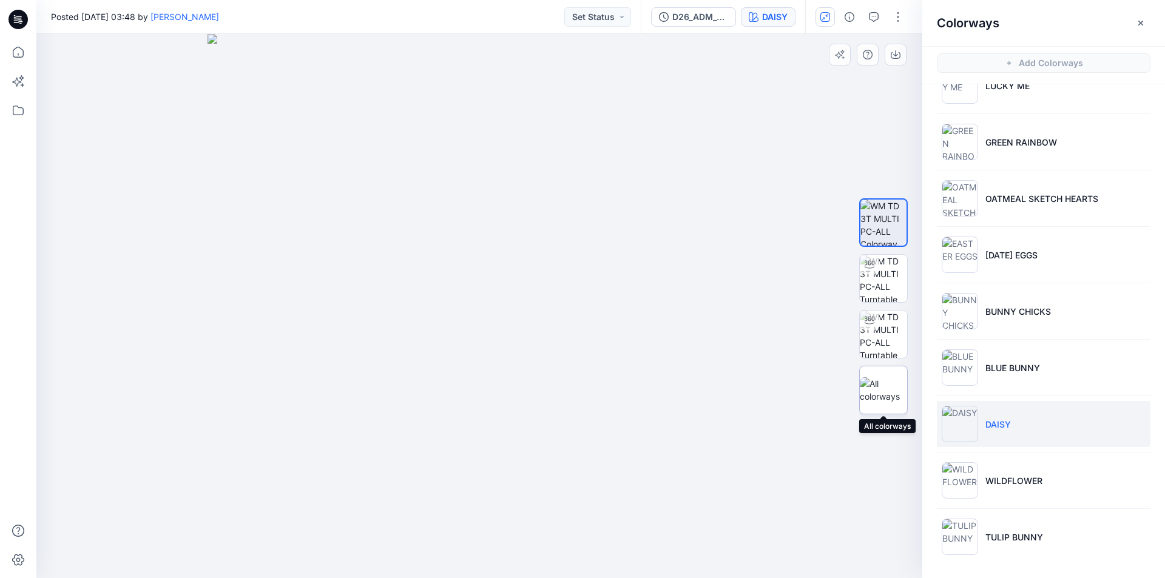
click at [897, 394] on img at bounding box center [883, 389] width 47 height 25
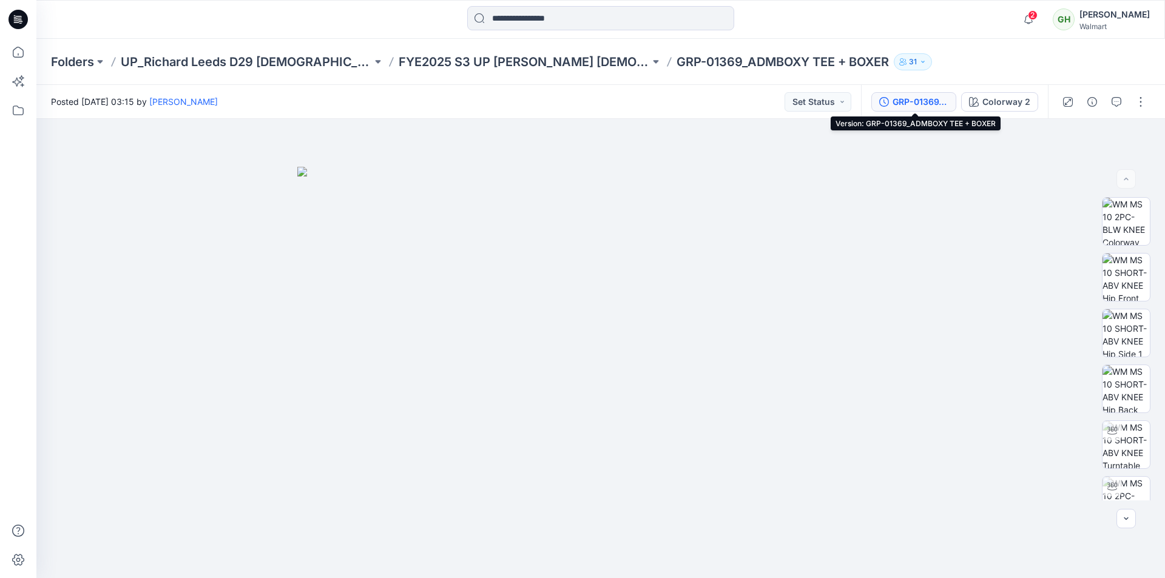
click at [915, 105] on div "GRP-01369_ADMBOXY TEE + BOXER" at bounding box center [921, 101] width 56 height 13
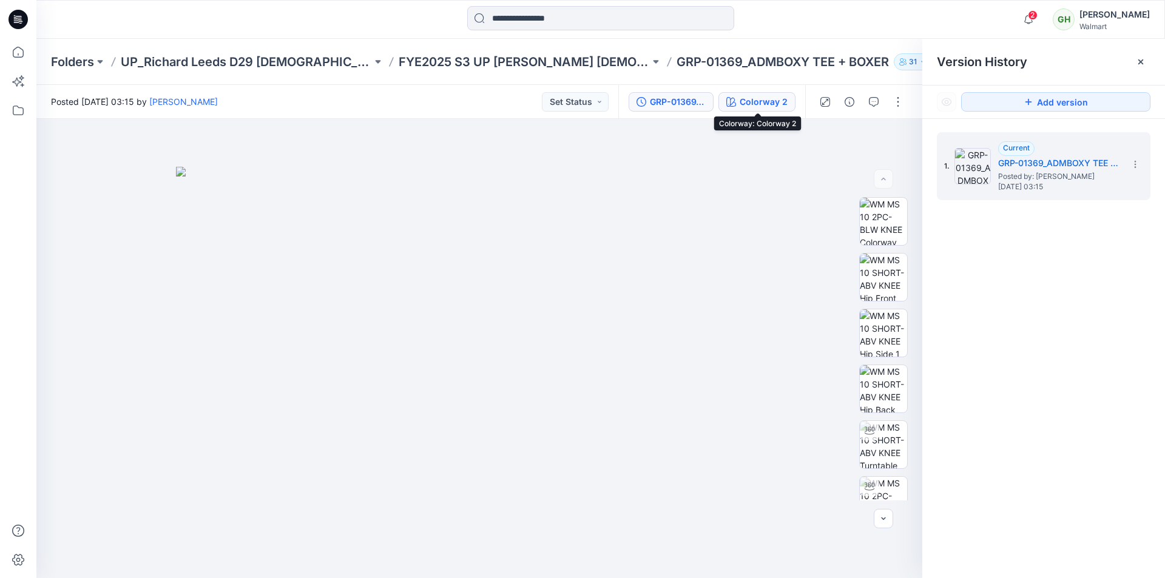
click at [783, 104] on div "Colorway 2" at bounding box center [764, 101] width 48 height 13
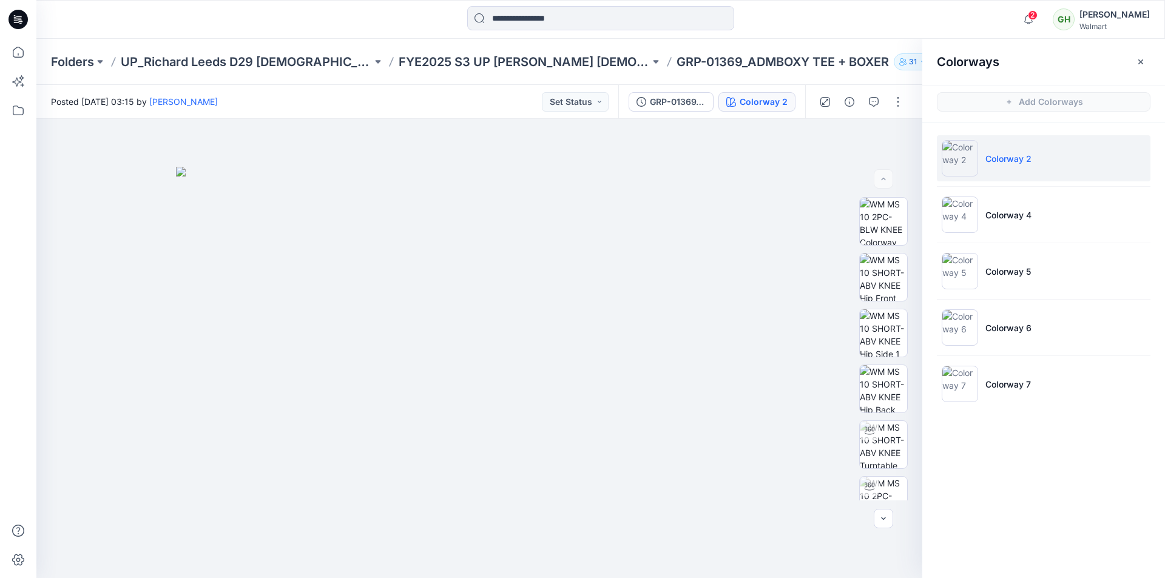
click at [1021, 157] on p "Colorway 2" at bounding box center [1008, 158] width 46 height 13
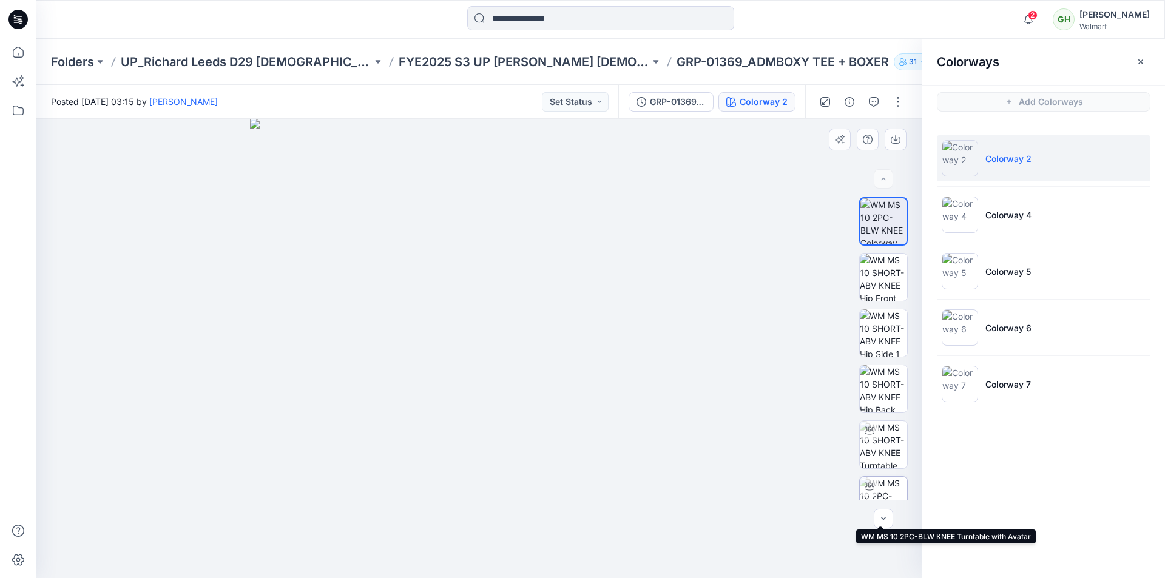
click at [880, 488] on img at bounding box center [883, 500] width 47 height 47
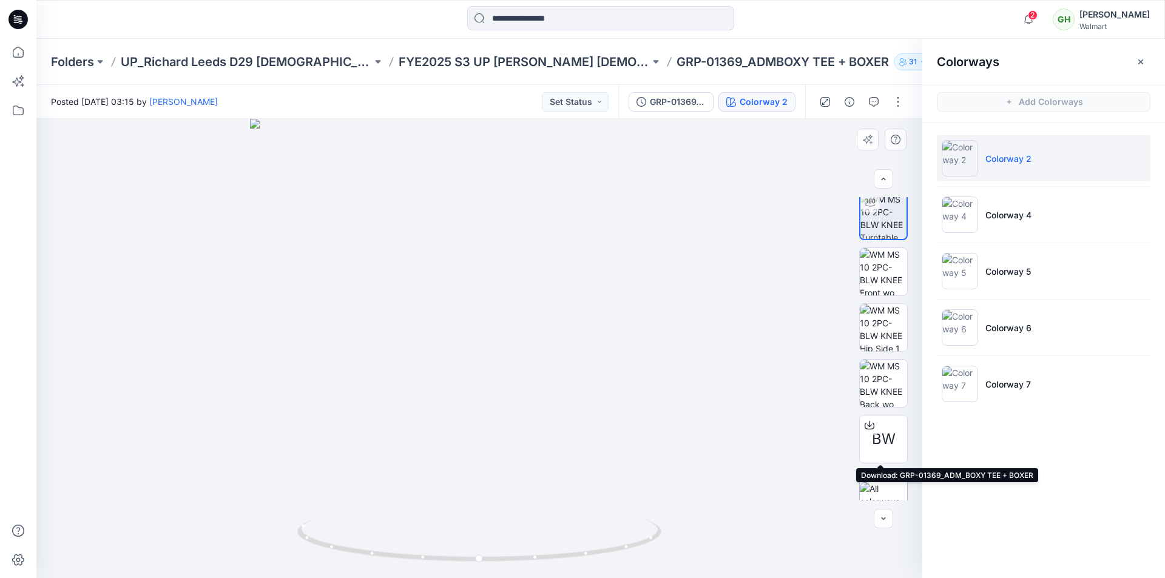
scroll to position [303, 0]
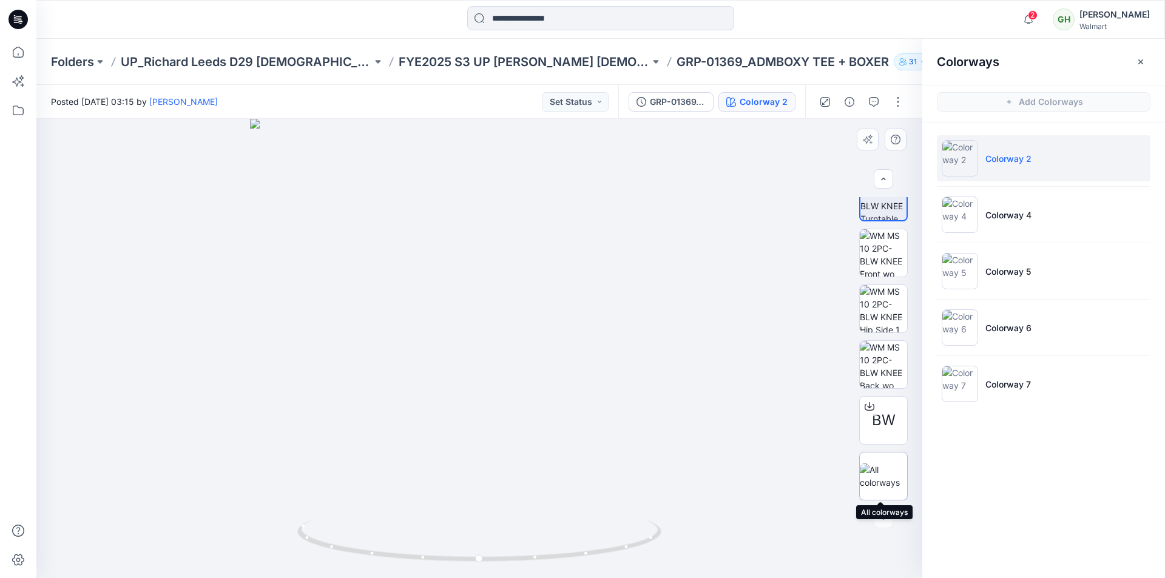
click at [879, 474] on img at bounding box center [883, 476] width 47 height 25
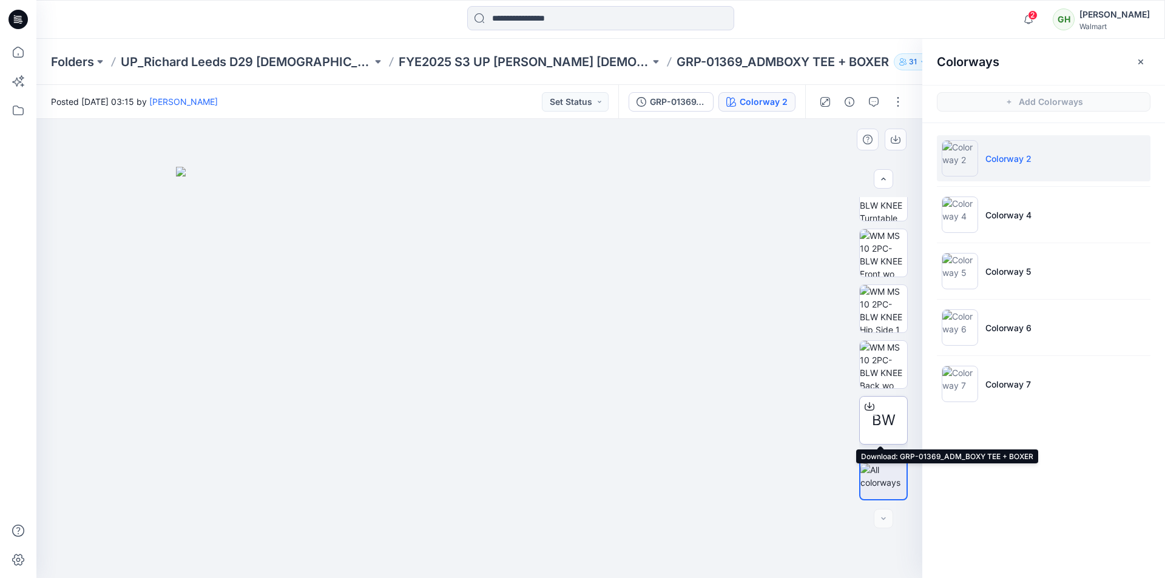
click at [873, 422] on span "BW" at bounding box center [884, 421] width 24 height 22
click at [354, 38] on div "2 Notifications Your style WM22219B_ADM_COLORWAY has been updated with WM22219B…" at bounding box center [600, 19] width 1129 height 39
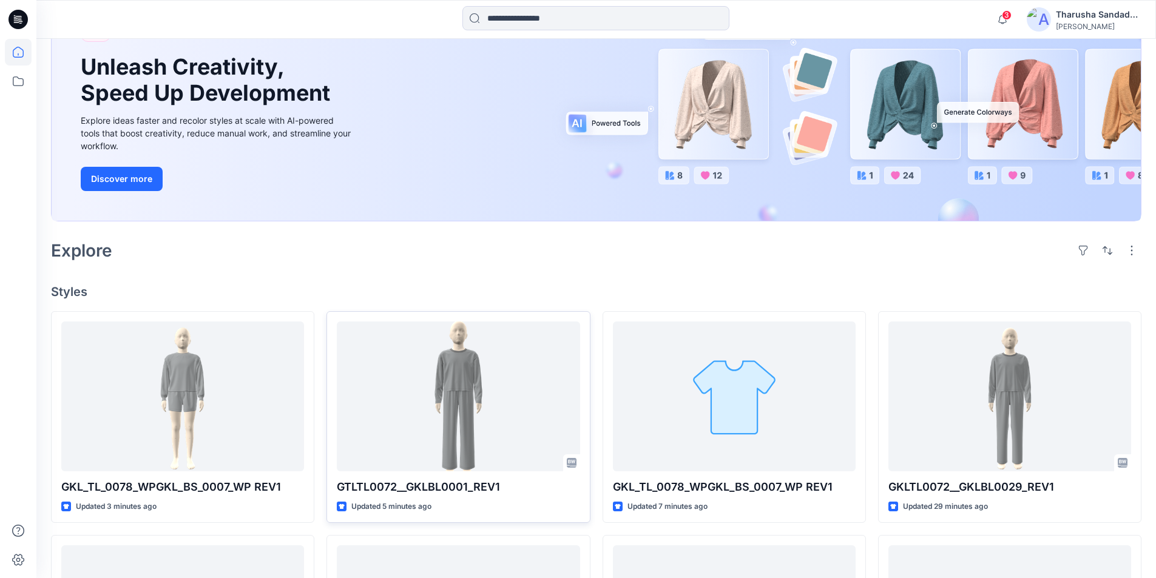
scroll to position [182, 0]
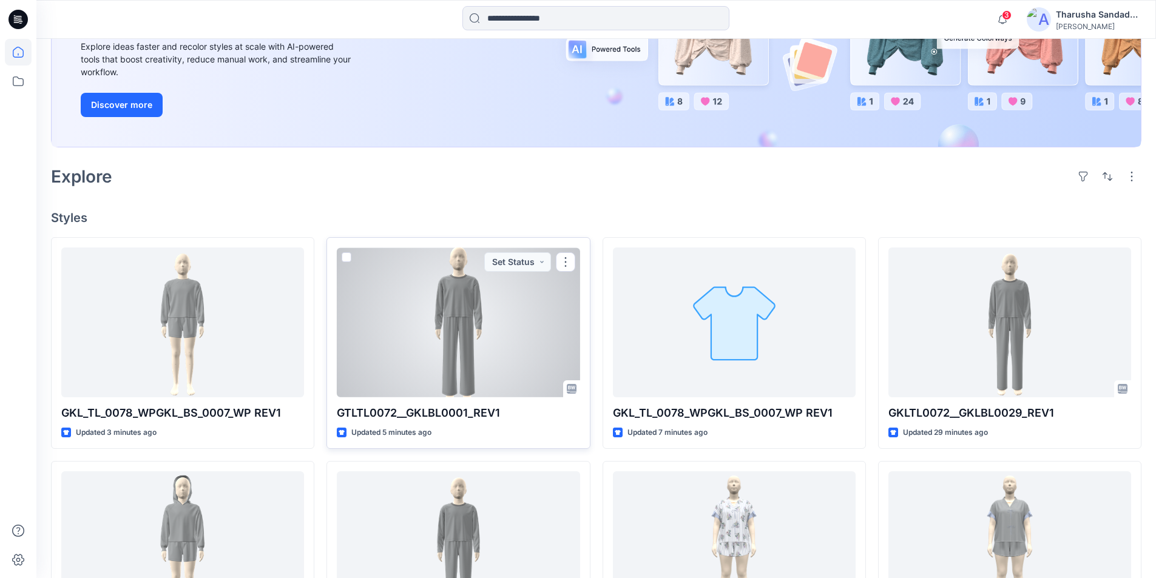
click at [469, 323] on div at bounding box center [458, 323] width 243 height 150
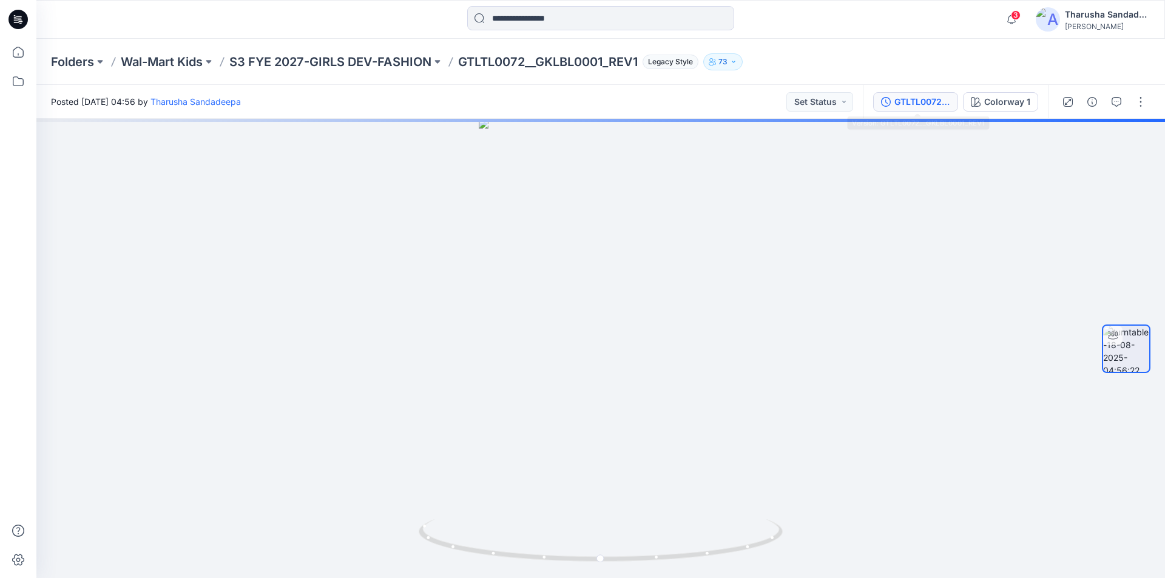
click at [930, 107] on div "GTLTL0072__GKLBL0001_REV1" at bounding box center [922, 101] width 56 height 13
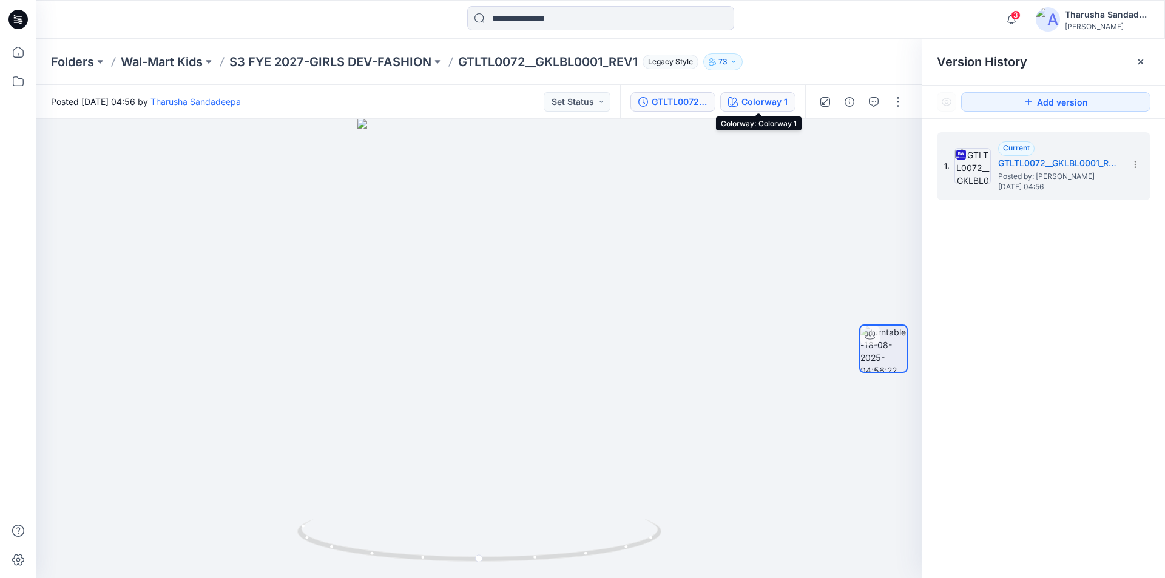
click at [761, 106] on div "Colorway 1" at bounding box center [764, 101] width 46 height 13
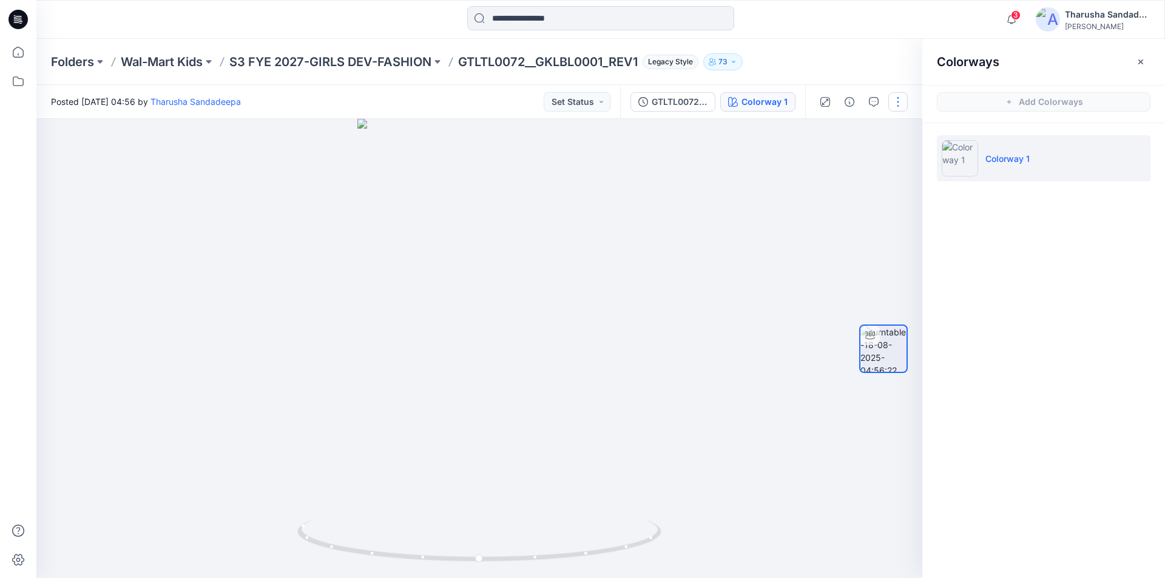
click at [896, 104] on button "button" at bounding box center [897, 101] width 19 height 19
click at [855, 130] on button "Edit" at bounding box center [847, 130] width 112 height 22
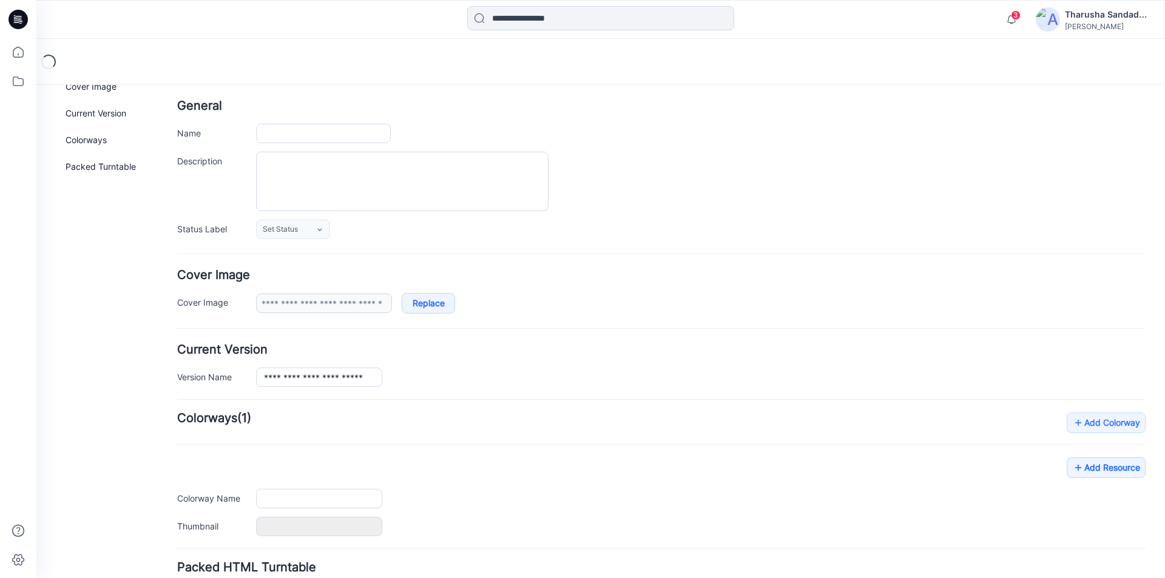
type input "**********"
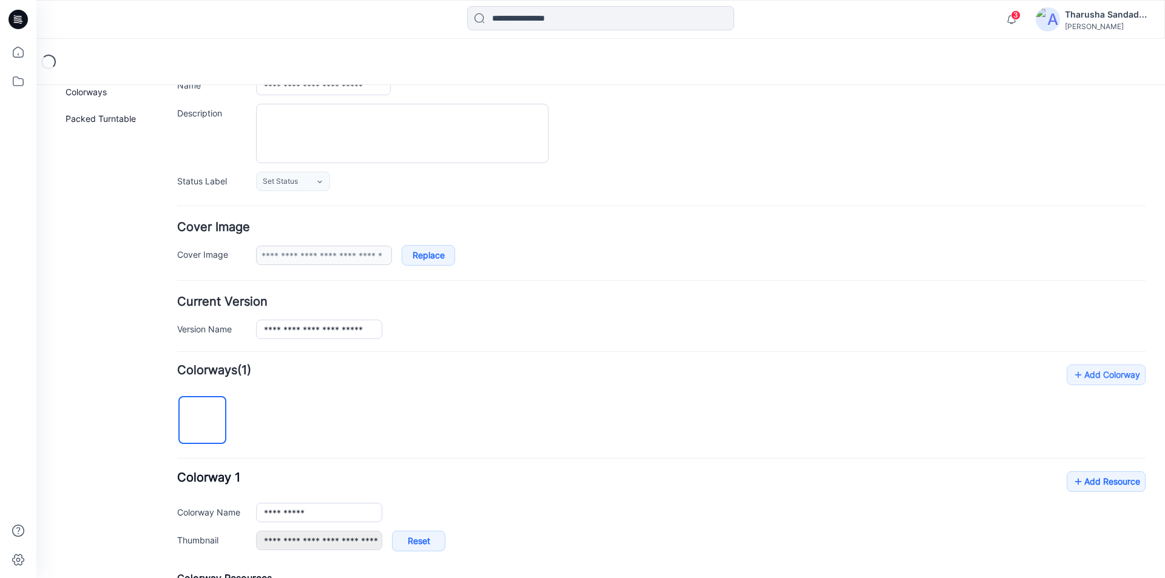
scroll to position [121, 0]
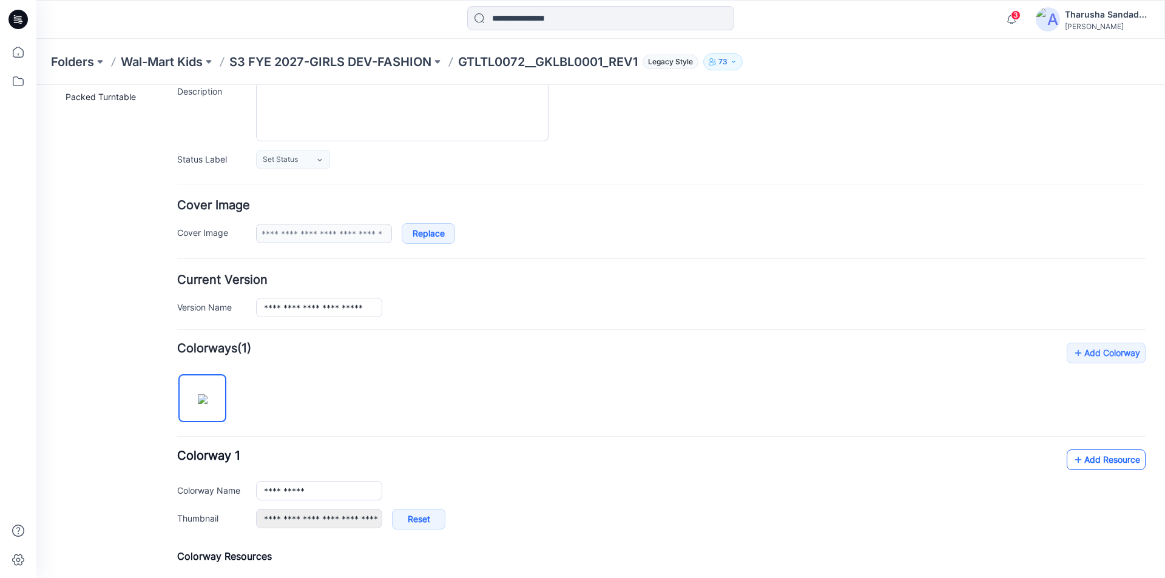
click at [1087, 460] on link "Add Resource" at bounding box center [1106, 460] width 79 height 21
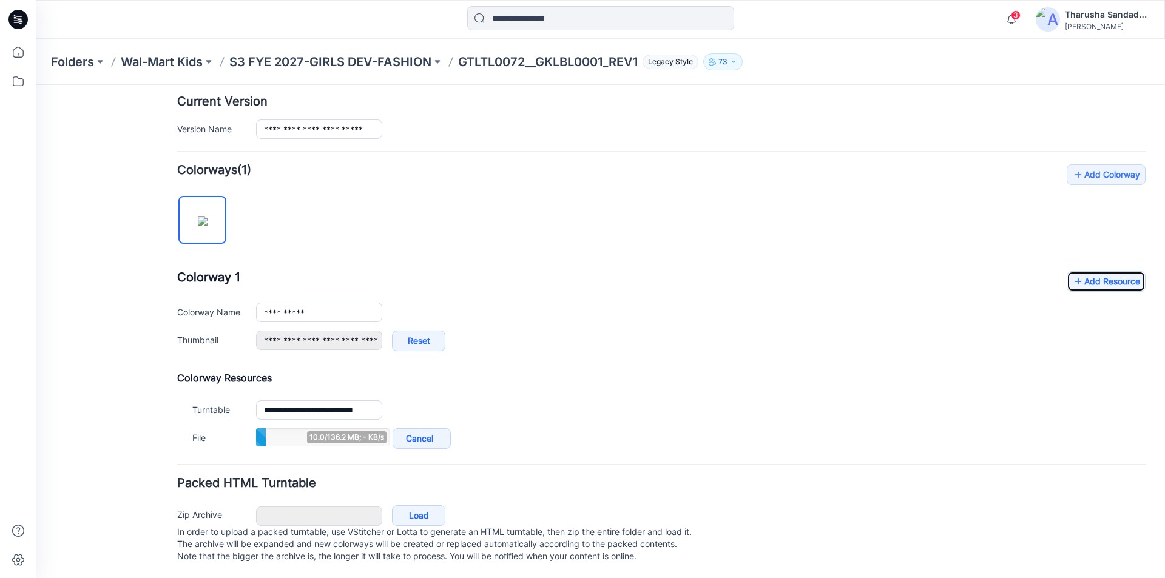
scroll to position [312, 0]
click at [1087, 271] on link "Add Resource" at bounding box center [1106, 281] width 79 height 21
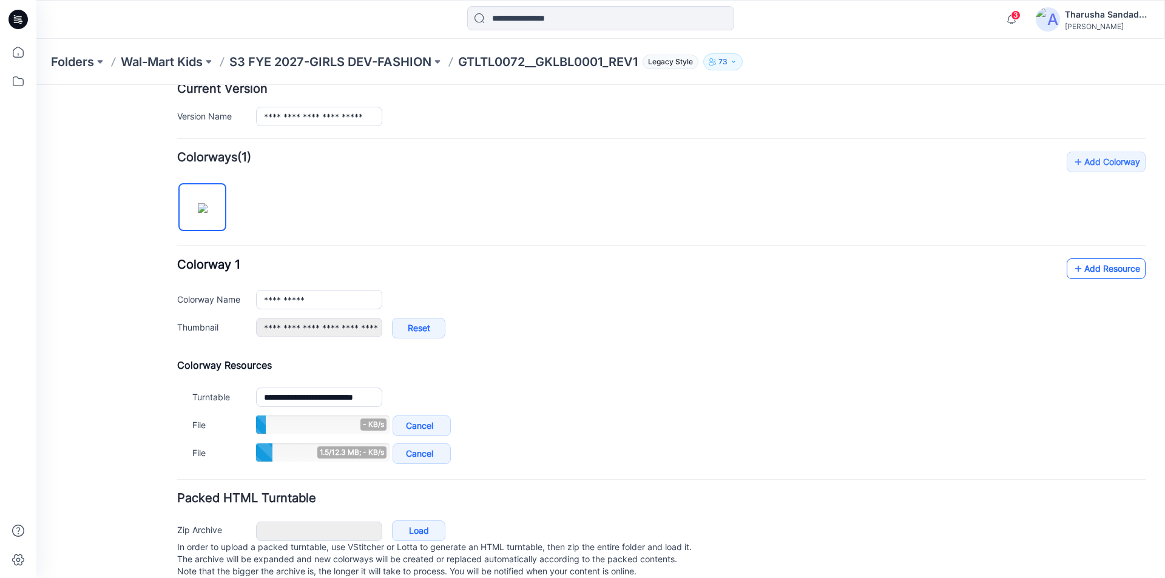
click at [1096, 277] on link "Add Resource" at bounding box center [1106, 268] width 79 height 21
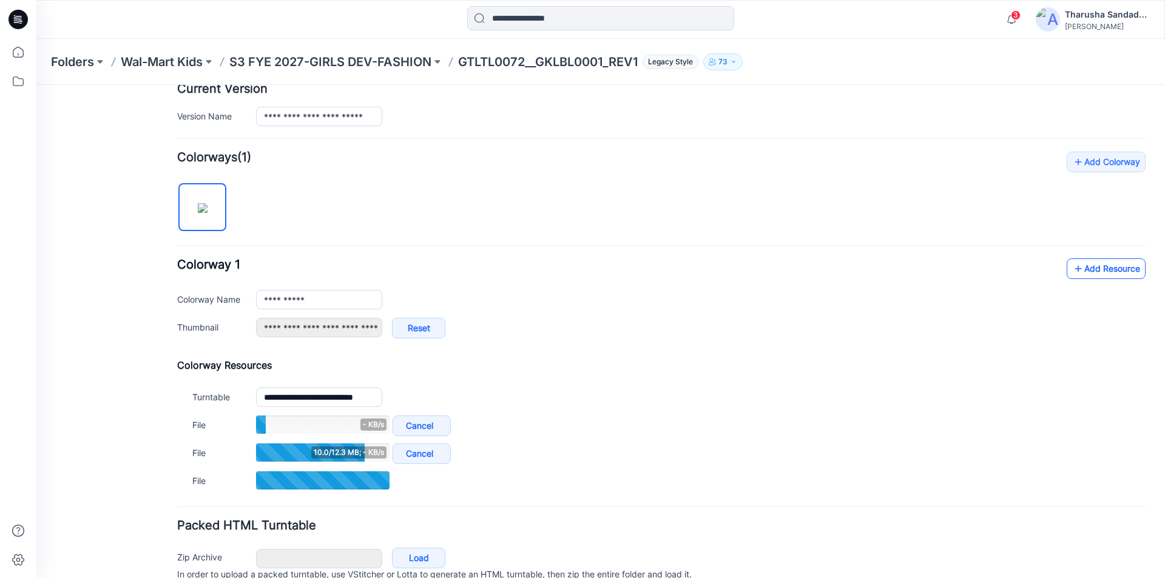
click at [1072, 273] on icon at bounding box center [1078, 268] width 12 height 19
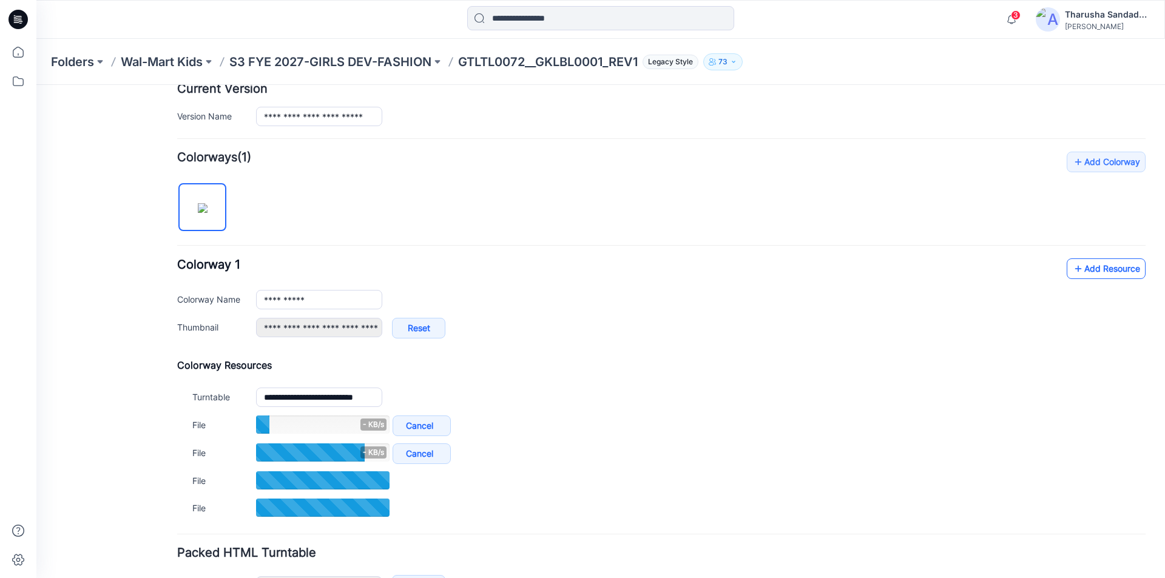
click at [1090, 272] on link "Add Resource" at bounding box center [1106, 268] width 79 height 21
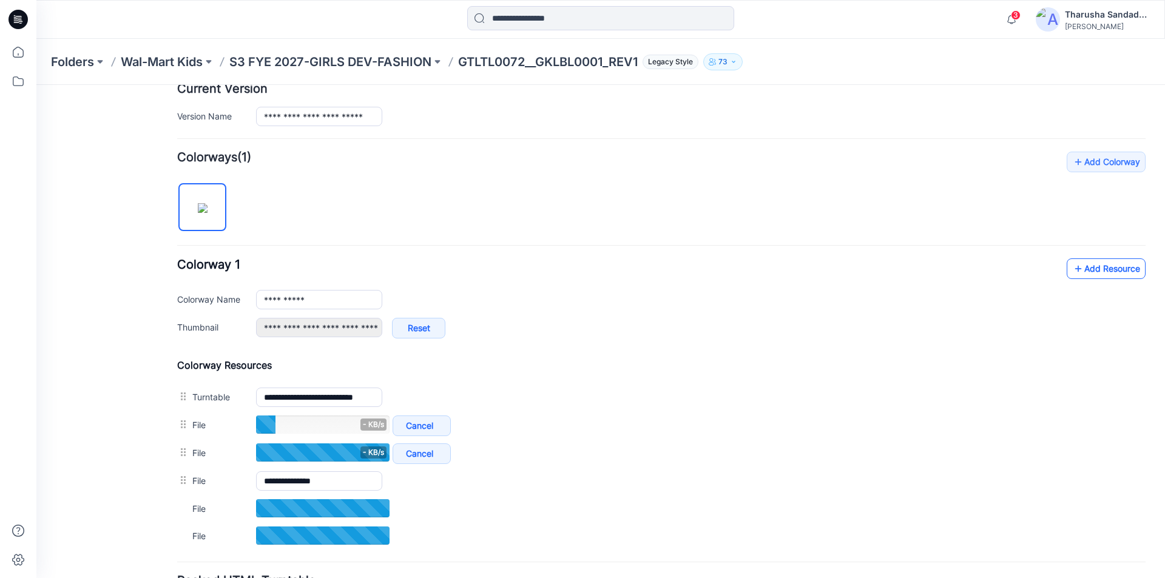
click at [1078, 274] on link "Add Resource" at bounding box center [1106, 268] width 79 height 21
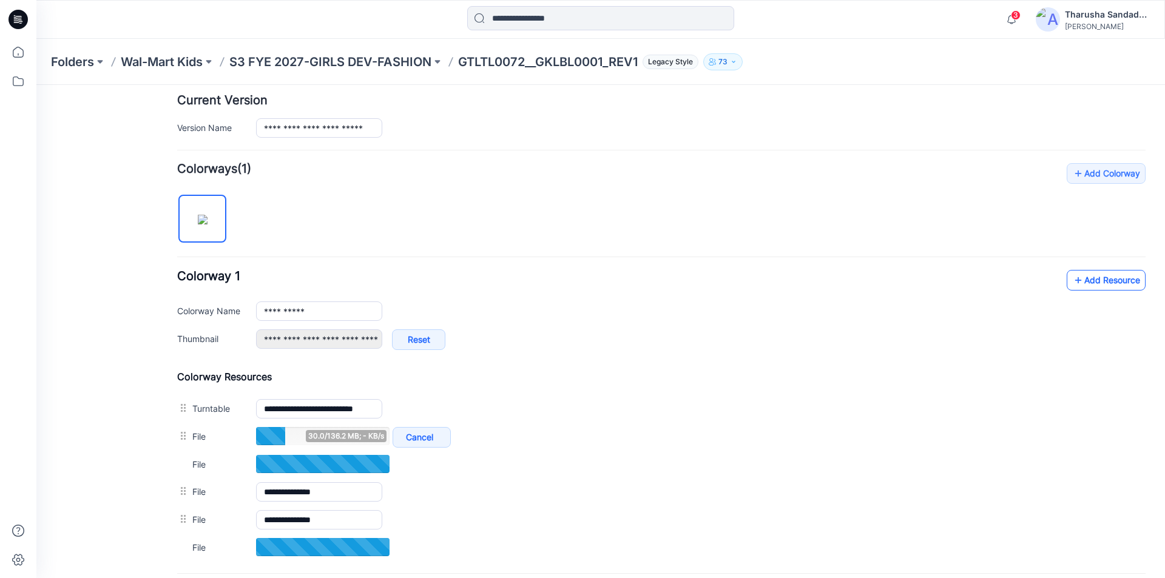
scroll to position [362, 0]
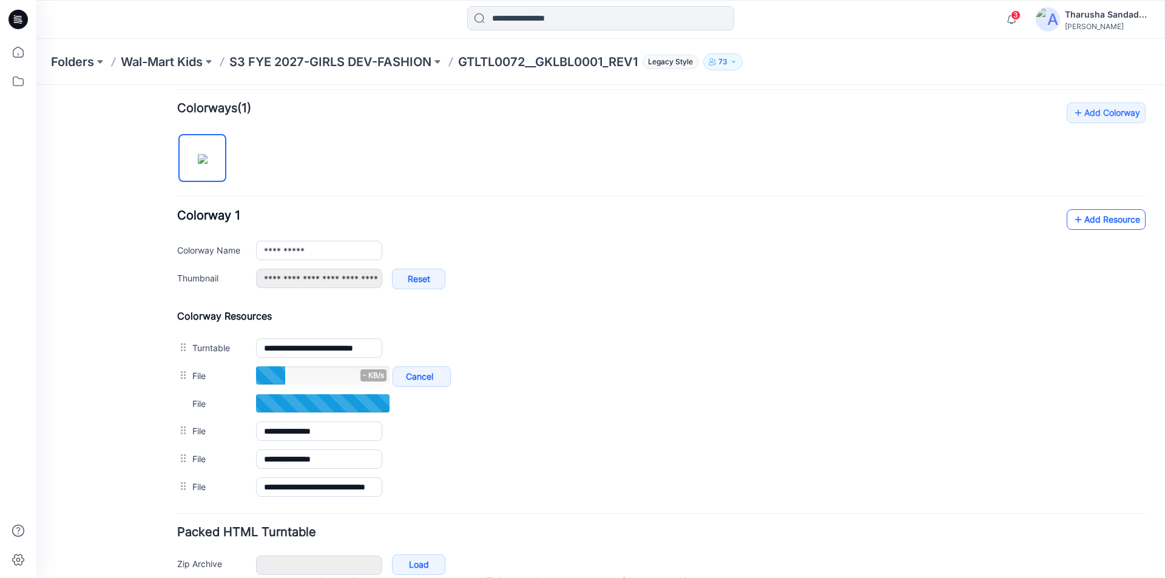
click at [1074, 218] on icon at bounding box center [1078, 219] width 12 height 19
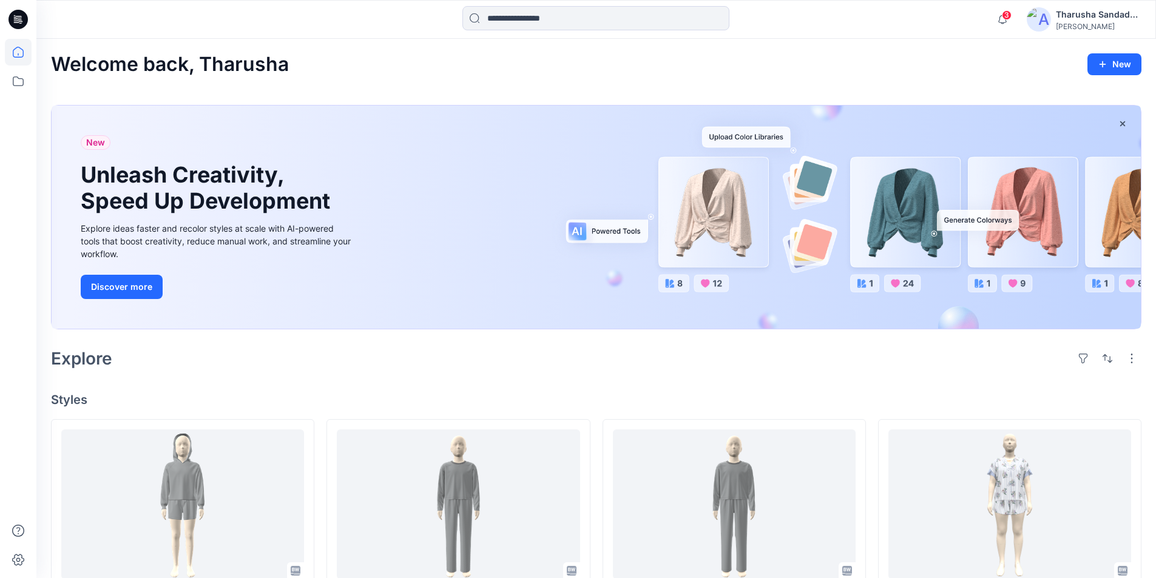
scroll to position [448, 0]
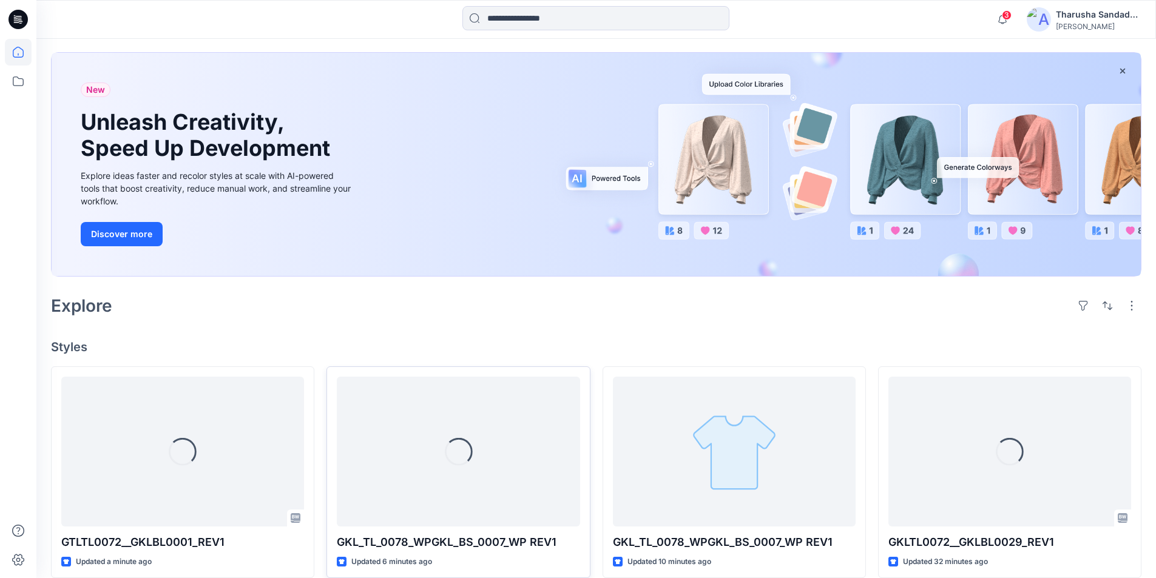
scroll to position [121, 0]
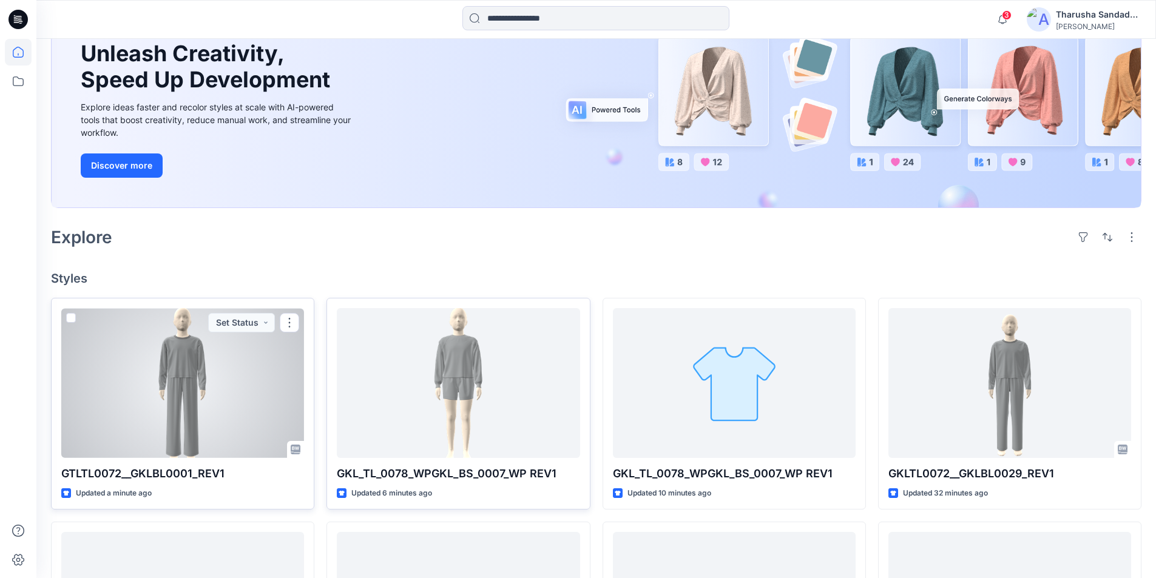
click at [228, 403] on div at bounding box center [182, 383] width 243 height 150
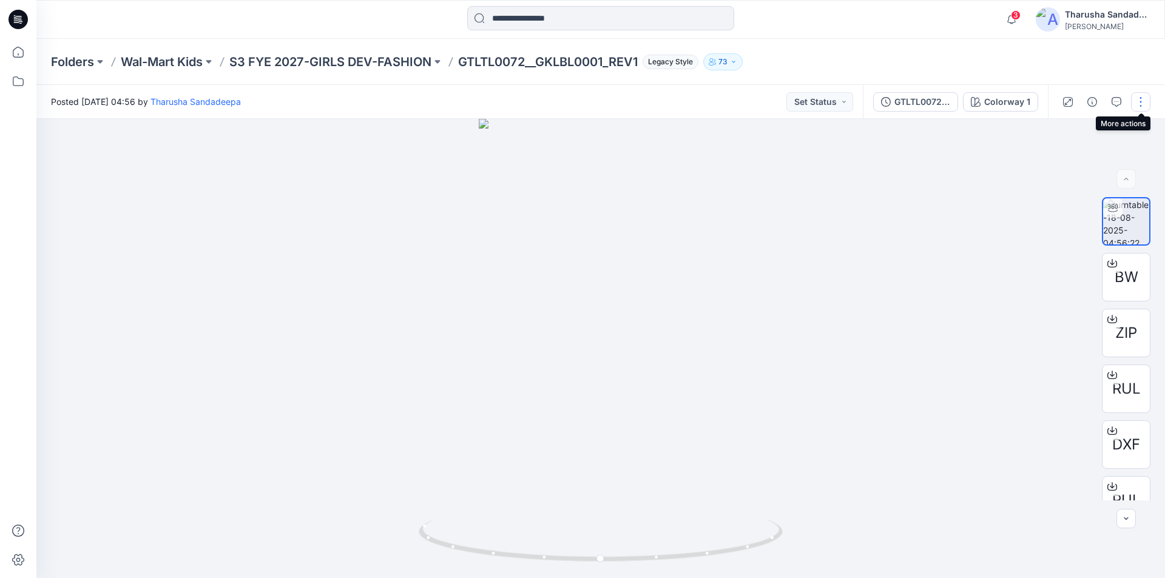
click at [1138, 100] on button "button" at bounding box center [1140, 101] width 19 height 19
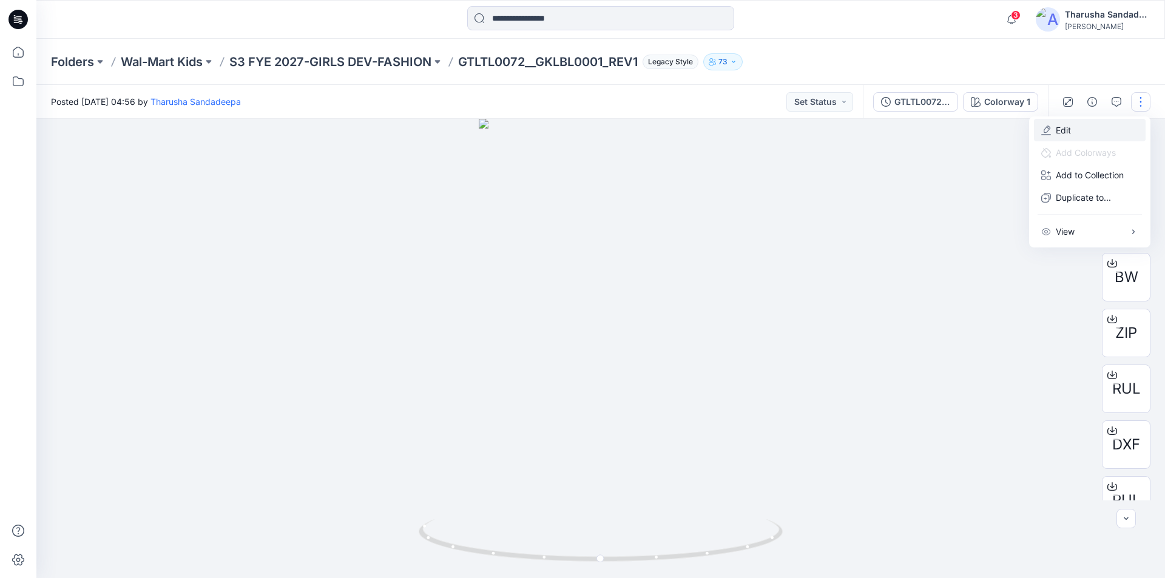
click at [1081, 138] on button "Edit" at bounding box center [1090, 130] width 112 height 22
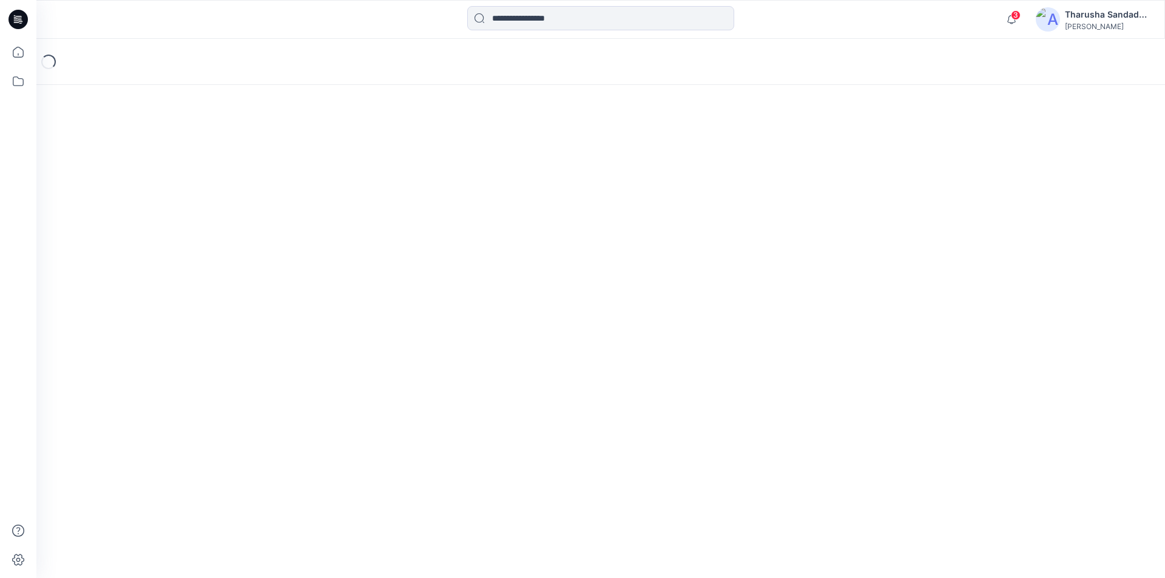
type input "**********"
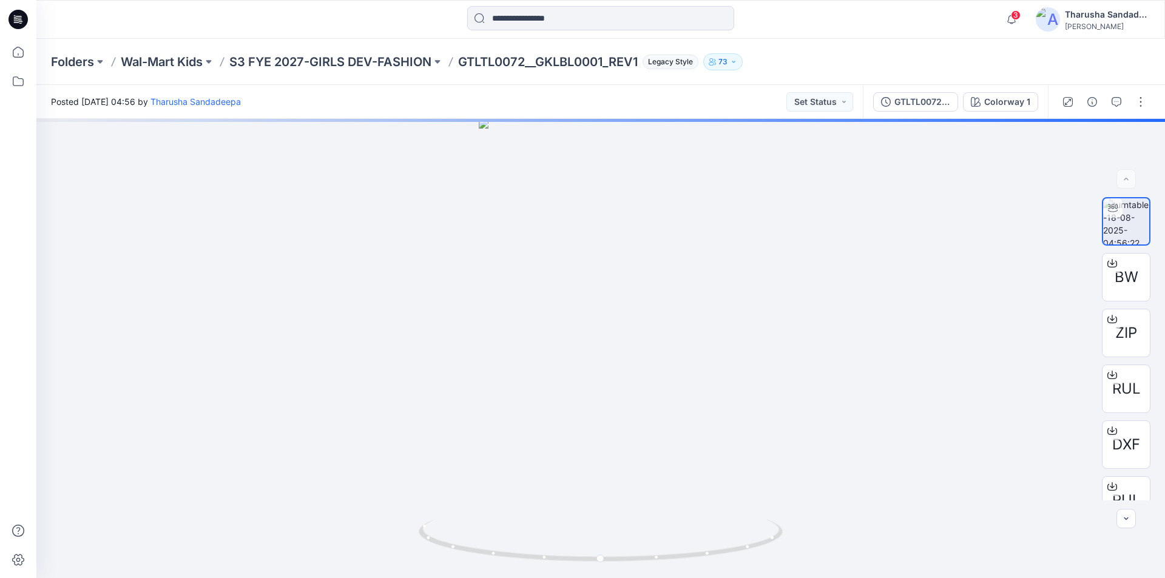
click at [288, 28] on div at bounding box center [177, 19] width 282 height 27
